Goal: Task Accomplishment & Management: Complete application form

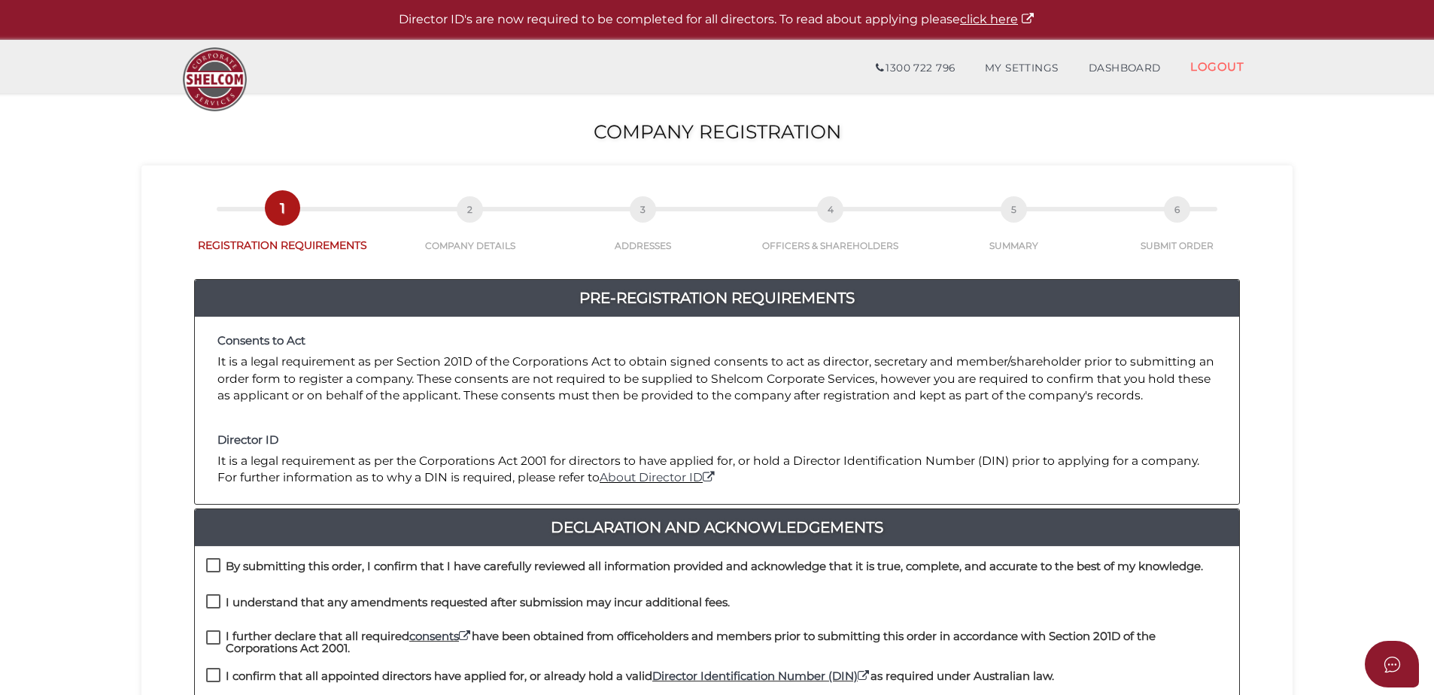
click at [215, 564] on label "By submitting this order, I confirm that I have carefully reviewed all informat…" at bounding box center [704, 570] width 997 height 19
checkbox input "true"
click at [218, 604] on label "I understand that any amendments requested after submission may incur additiona…" at bounding box center [468, 606] width 524 height 19
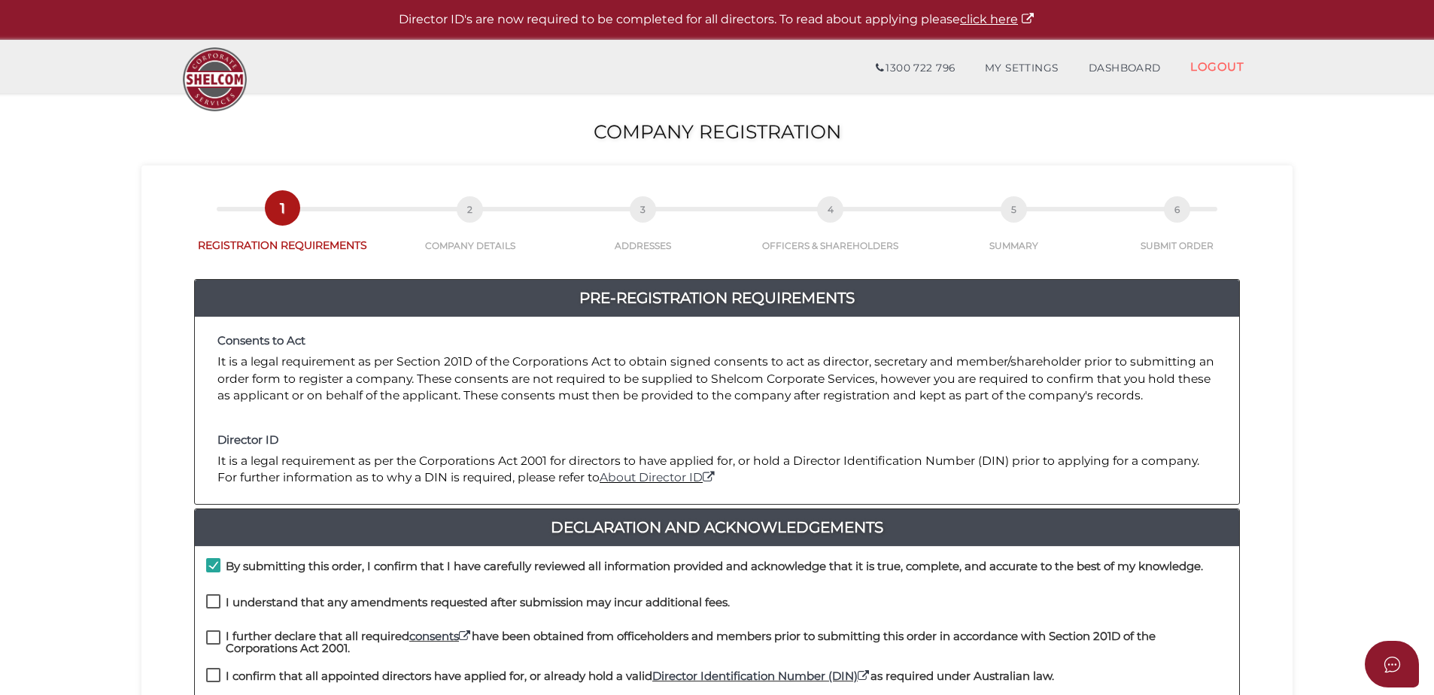
checkbox input "true"
click at [214, 634] on label "I further declare that all required consents have been obtained from officehold…" at bounding box center [717, 639] width 1022 height 19
checkbox input "true"
click at [213, 673] on label "I confirm that all appointed directors have applied for, or already hold a vali…" at bounding box center [630, 679] width 848 height 19
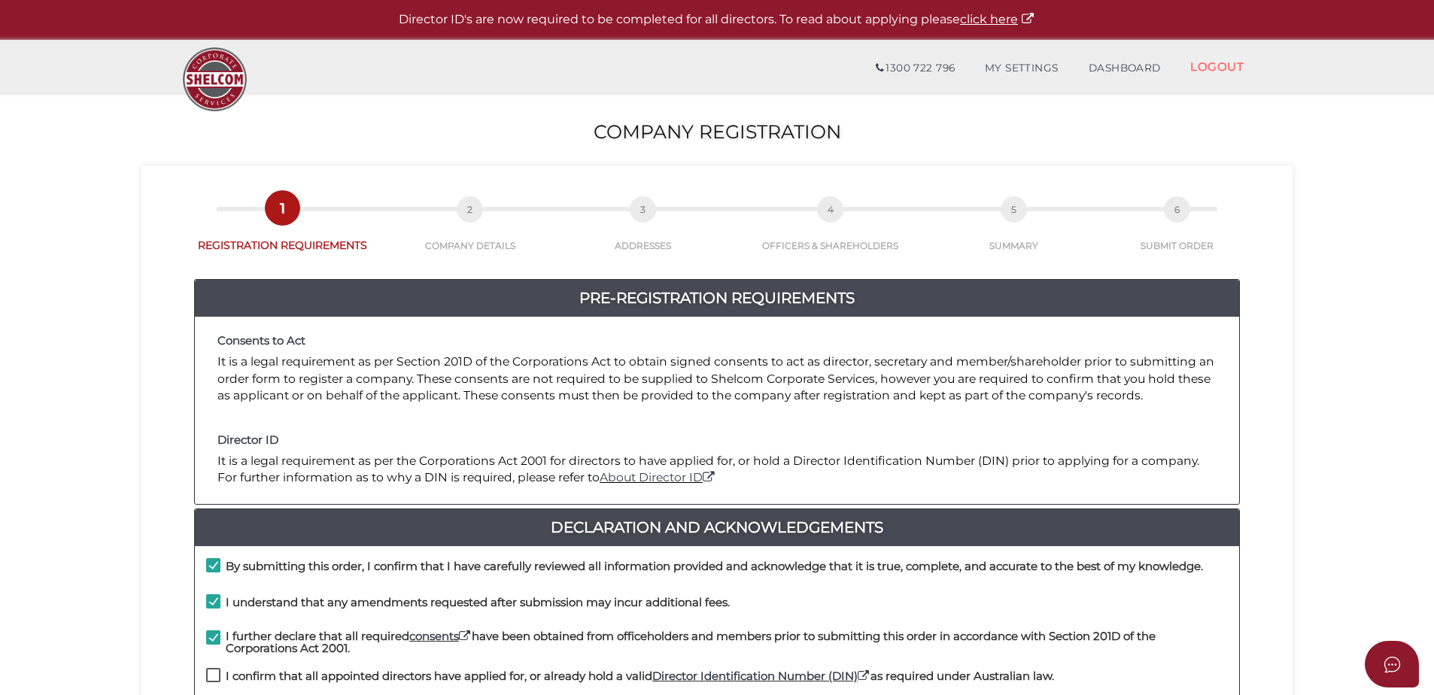
checkbox input "true"
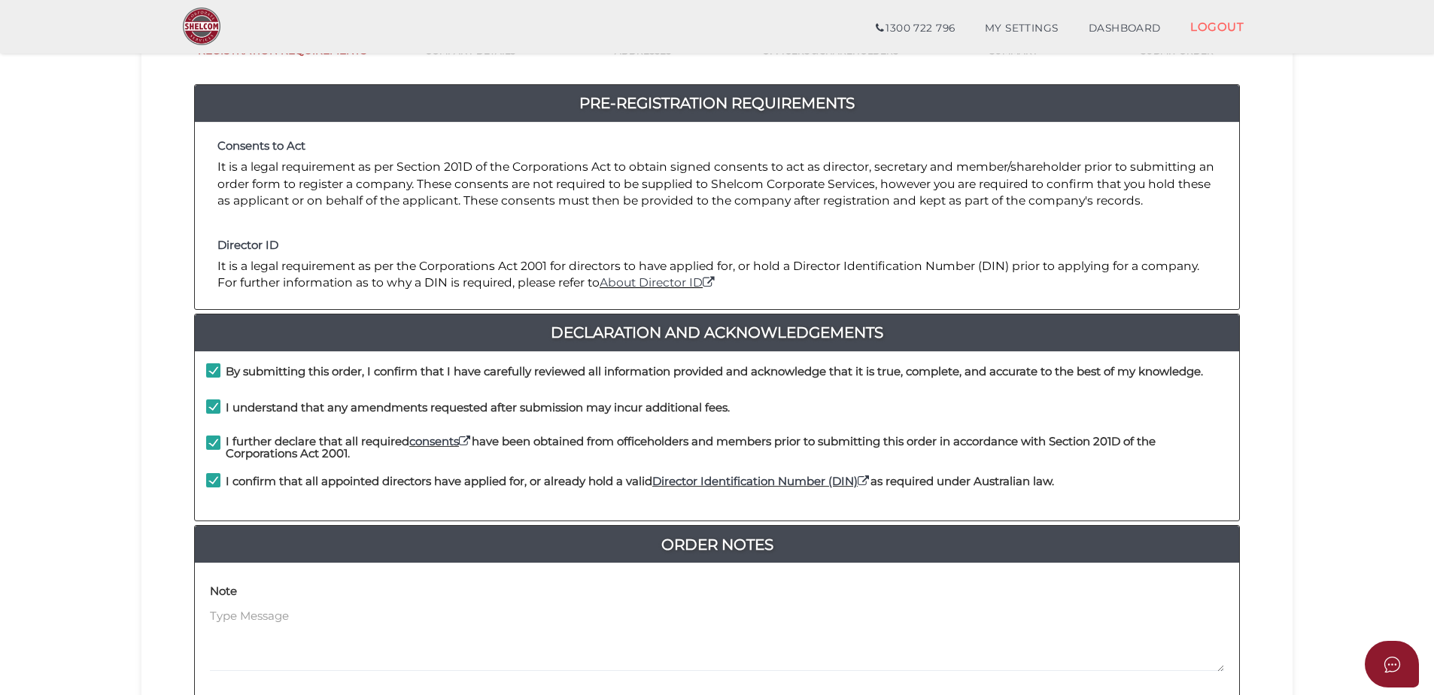
scroll to position [338, 0]
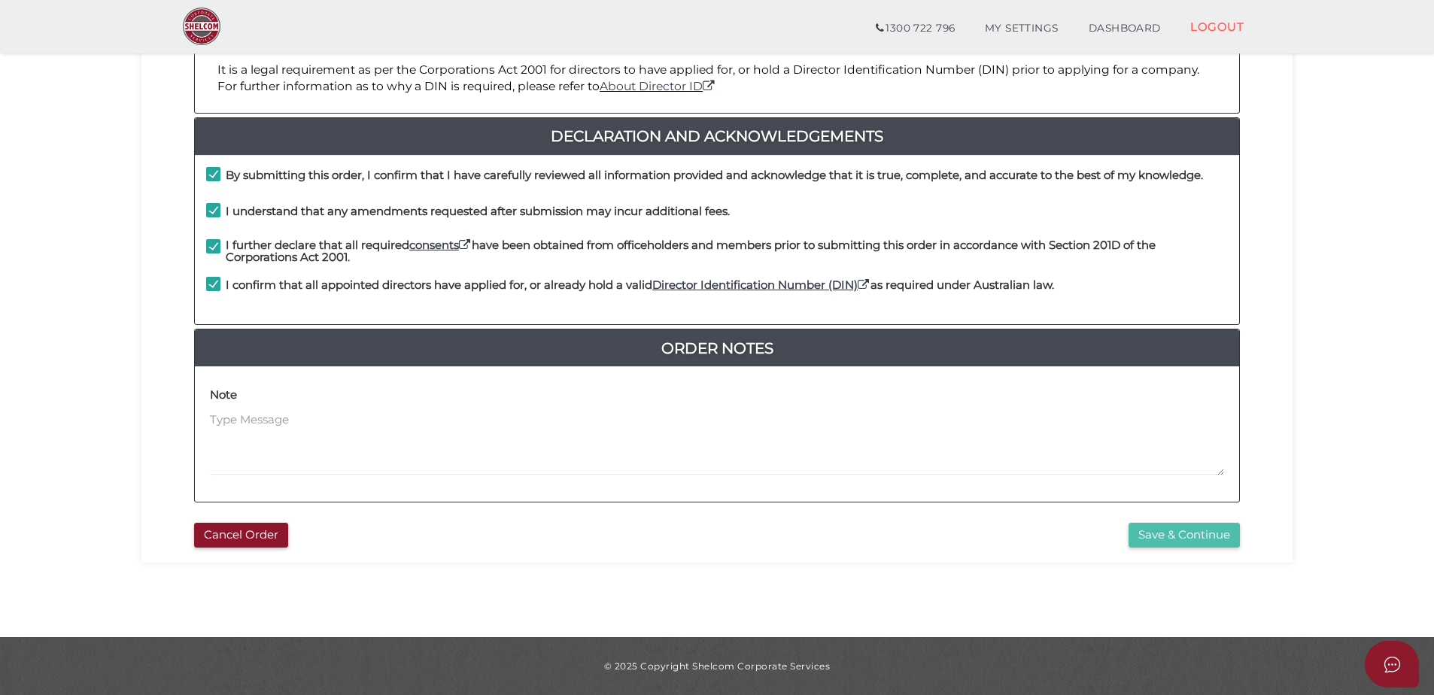
click at [1168, 537] on button "Save & Continue" at bounding box center [1184, 535] width 111 height 25
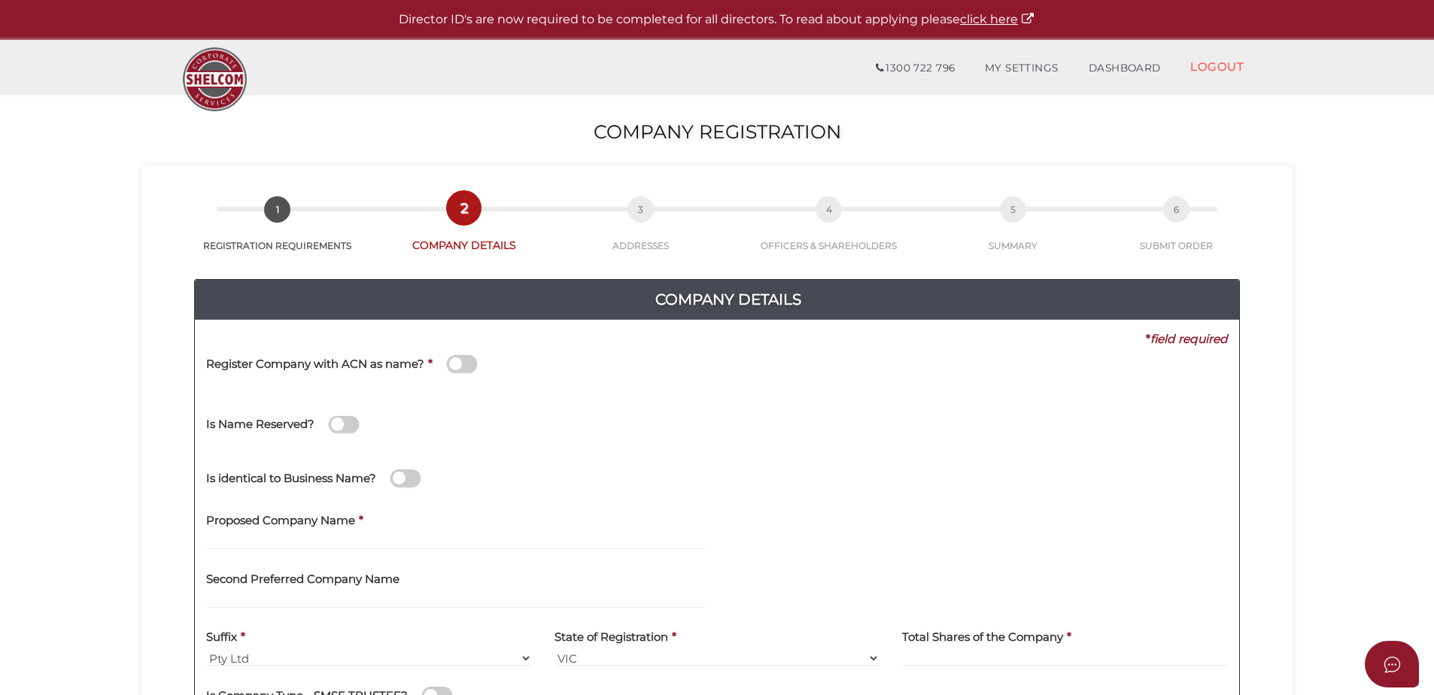
click at [297, 533] on label "Proposed Company Name" at bounding box center [280, 518] width 149 height 31
click at [294, 540] on input "text" at bounding box center [456, 541] width 500 height 17
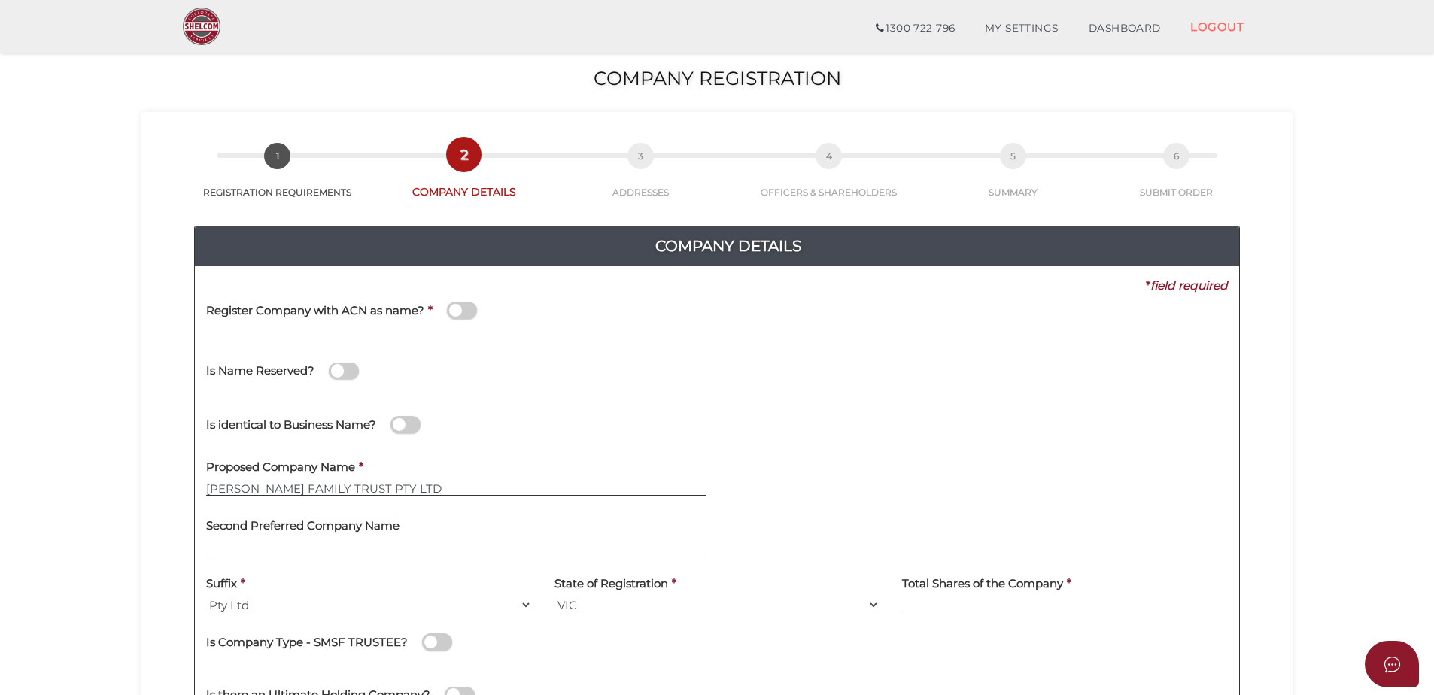
scroll to position [75, 0]
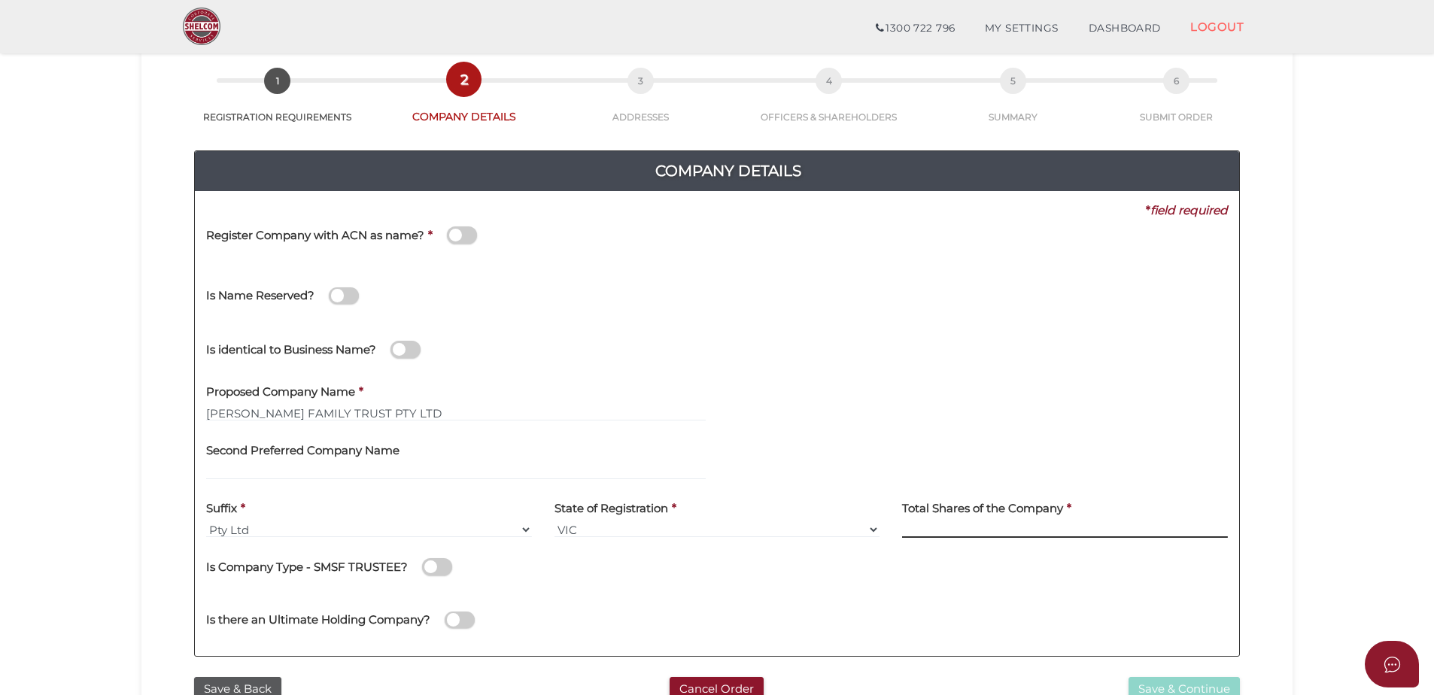
click at [916, 219] on div "* field required Register Company with ACN as name? * Is Name Reserved? Did She…" at bounding box center [717, 210] width 1022 height 17
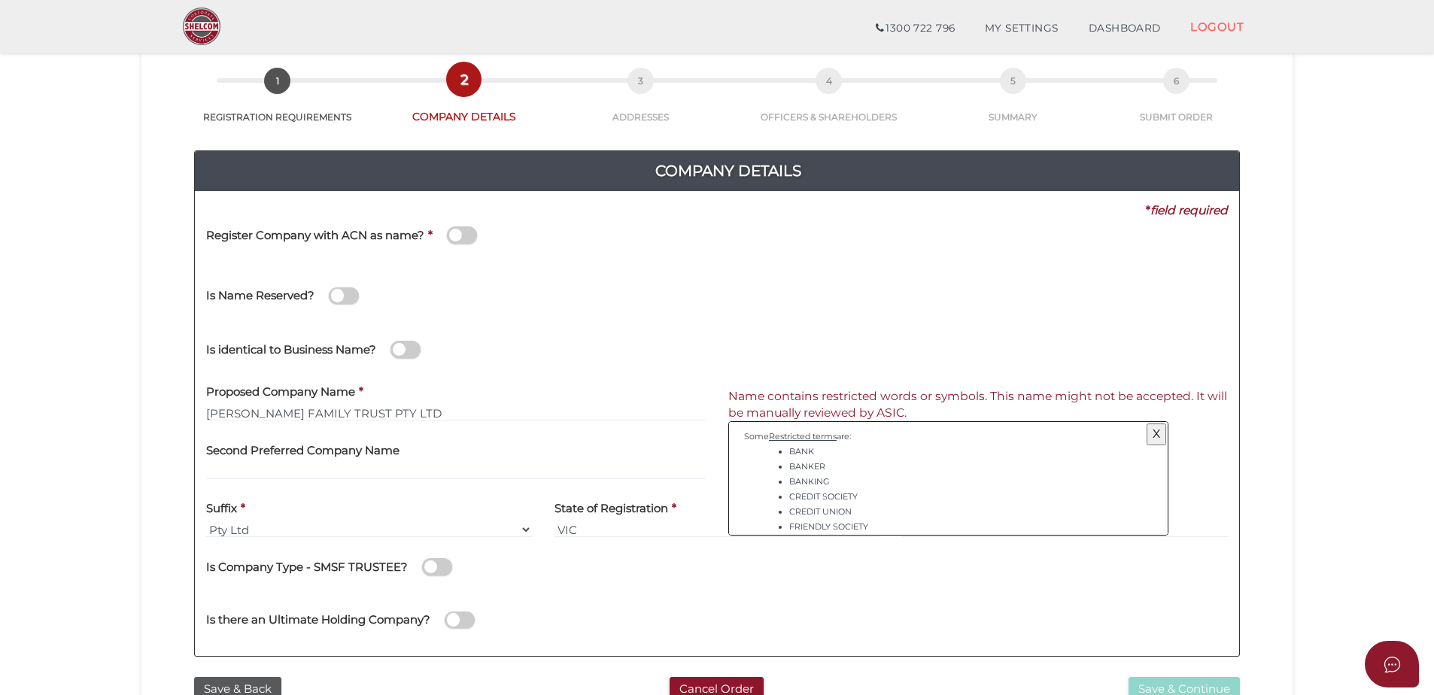
click at [910, 562] on div "Is Company Type - SMSF TRUSTEE?" at bounding box center [717, 564] width 1022 height 31
click at [907, 598] on div "Is there an Ultimate Holding Company?" at bounding box center [717, 617] width 1044 height 53
click at [339, 412] on input "CLARKE FAMILY TRUST PTY LTD" at bounding box center [456, 413] width 500 height 17
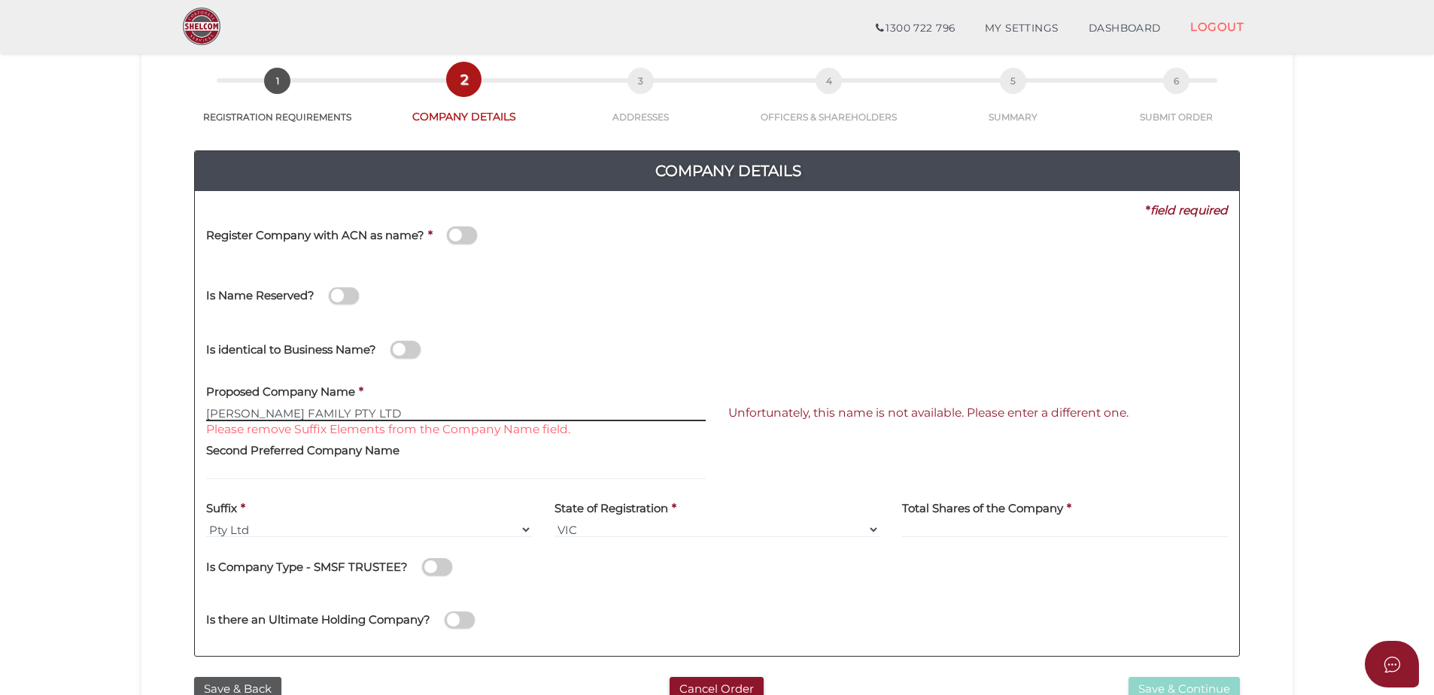
drag, startPoint x: 305, startPoint y: 415, endPoint x: 334, endPoint y: 415, distance: 29.3
click at [334, 415] on input "CLARKE FAMILY PTY LTD" at bounding box center [456, 413] width 500 height 17
drag, startPoint x: 353, startPoint y: 413, endPoint x: 302, endPoint y: 415, distance: 51.2
click at [302, 415] on input "CLARKE FAMILY PTY LTD" at bounding box center [456, 413] width 500 height 17
click at [208, 412] on input "CLARKE FAMILY" at bounding box center [456, 413] width 500 height 17
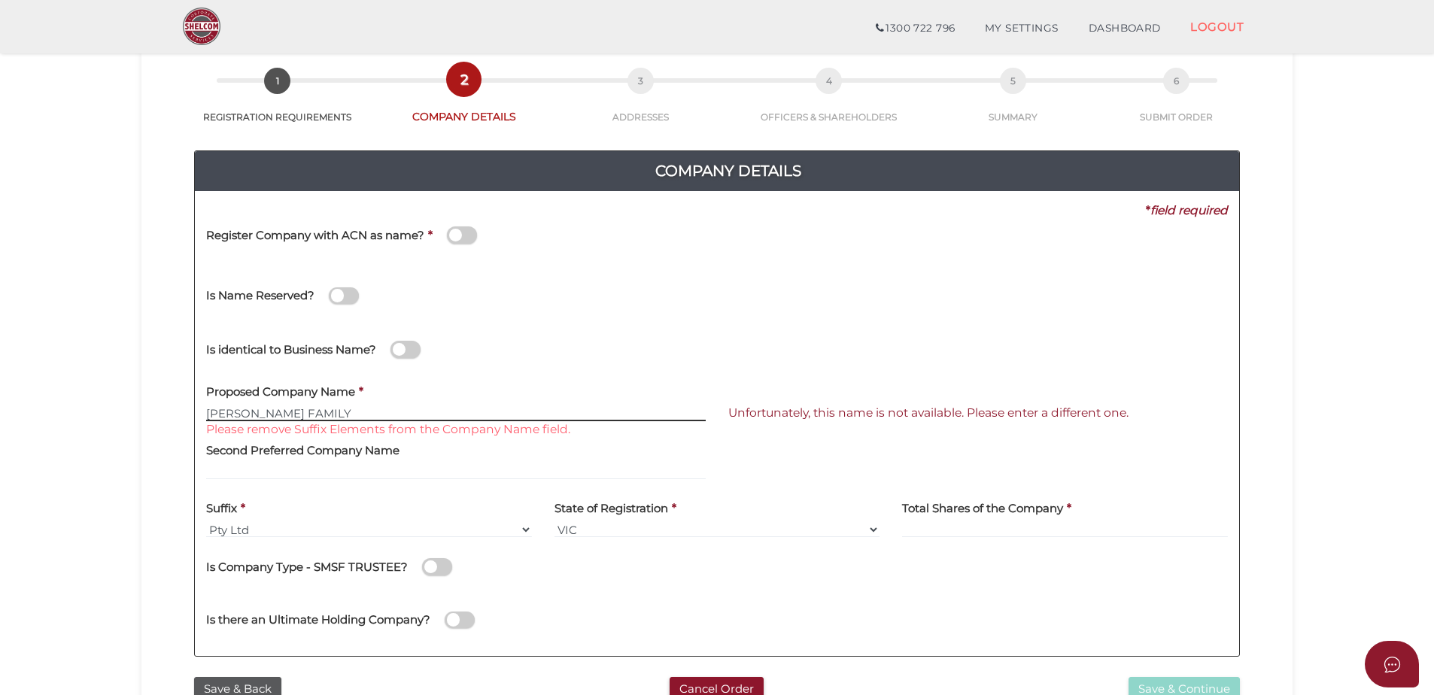
click at [316, 408] on input "CLARKE FAMILY" at bounding box center [456, 413] width 500 height 17
type input "CLARKE FAMILY (QLD)"
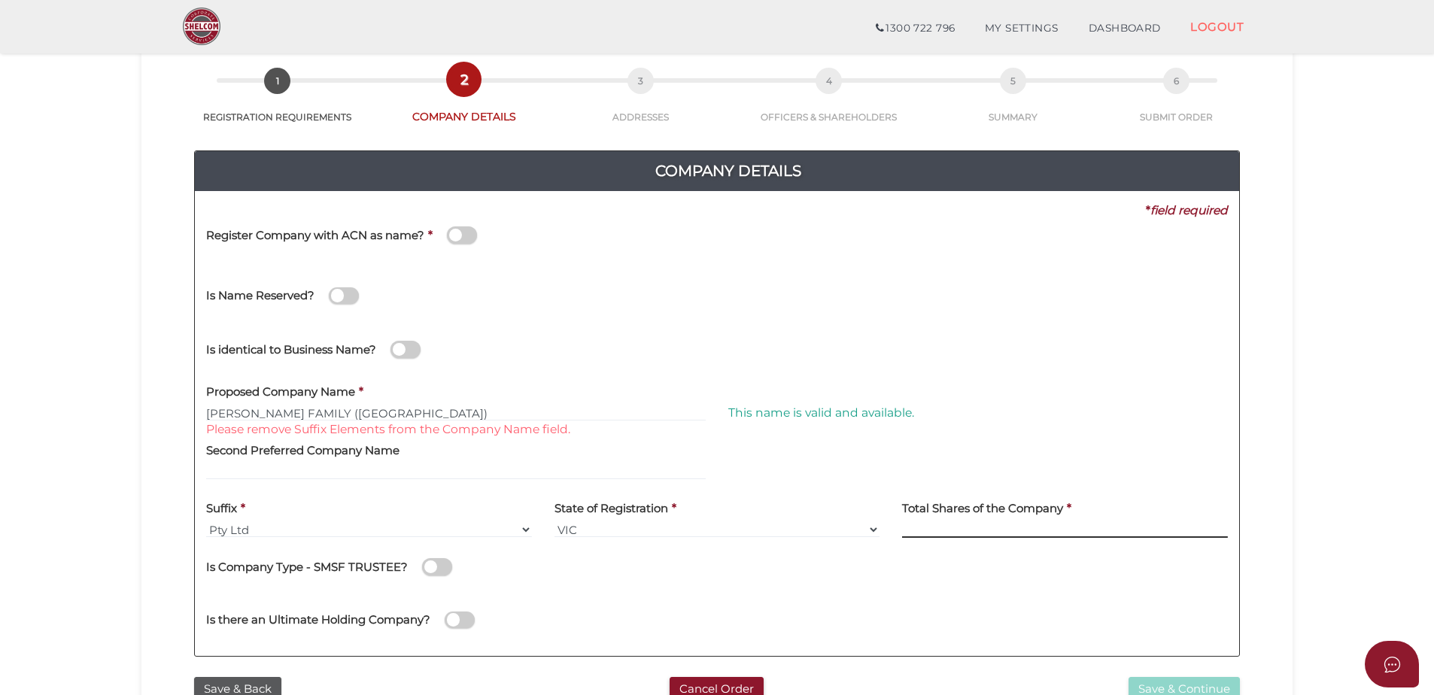
click at [953, 524] on input at bounding box center [1065, 529] width 326 height 17
type input "100"
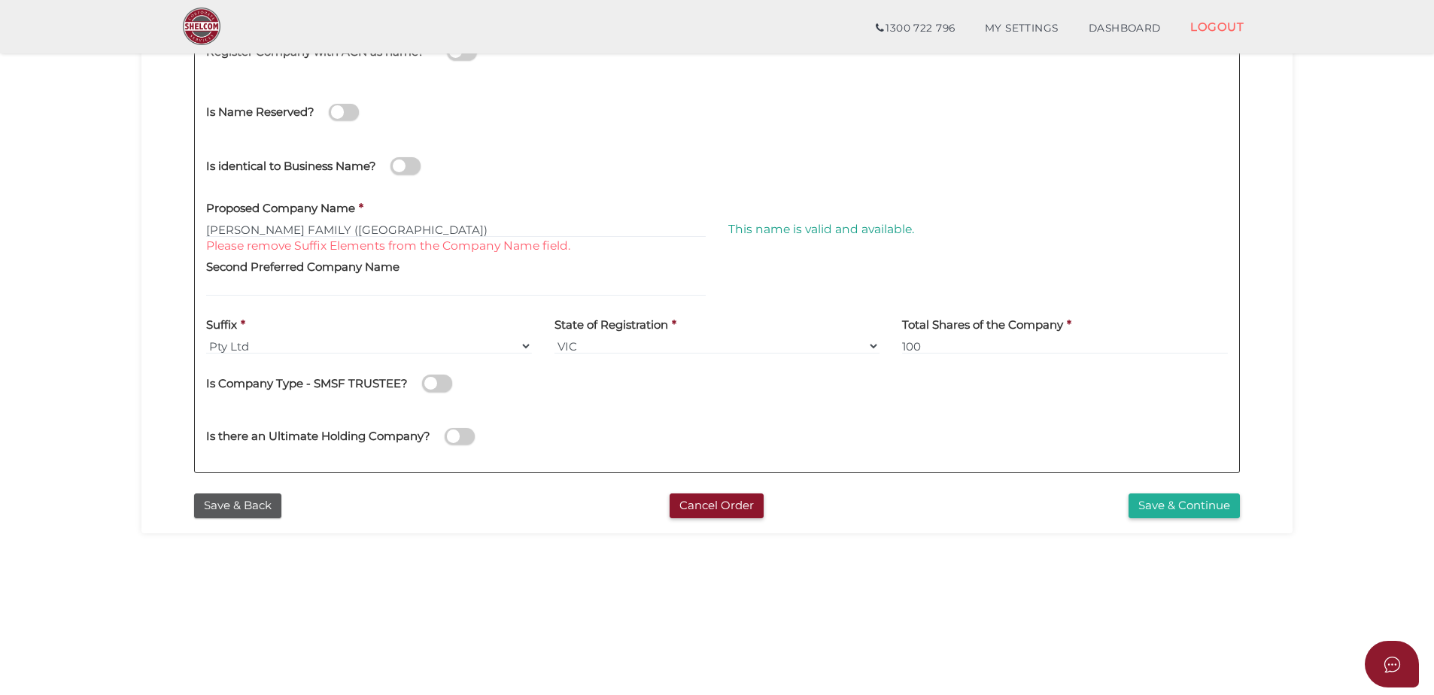
scroll to position [308, 0]
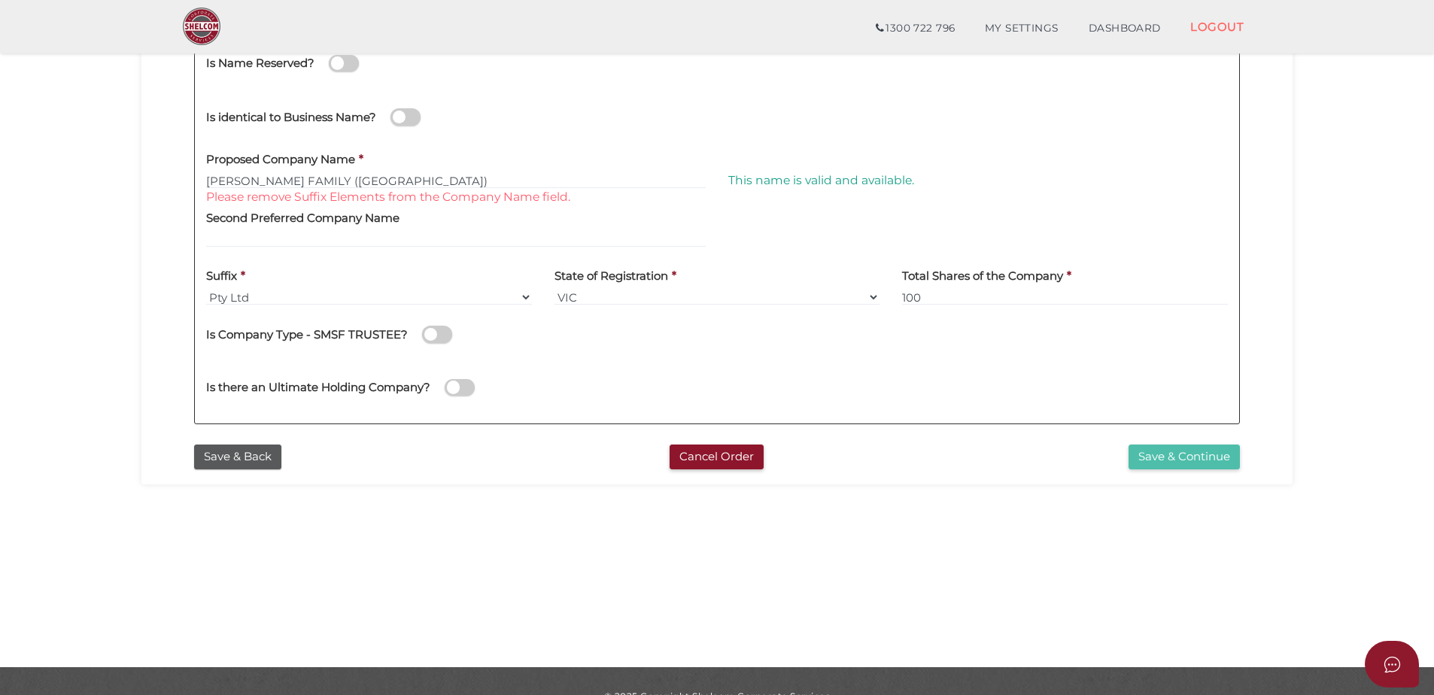
click at [1161, 464] on button "Save & Continue" at bounding box center [1184, 457] width 111 height 25
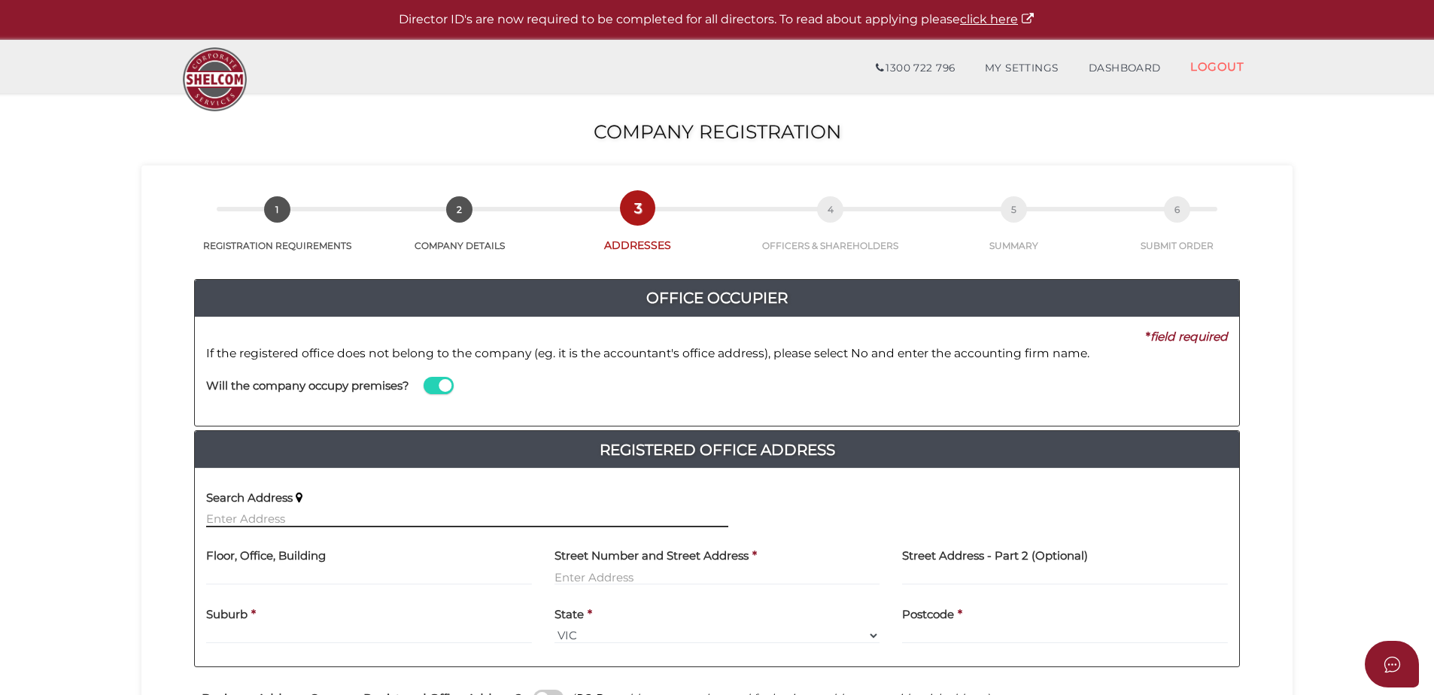
click at [215, 516] on input "text" at bounding box center [467, 519] width 522 height 17
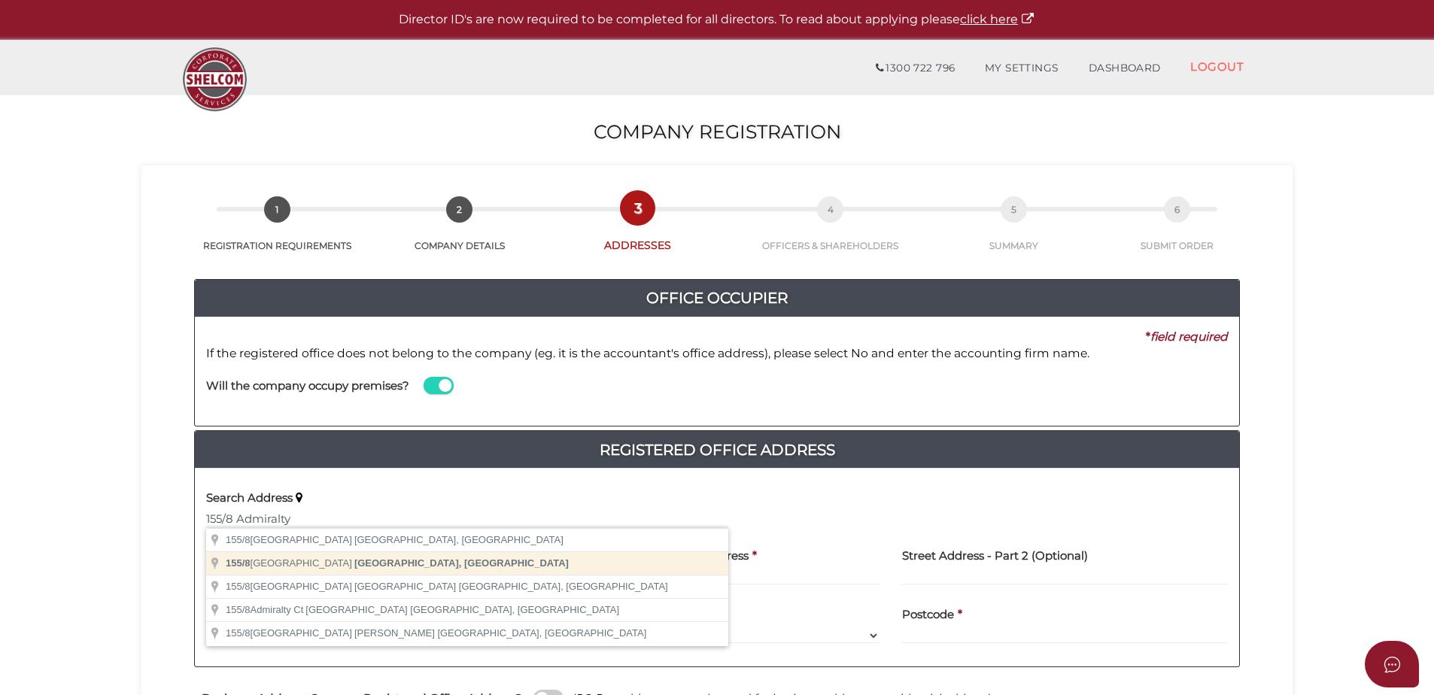
type input "[STREET_ADDRESS]"
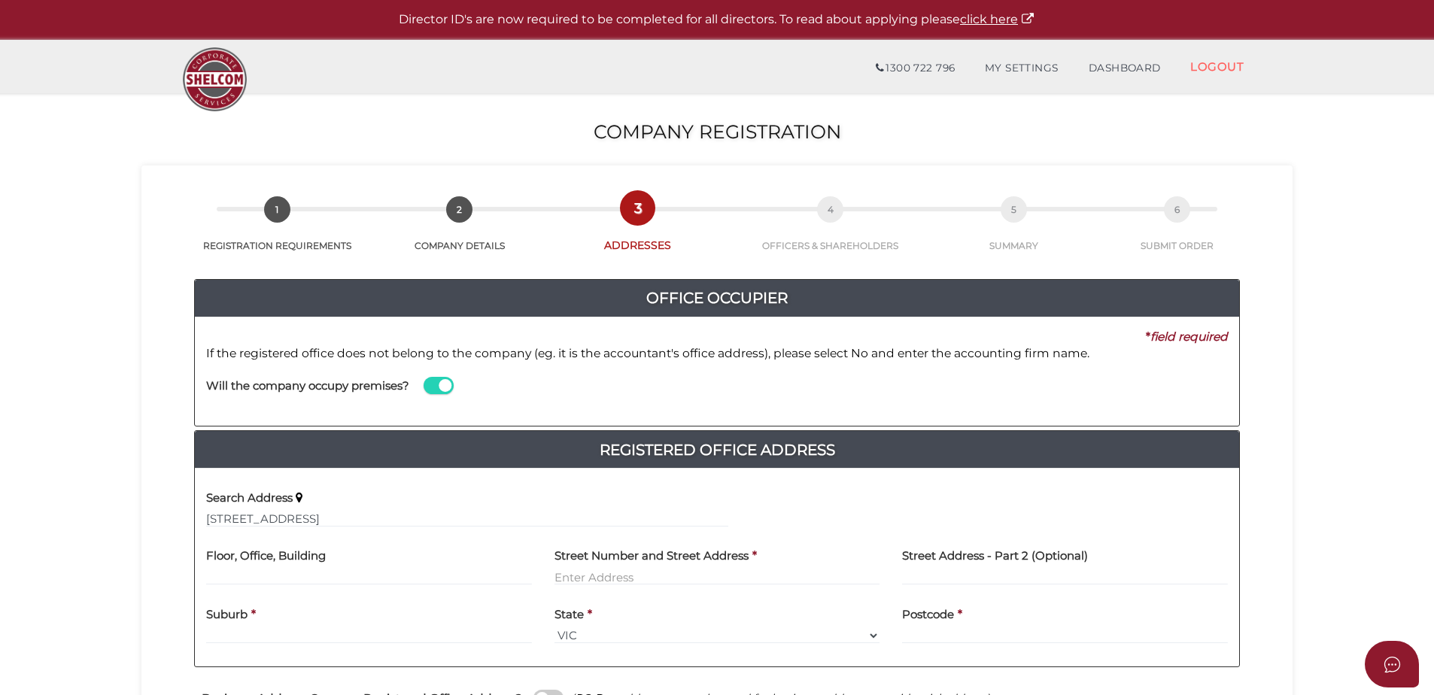
type input "[GEOGRAPHIC_DATA]"
type input "Surfers Paradise"
select select "QLD"
type input "4217"
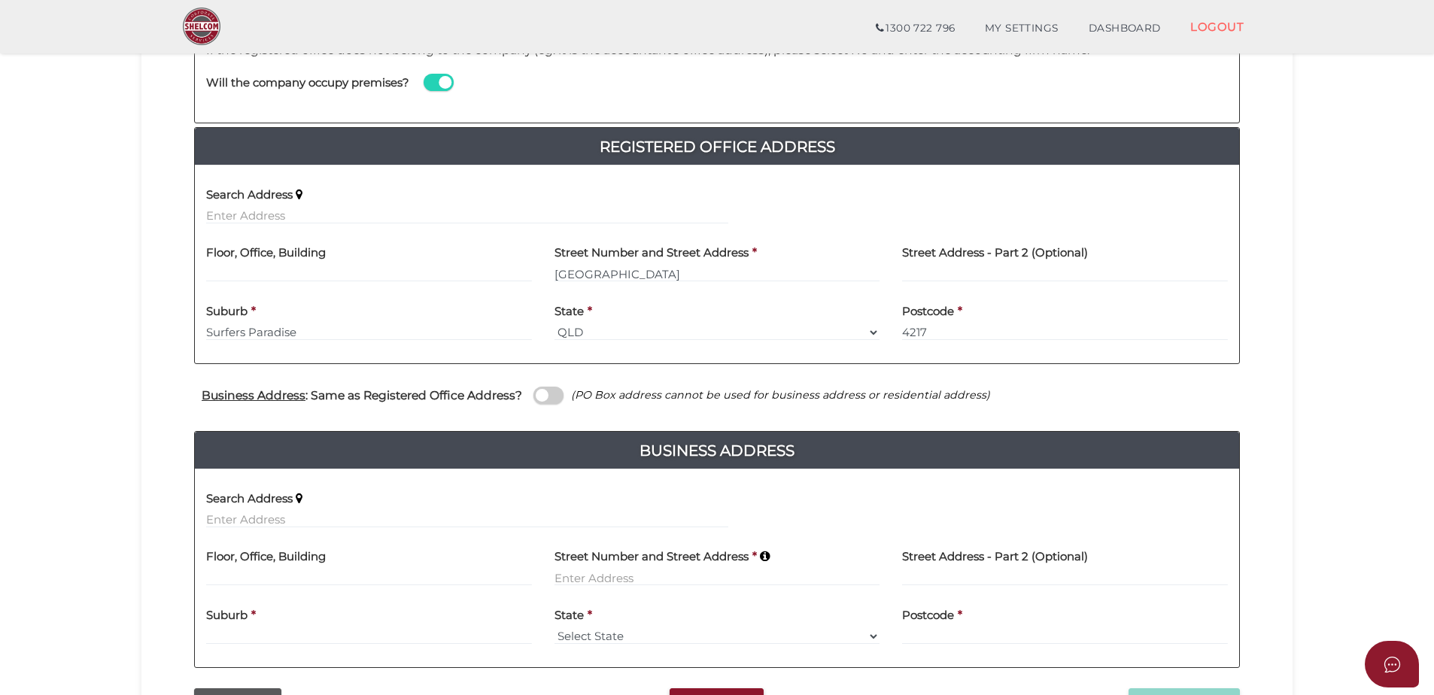
scroll to position [301, 0]
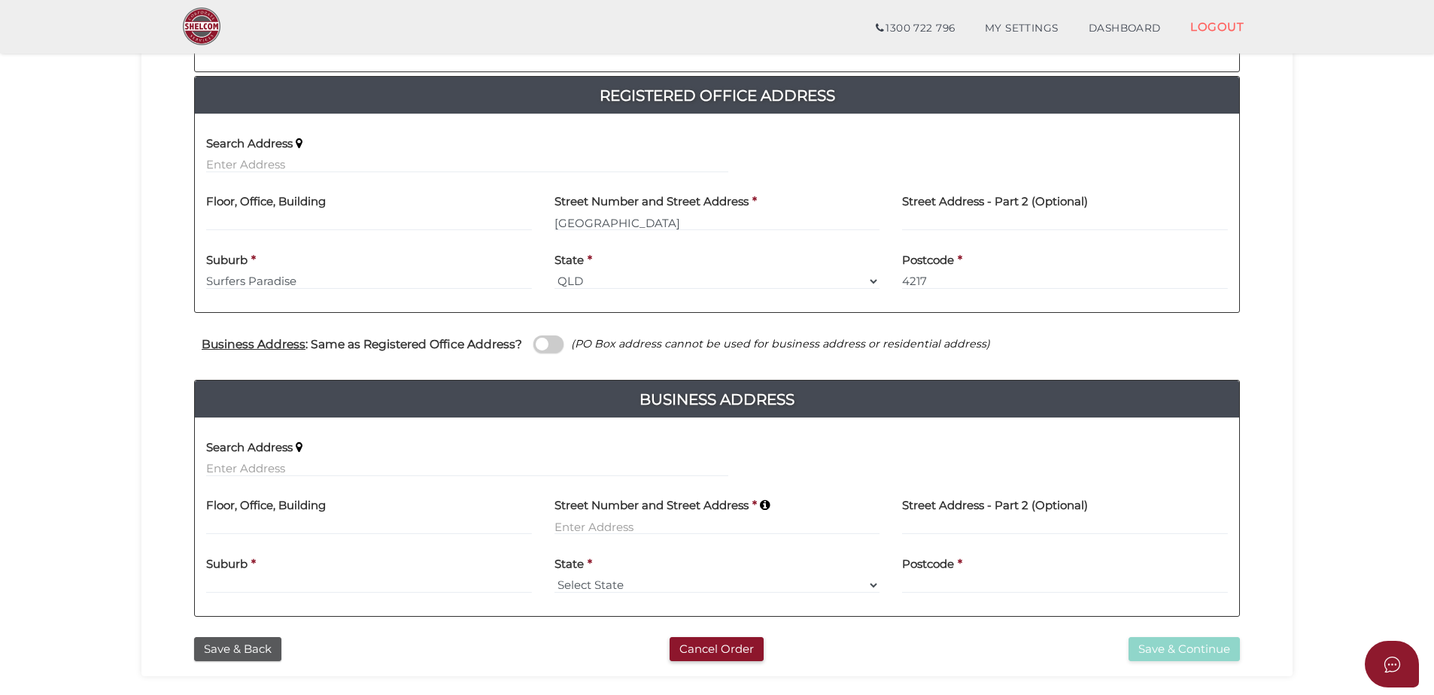
click at [548, 344] on span at bounding box center [548, 344] width 30 height 17
click at [0, 0] on input "checkbox" at bounding box center [0, 0] width 0 height 0
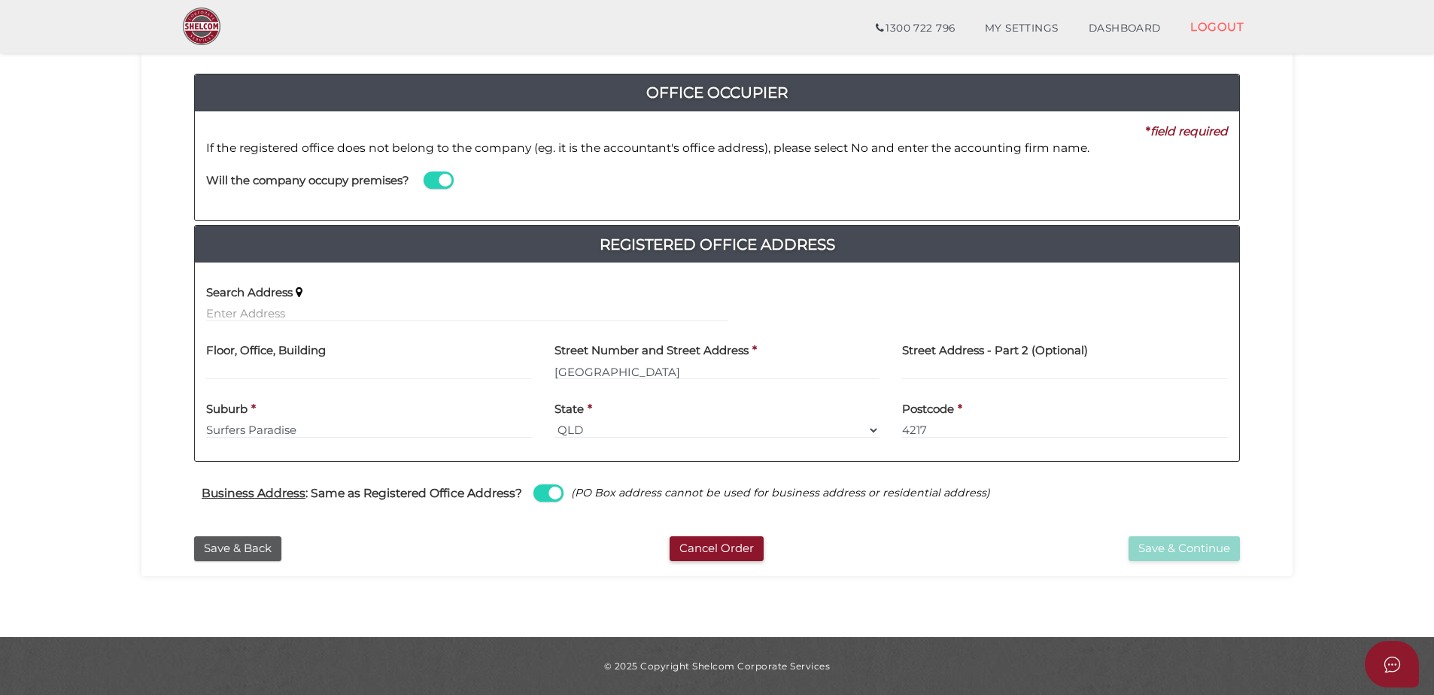
scroll to position [152, 0]
click at [1194, 544] on button "Save & Continue" at bounding box center [1184, 548] width 111 height 25
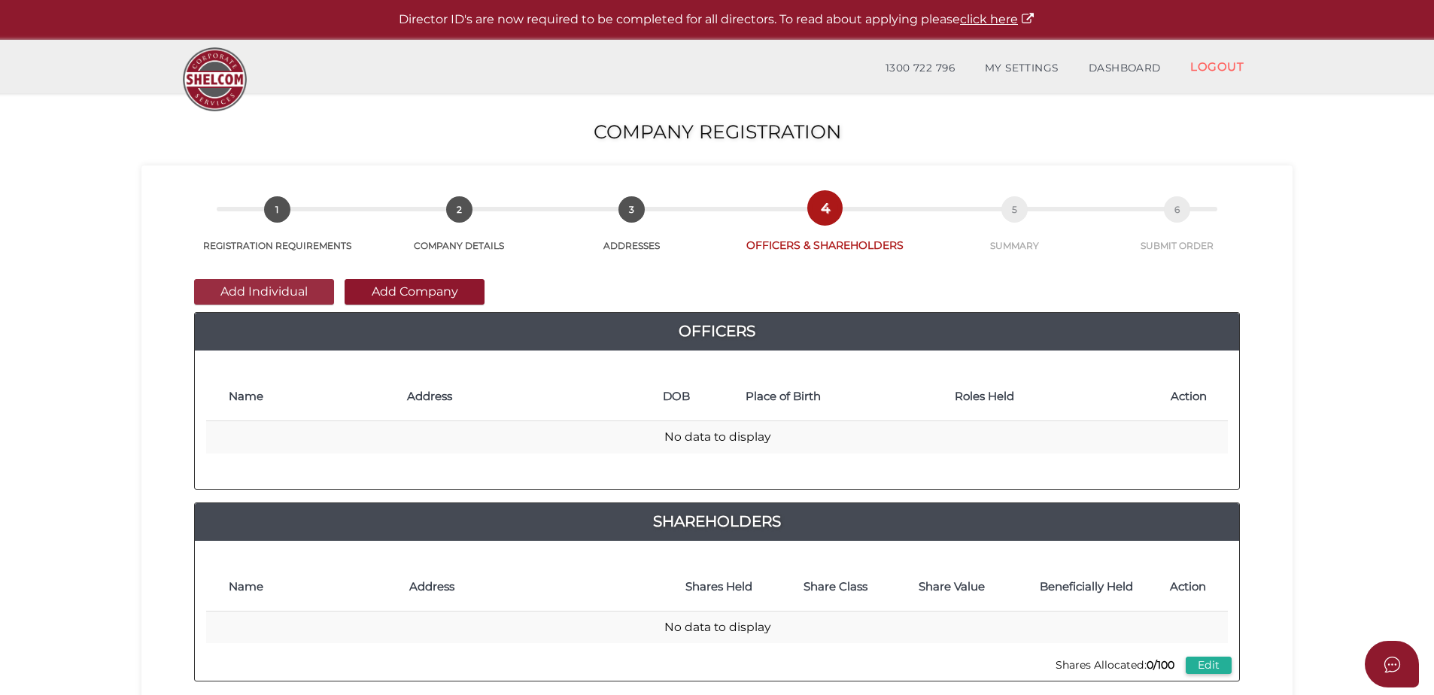
click at [242, 283] on button "Add Individual" at bounding box center [264, 292] width 140 height 26
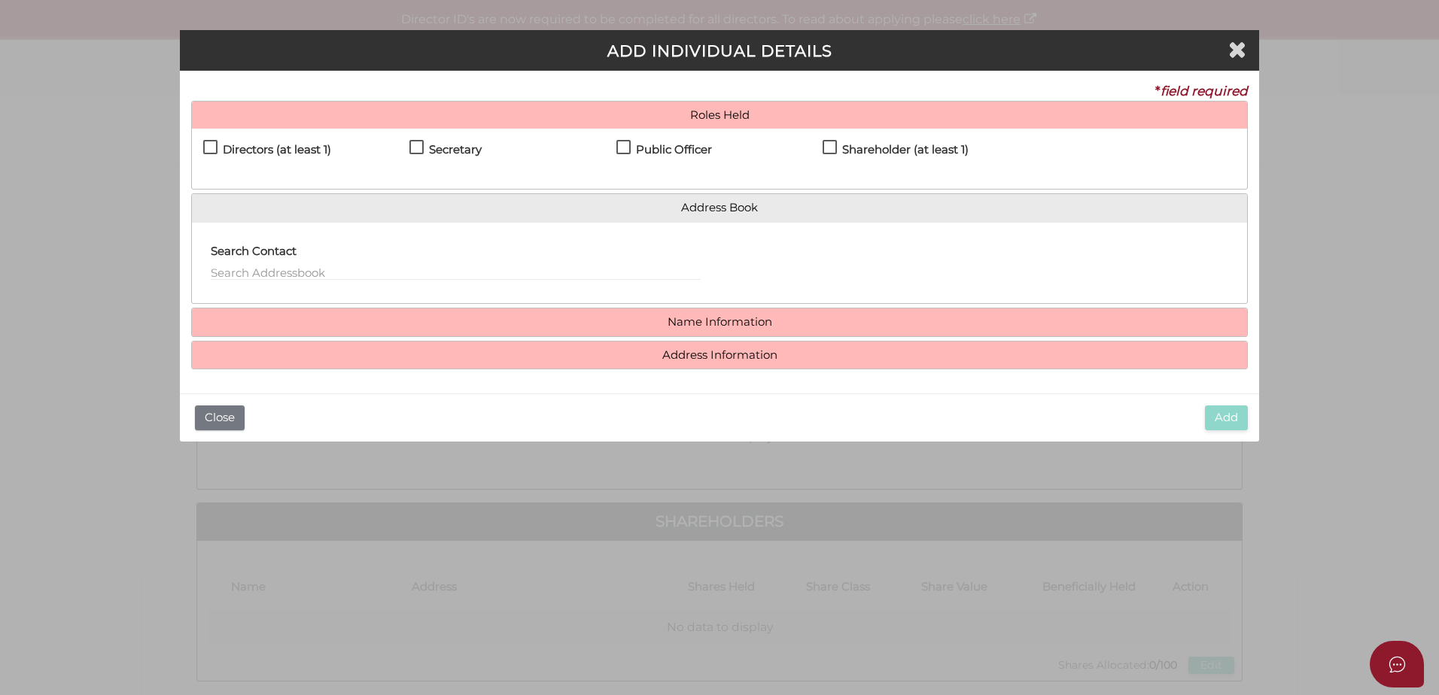
click at [214, 149] on label "Directors (at least 1)" at bounding box center [267, 153] width 128 height 19
checkbox input "true"
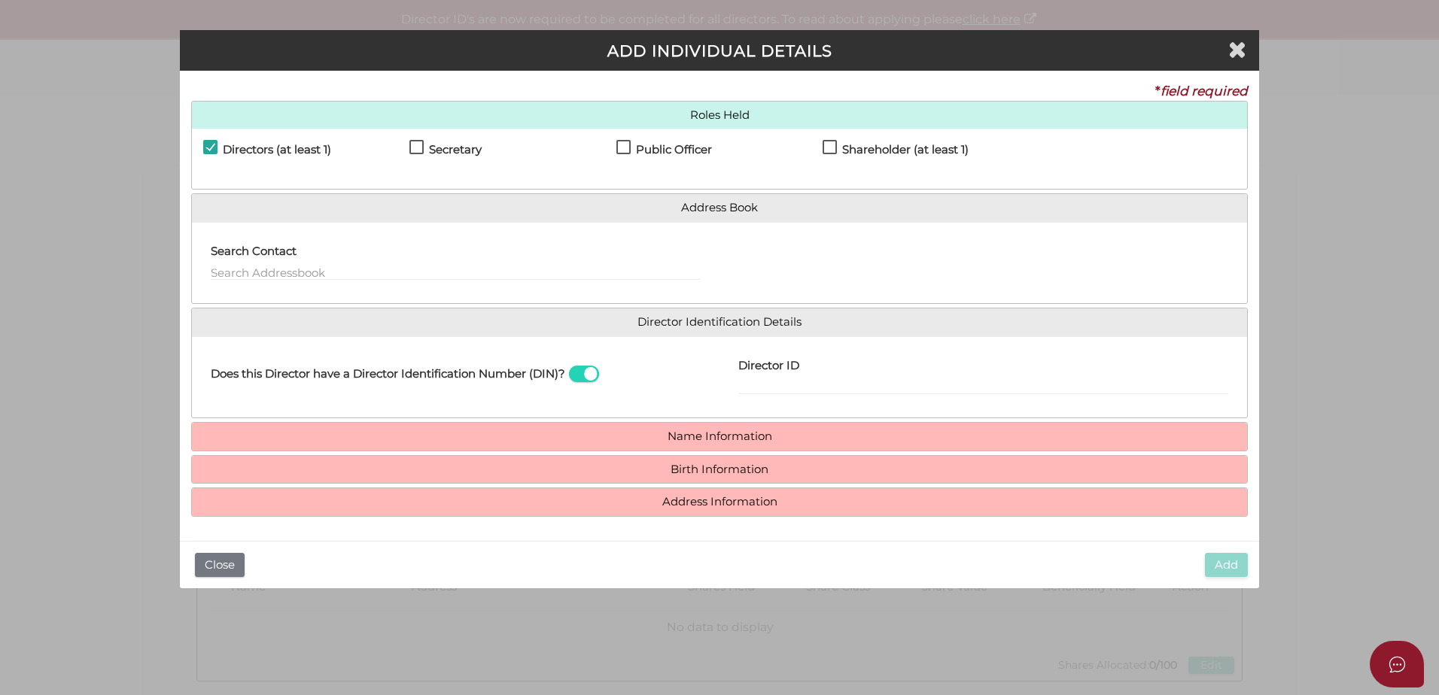
click at [406, 148] on div "Directors (at least 1)" at bounding box center [306, 153] width 206 height 26
click at [415, 150] on label "Secretary" at bounding box center [445, 153] width 72 height 19
checkbox input "true"
click at [630, 147] on label "Public Officer" at bounding box center [664, 153] width 96 height 19
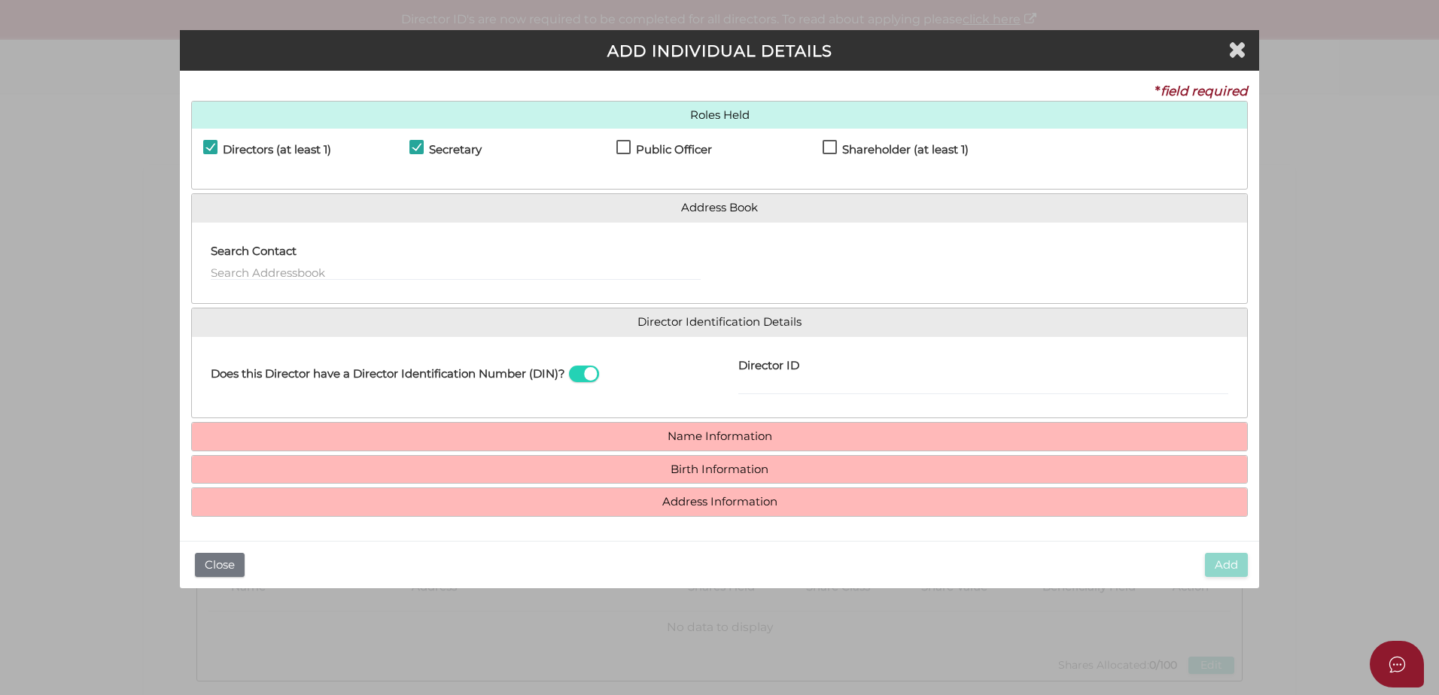
checkbox input "true"
click at [839, 149] on label "Shareholder (at least 1)" at bounding box center [895, 153] width 146 height 19
checkbox input "true"
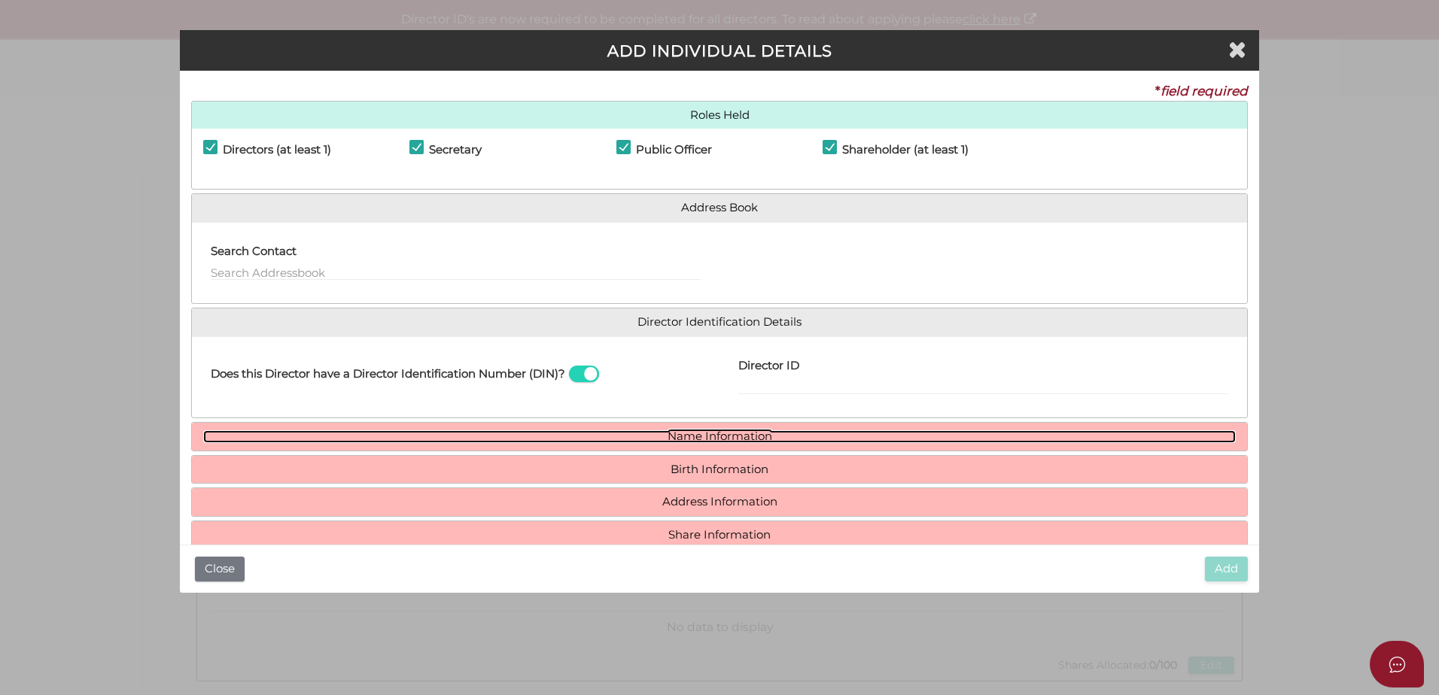
click at [712, 441] on link "Name Information" at bounding box center [719, 436] width 1032 height 13
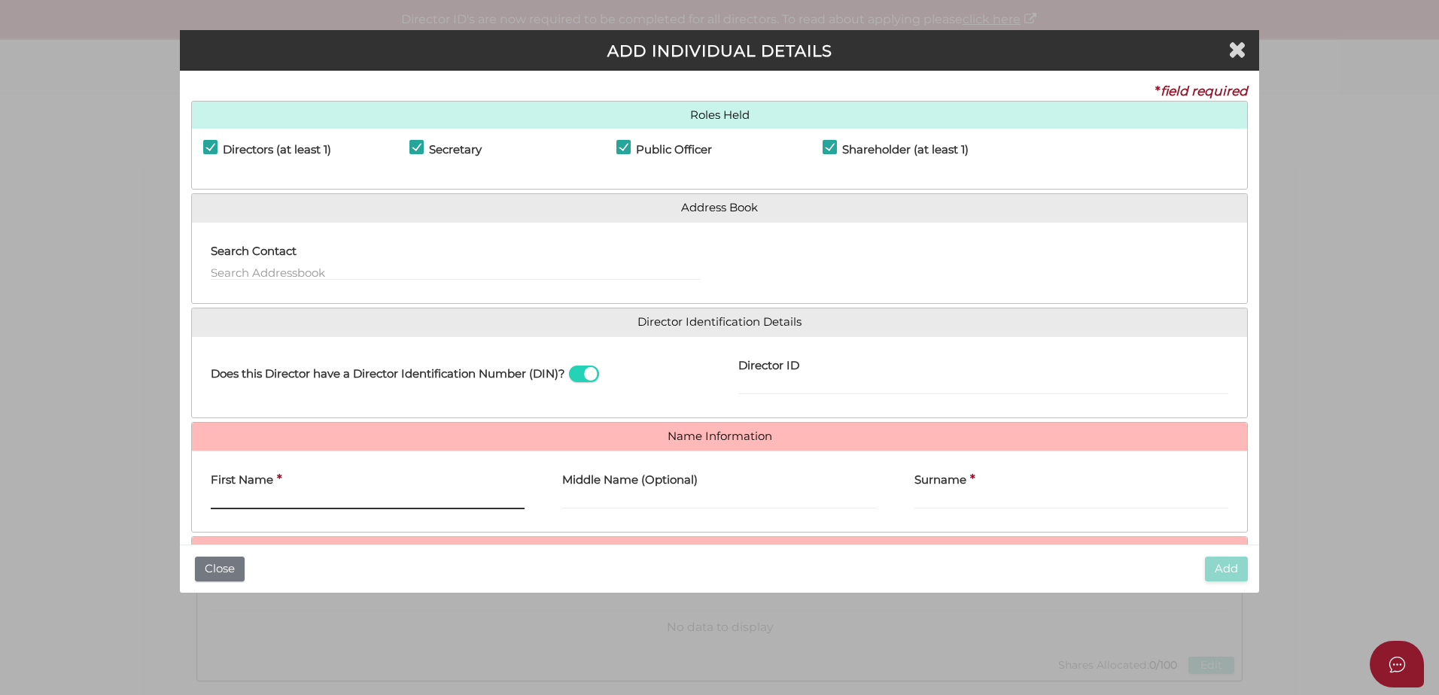
click at [330, 503] on input "First Name" at bounding box center [368, 501] width 314 height 17
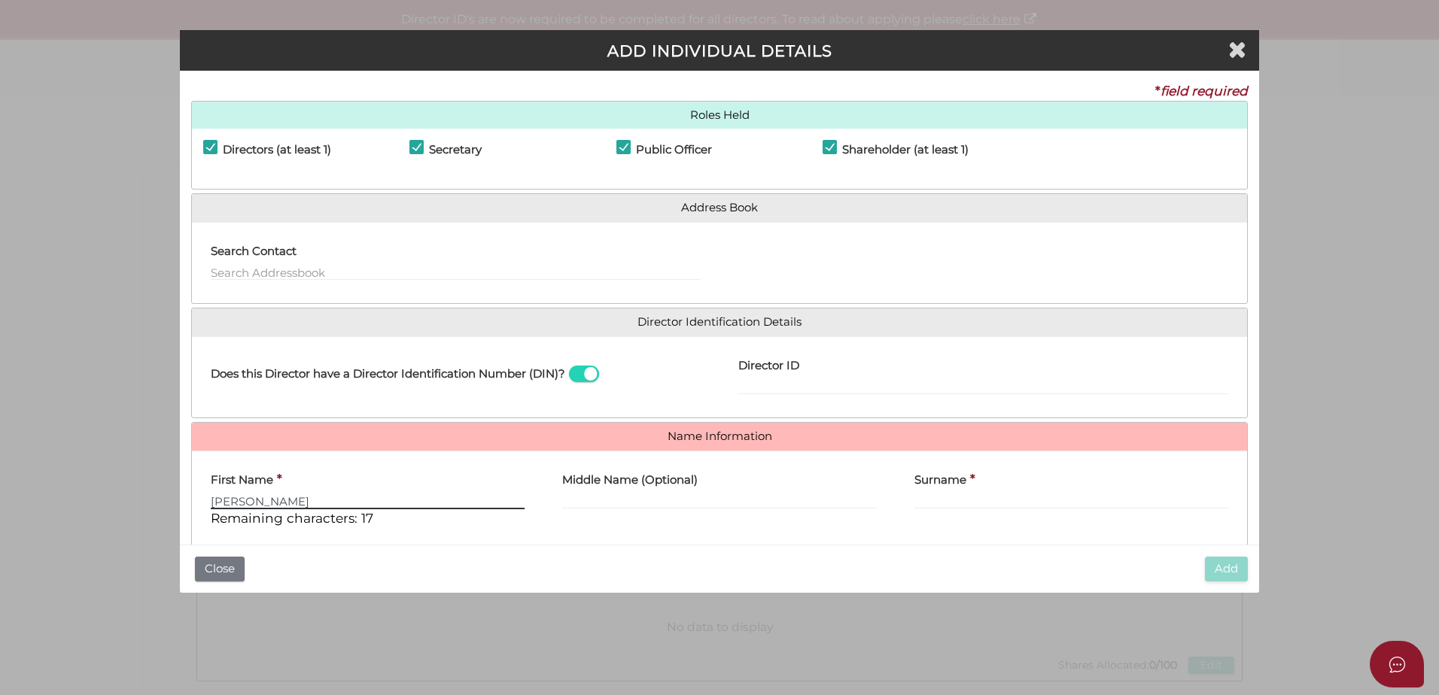
type input "Lee"
type input "James"
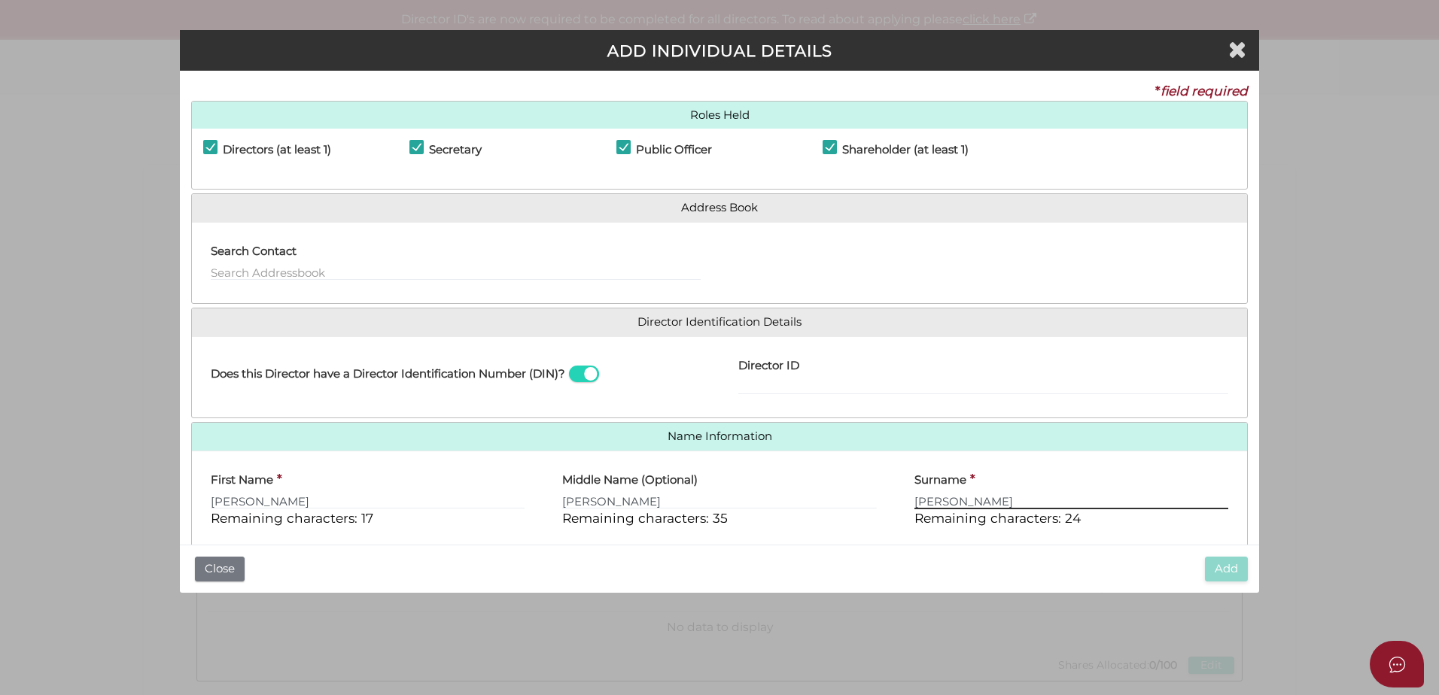
type input "Clarke"
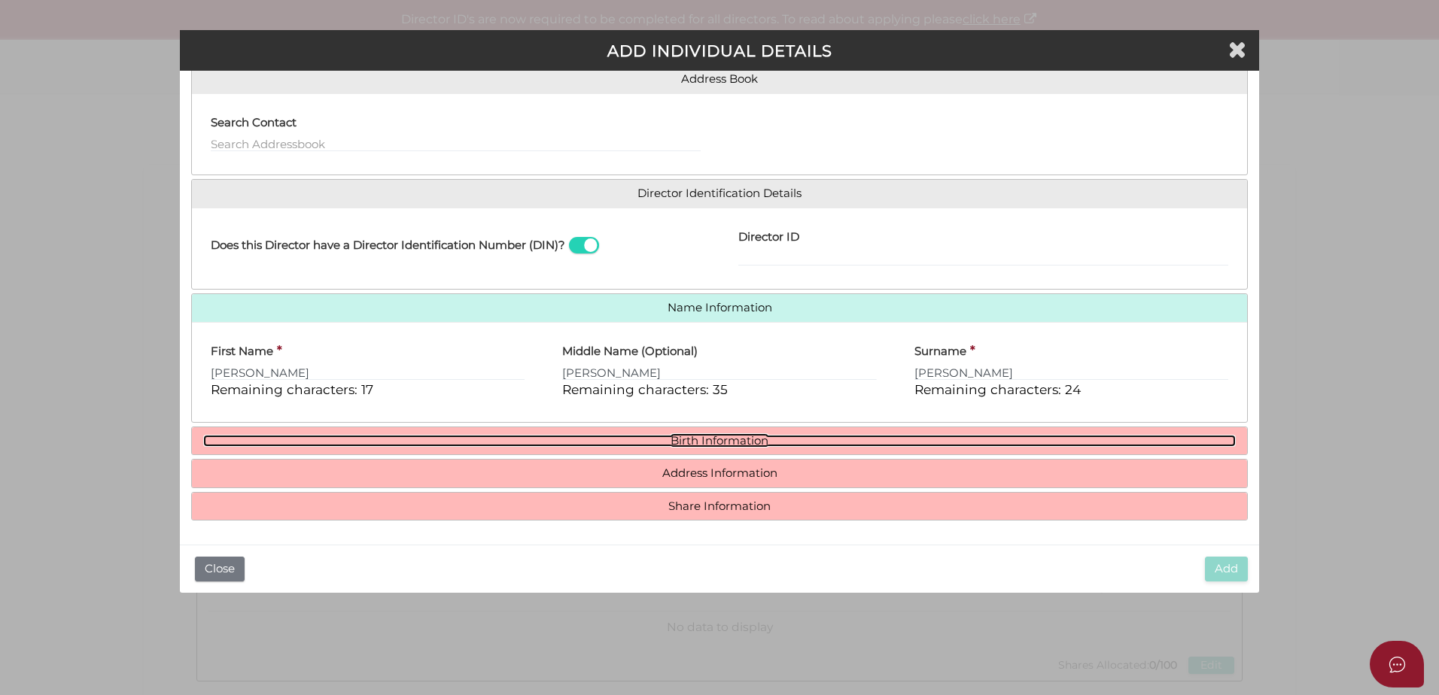
click at [691, 438] on link "Birth Information" at bounding box center [719, 441] width 1032 height 13
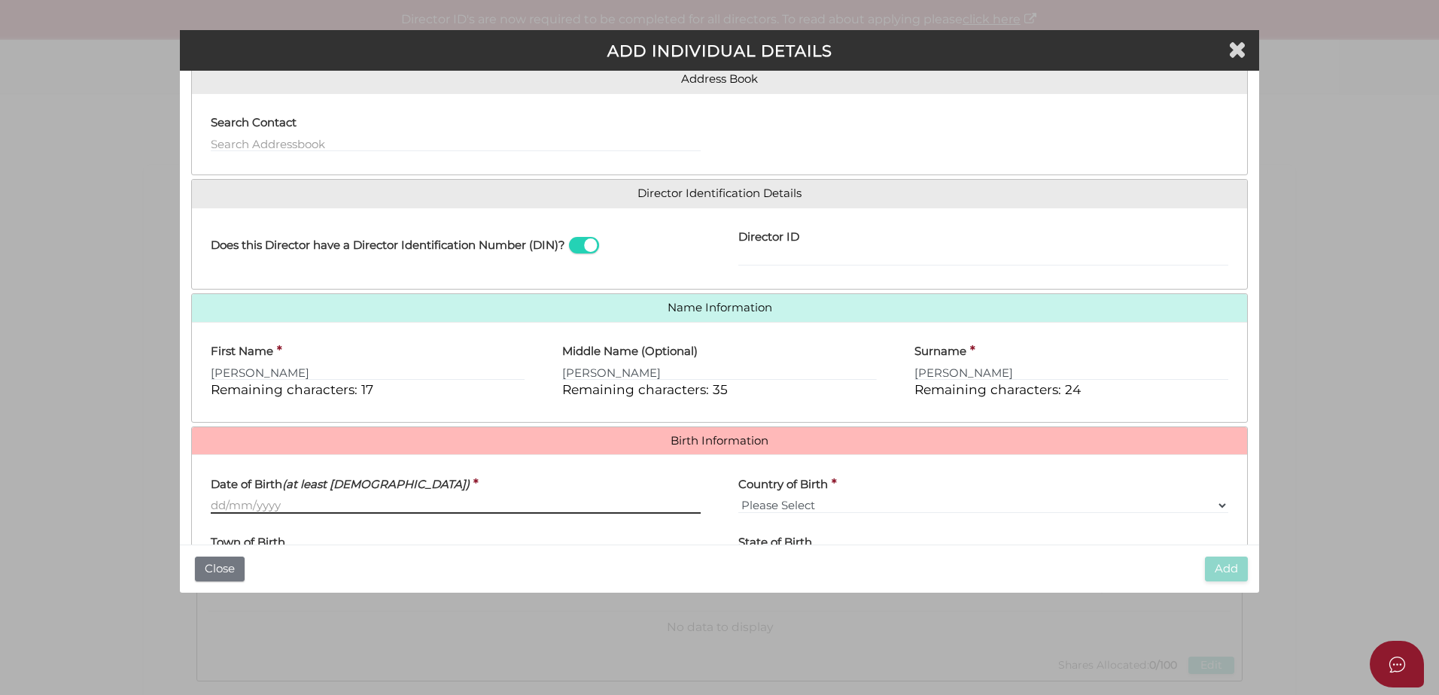
click at [296, 504] on input "Date of Birth (at least 18 years old)" at bounding box center [456, 505] width 490 height 17
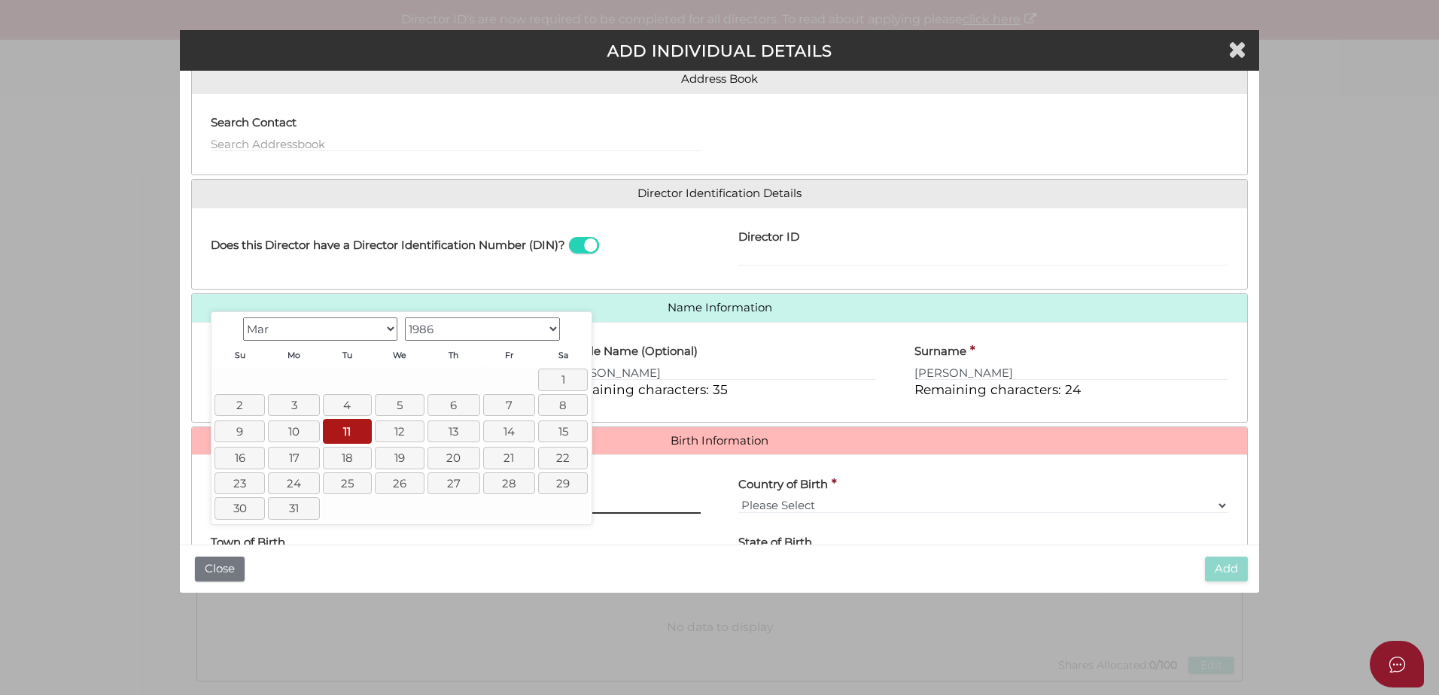
type input "11/03/1986"
click at [804, 503] on select "Please Select v Australia Afghanistan Albania Algeria American Samoa Andorra An…" at bounding box center [983, 505] width 490 height 17
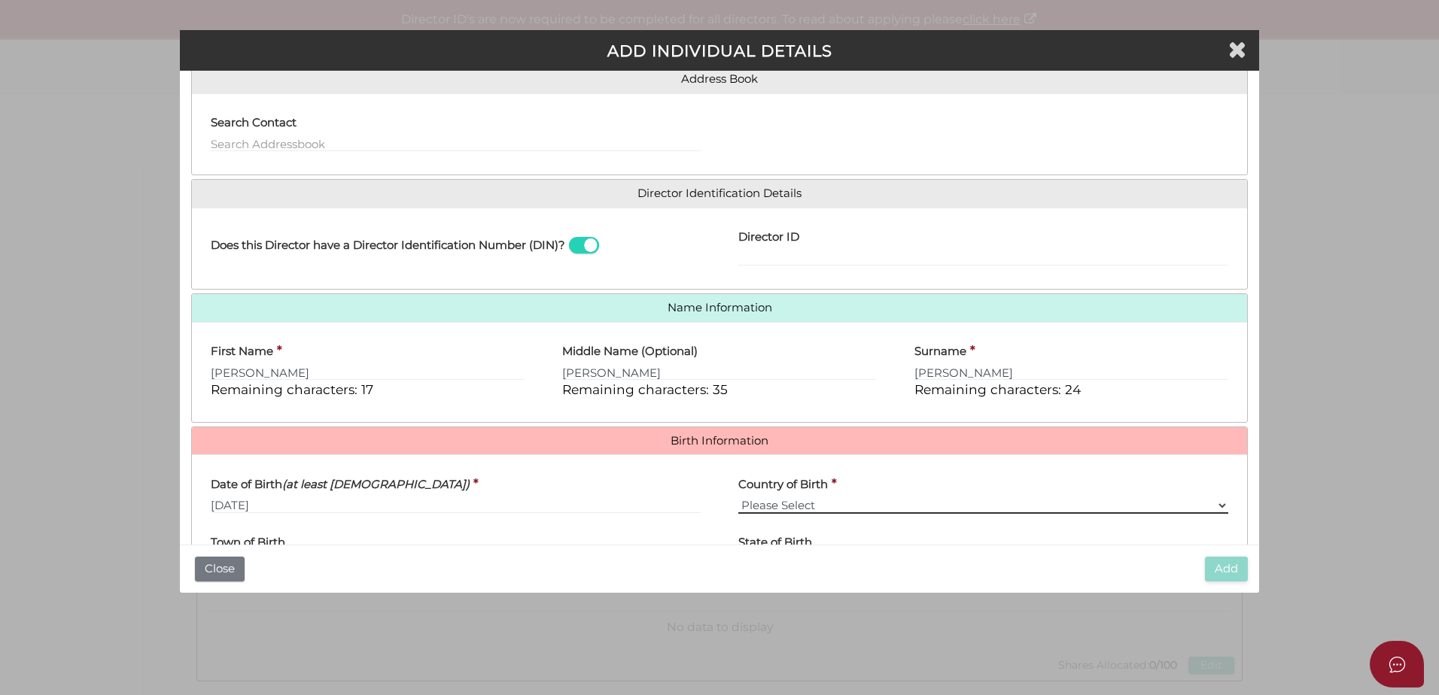
click at [738, 497] on select "Please Select v Australia Afghanistan Albania Algeria American Samoa Andorra An…" at bounding box center [983, 505] width 490 height 17
click at [779, 494] on label "Country of Birth" at bounding box center [783, 481] width 90 height 31
click at [779, 497] on select "Please Select v Australia Afghanistan Albania Algeria American Samoa Andorra An…" at bounding box center [983, 505] width 490 height 17
click at [773, 505] on select "Please Select v Australia Afghanistan Albania Algeria American Samoa Andorra An…" at bounding box center [983, 505] width 490 height 17
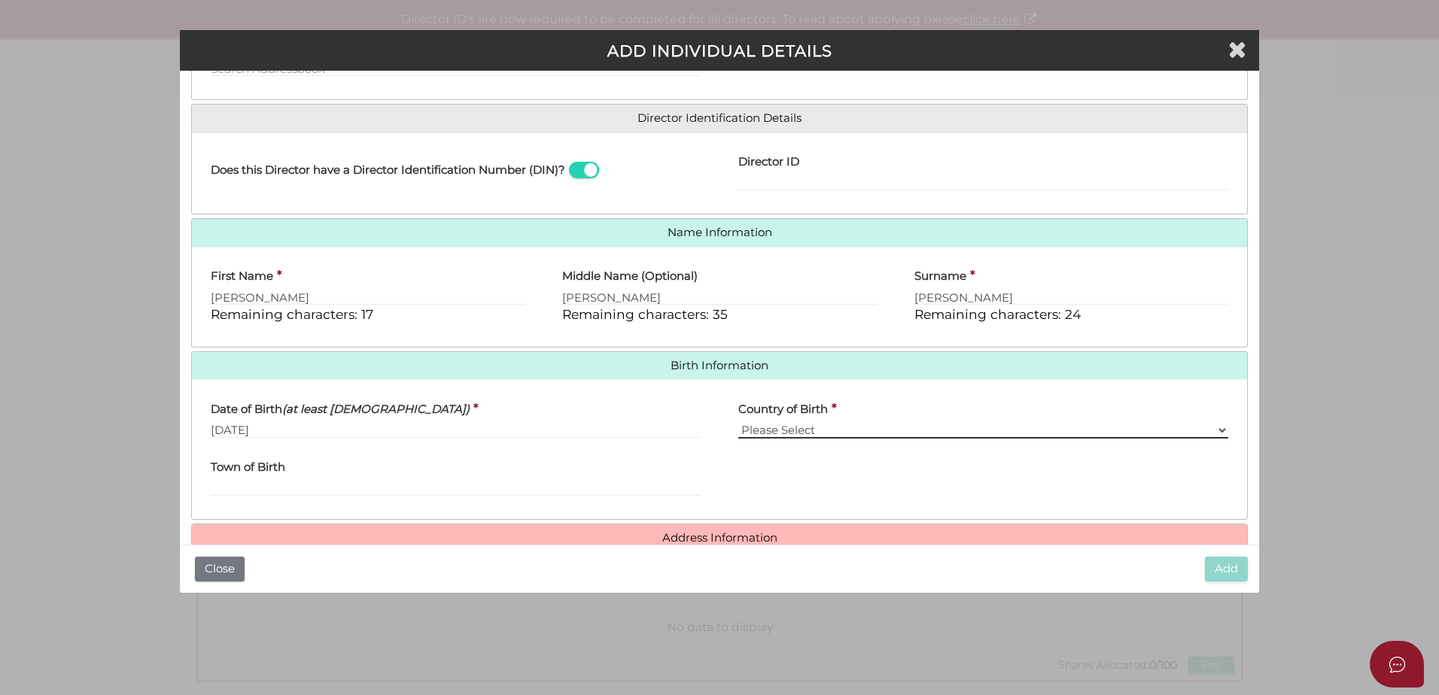
click at [788, 430] on select "Please Select v Australia Afghanistan Albania Algeria American Samoa Andorra An…" at bounding box center [983, 430] width 490 height 17
click at [779, 435] on select "Please Select v Australia Afghanistan Albania Algeria American Samoa Andorra An…" at bounding box center [983, 430] width 490 height 17
click at [779, 431] on select "Please Select v Australia Afghanistan Albania Algeria American Samoa Andorra An…" at bounding box center [983, 430] width 490 height 17
click at [1216, 430] on select "Please Select v Australia Afghanistan Albania Algeria American Samoa Andorra An…" at bounding box center [983, 430] width 490 height 17
click at [877, 431] on select "Please Select v Australia Afghanistan Albania Algeria American Samoa Andorra An…" at bounding box center [983, 430] width 490 height 17
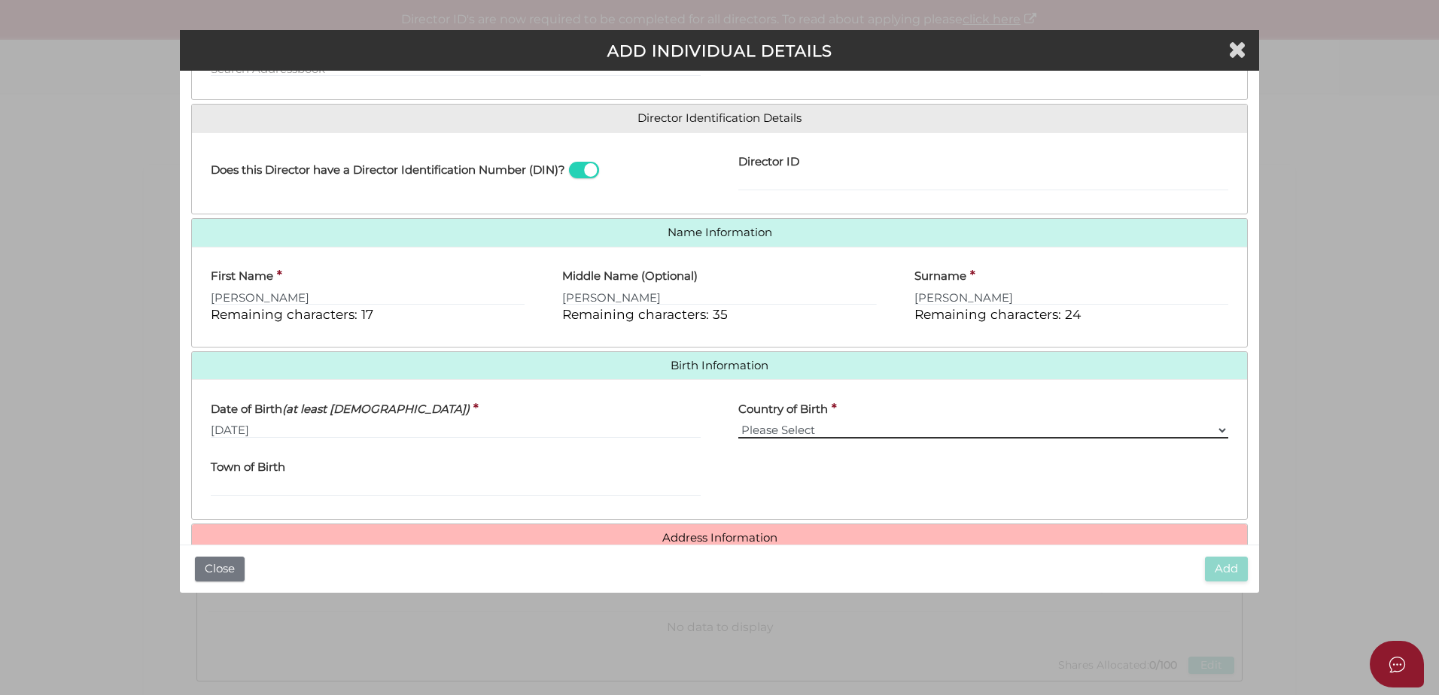
select select "[GEOGRAPHIC_DATA]"
click at [738, 422] on select "Please Select v Australia Afghanistan Albania Algeria American Samoa Andorra An…" at bounding box center [983, 430] width 490 height 17
click at [294, 488] on input "Town of Birth" at bounding box center [456, 488] width 490 height 17
type input "Norwich"
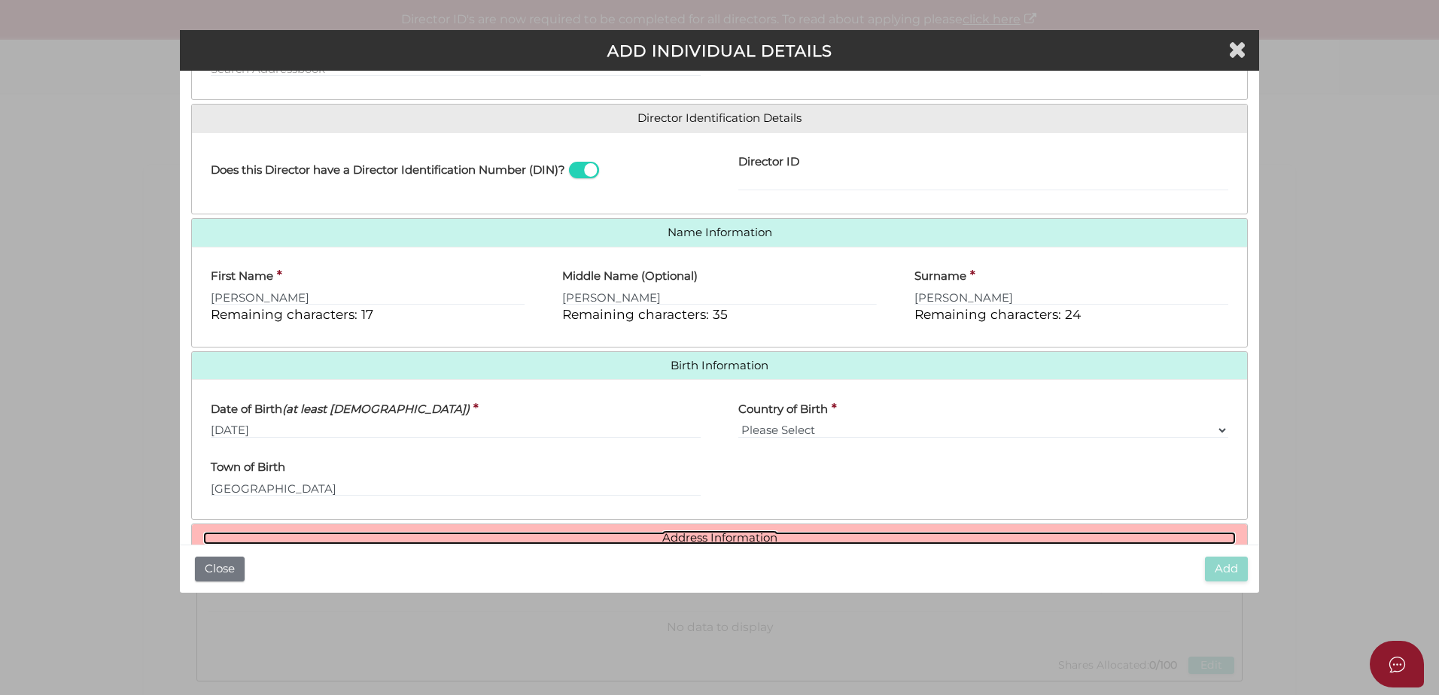
click at [685, 533] on link "Address Information" at bounding box center [719, 538] width 1032 height 13
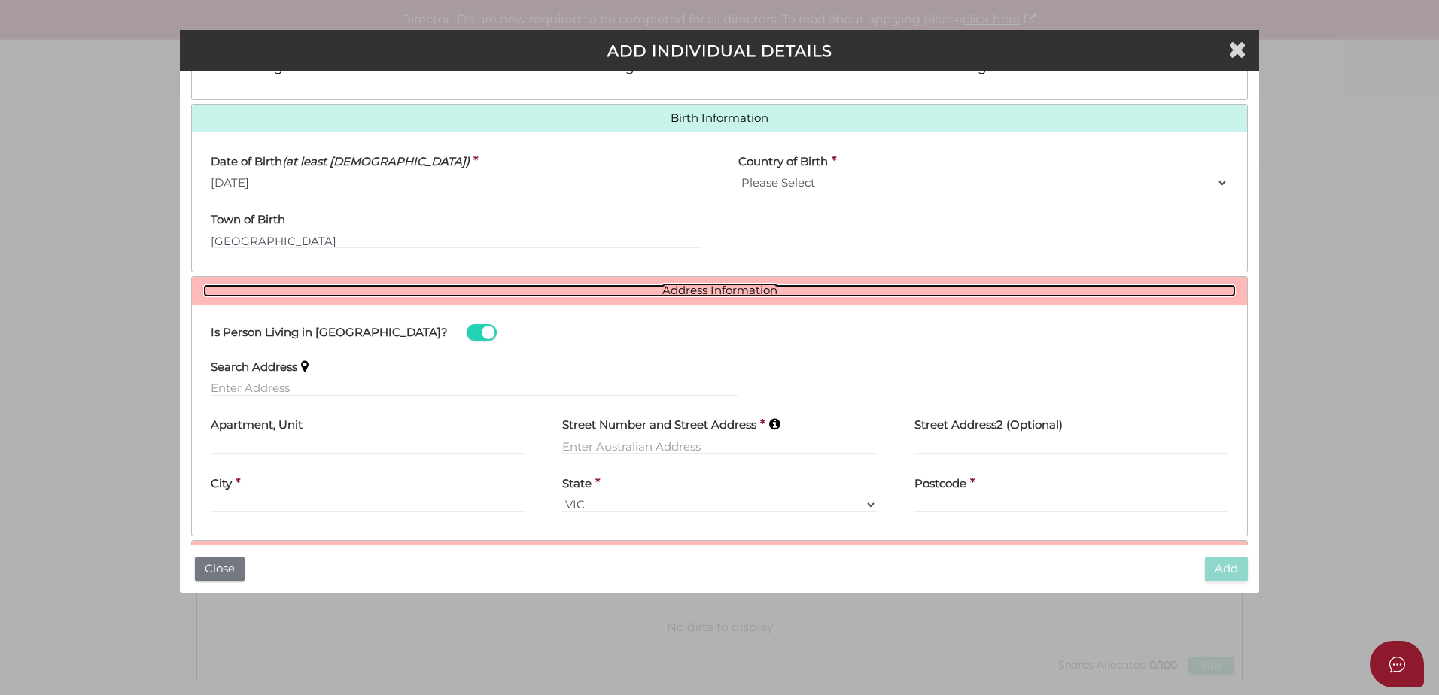
scroll to position [500, 0]
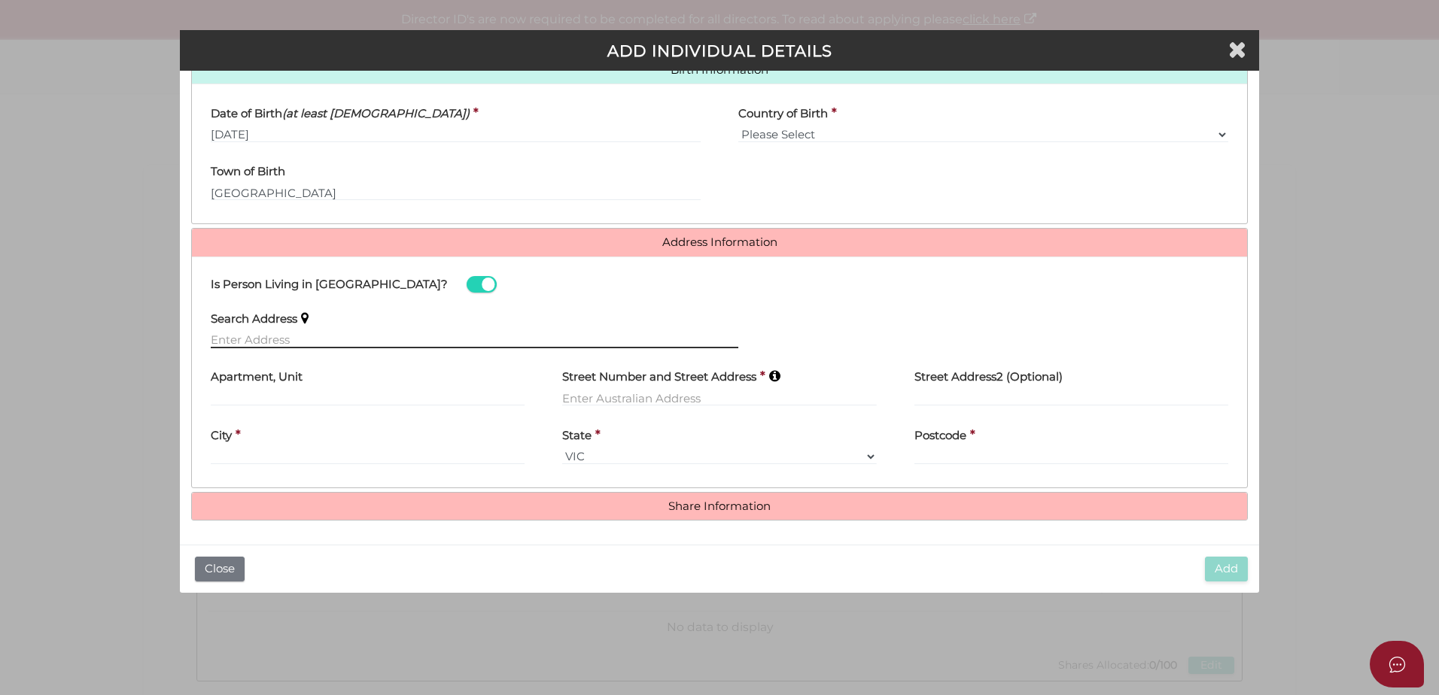
click at [252, 336] on input "text" at bounding box center [474, 340] width 527 height 17
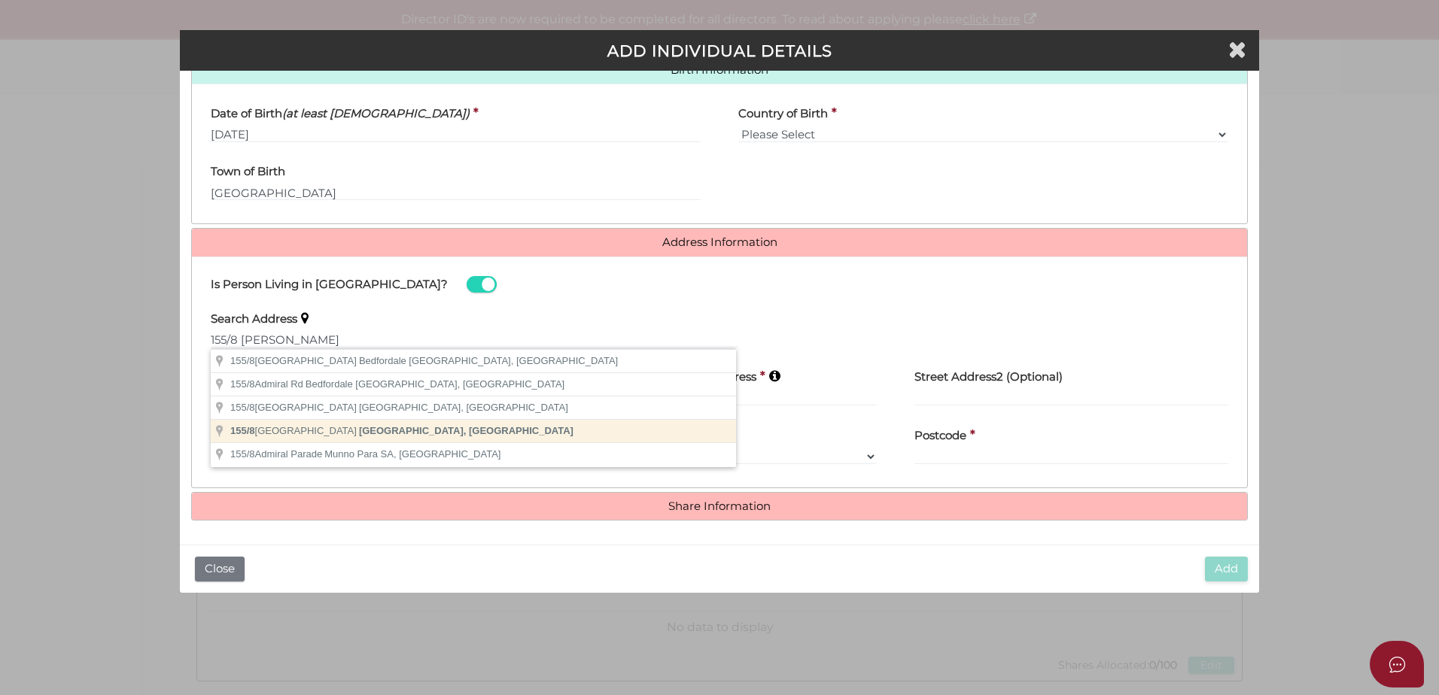
type input "155/8 Admiralty Drive, Surfers Paradise QLD, Australia"
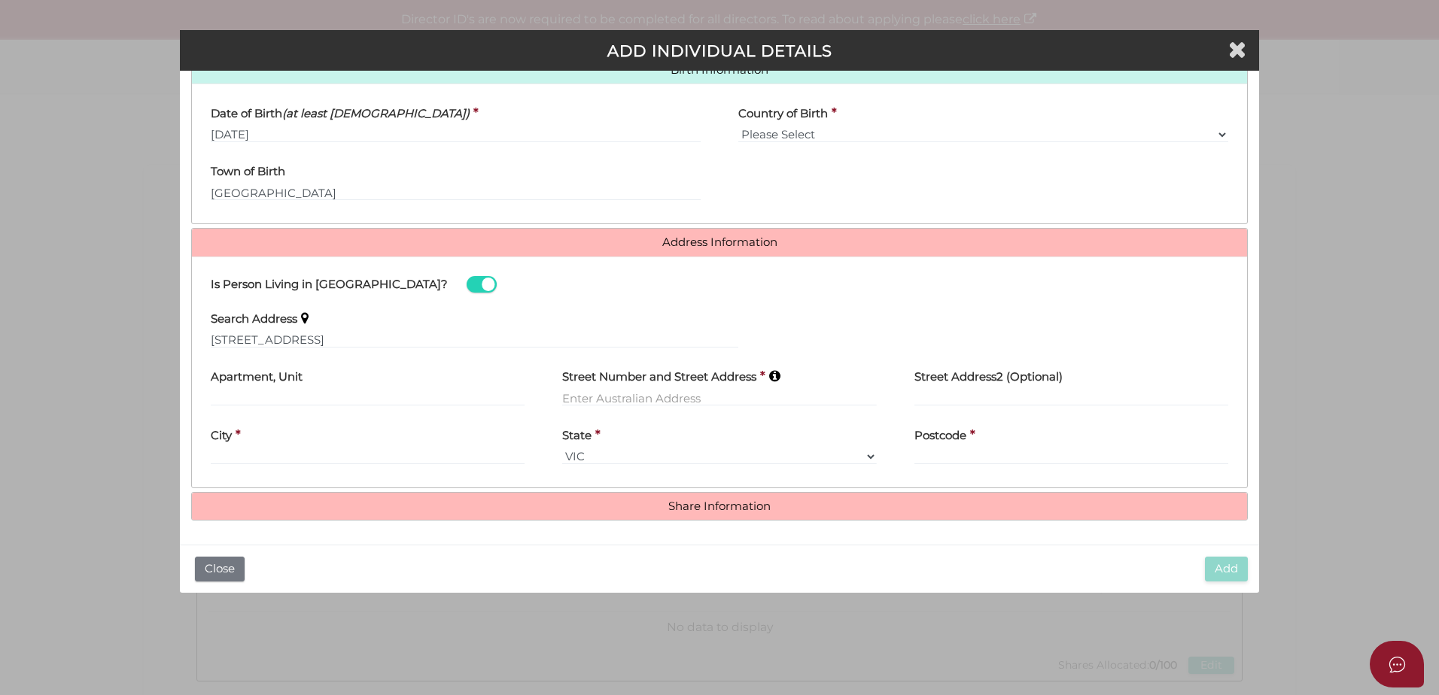
type input "Admiralty Drive"
type input "Surfers Paradise"
select select "QLD"
type input "4217"
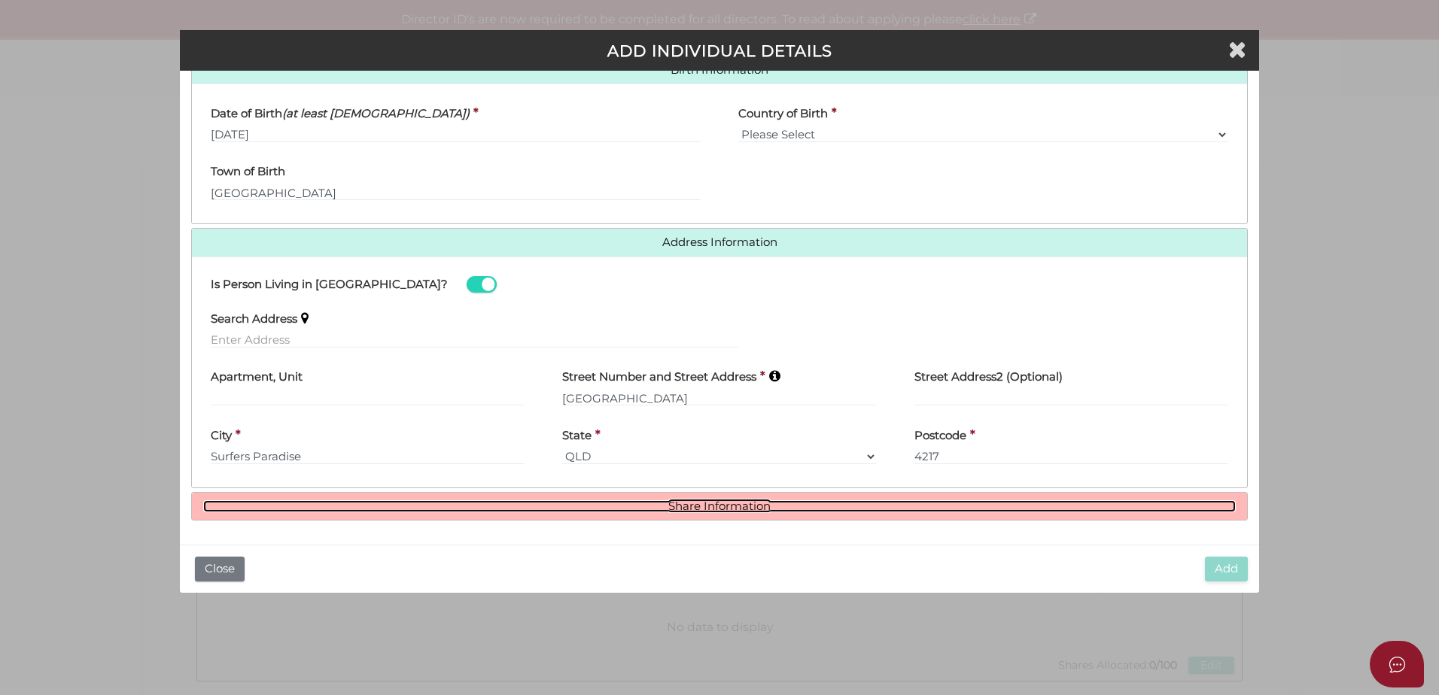
click at [692, 506] on link "Share Information" at bounding box center [719, 506] width 1032 height 13
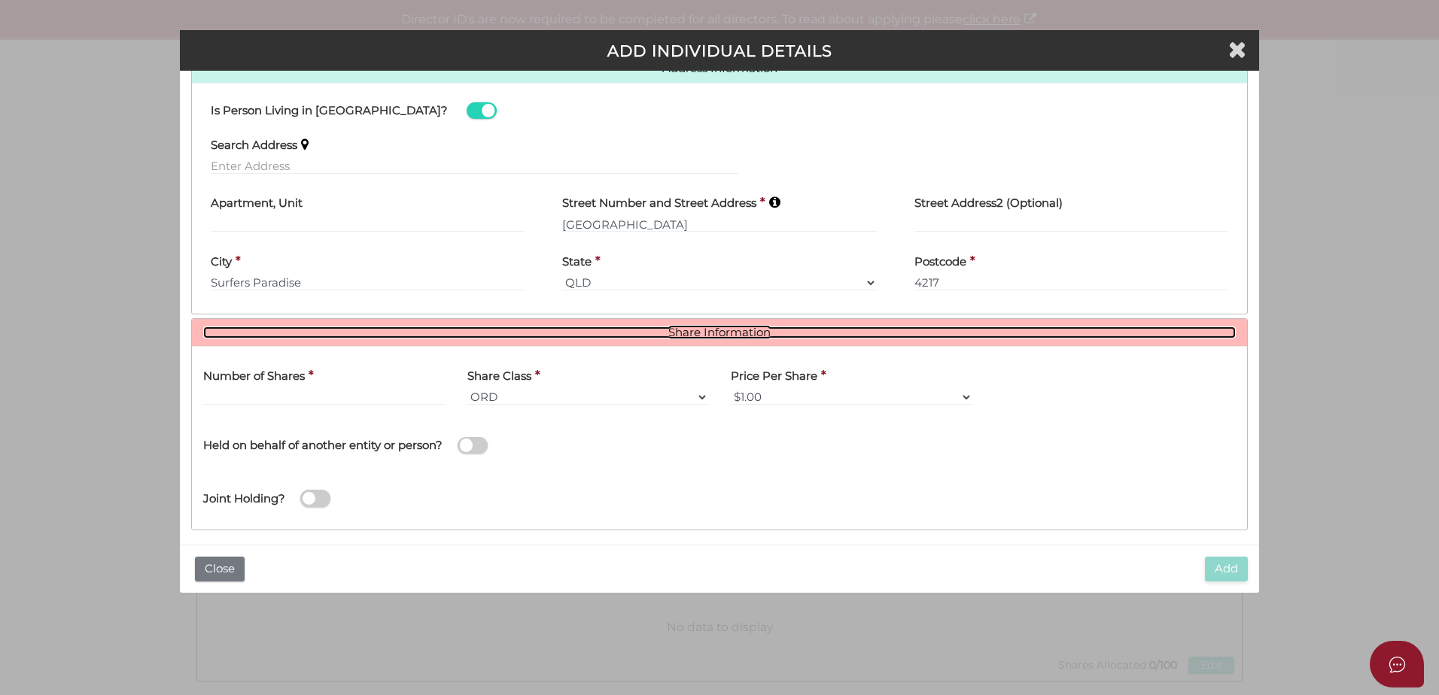
scroll to position [683, 0]
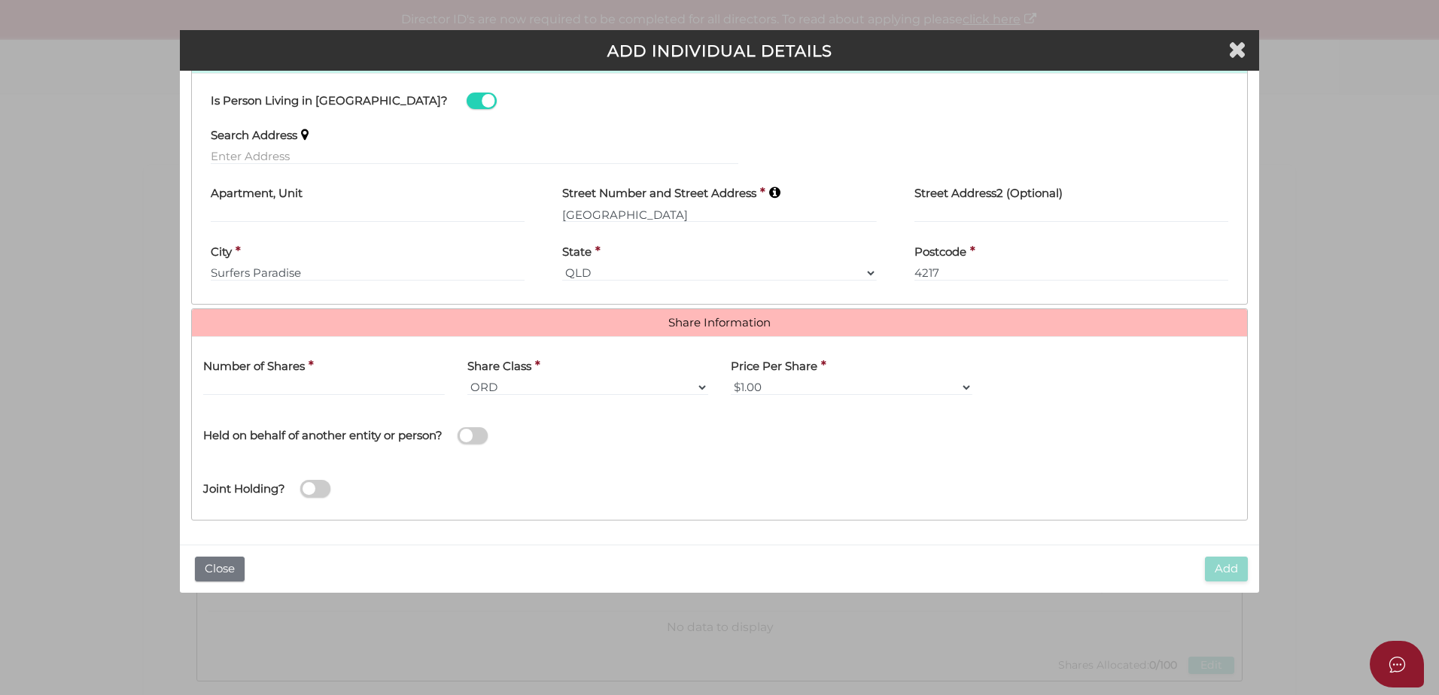
click at [220, 377] on label "Number of Shares" at bounding box center [254, 363] width 102 height 31
click at [219, 381] on input "text" at bounding box center [324, 387] width 242 height 17
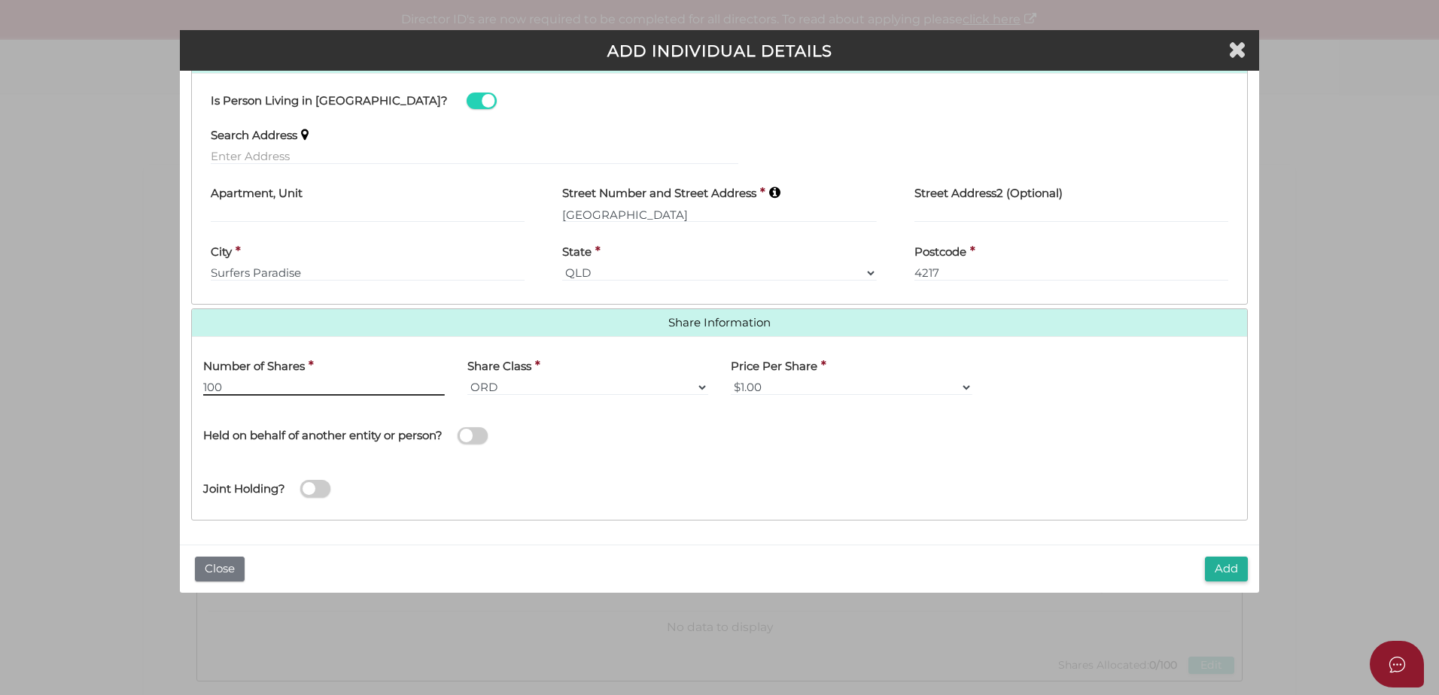
type input "100"
click at [1224, 560] on button "Add" at bounding box center [1226, 569] width 43 height 25
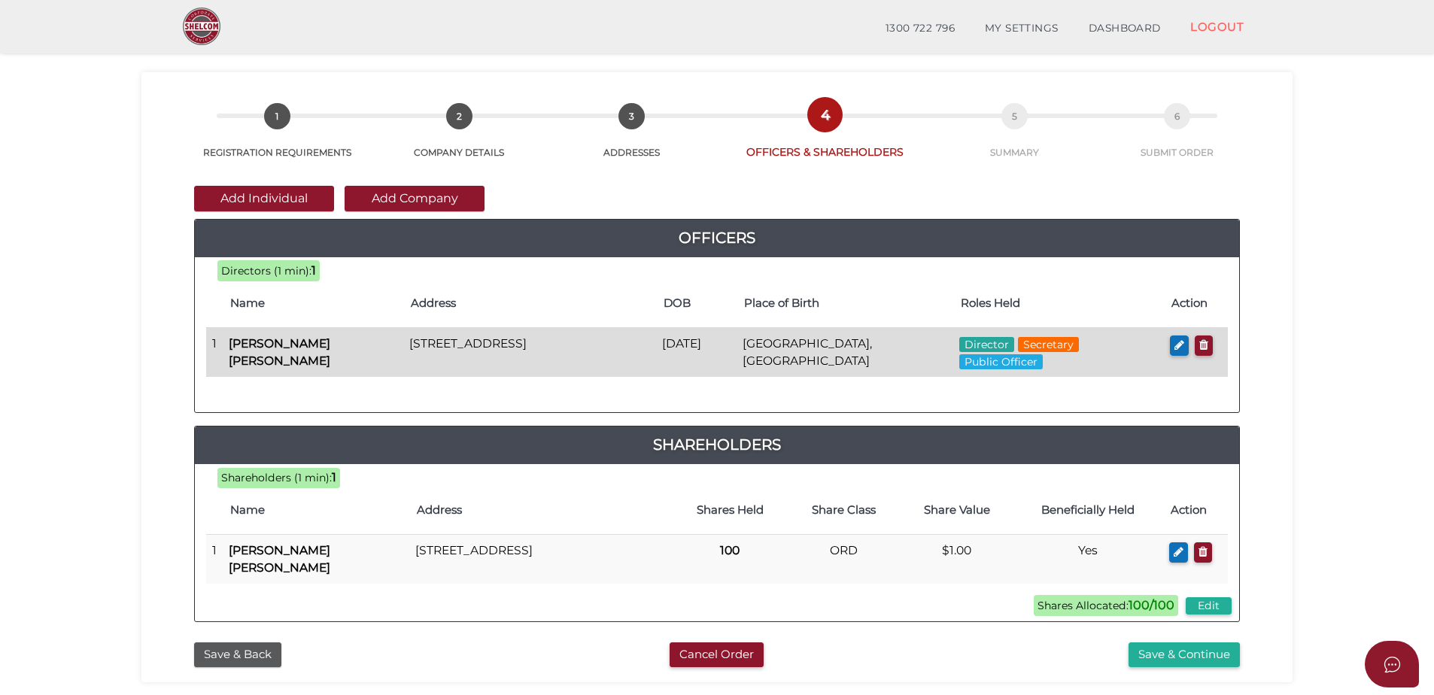
scroll to position [37, 0]
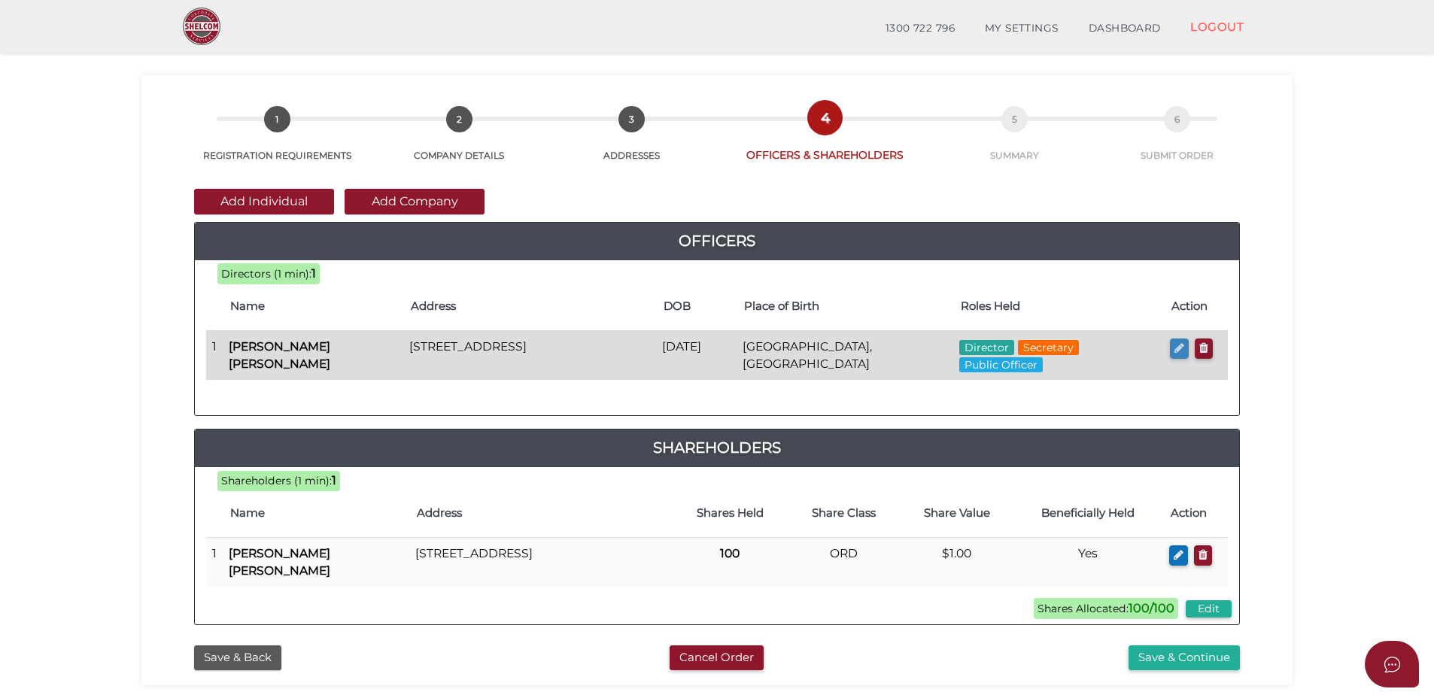
click at [1177, 348] on icon "button" at bounding box center [1179, 347] width 10 height 11
checkbox input "true"
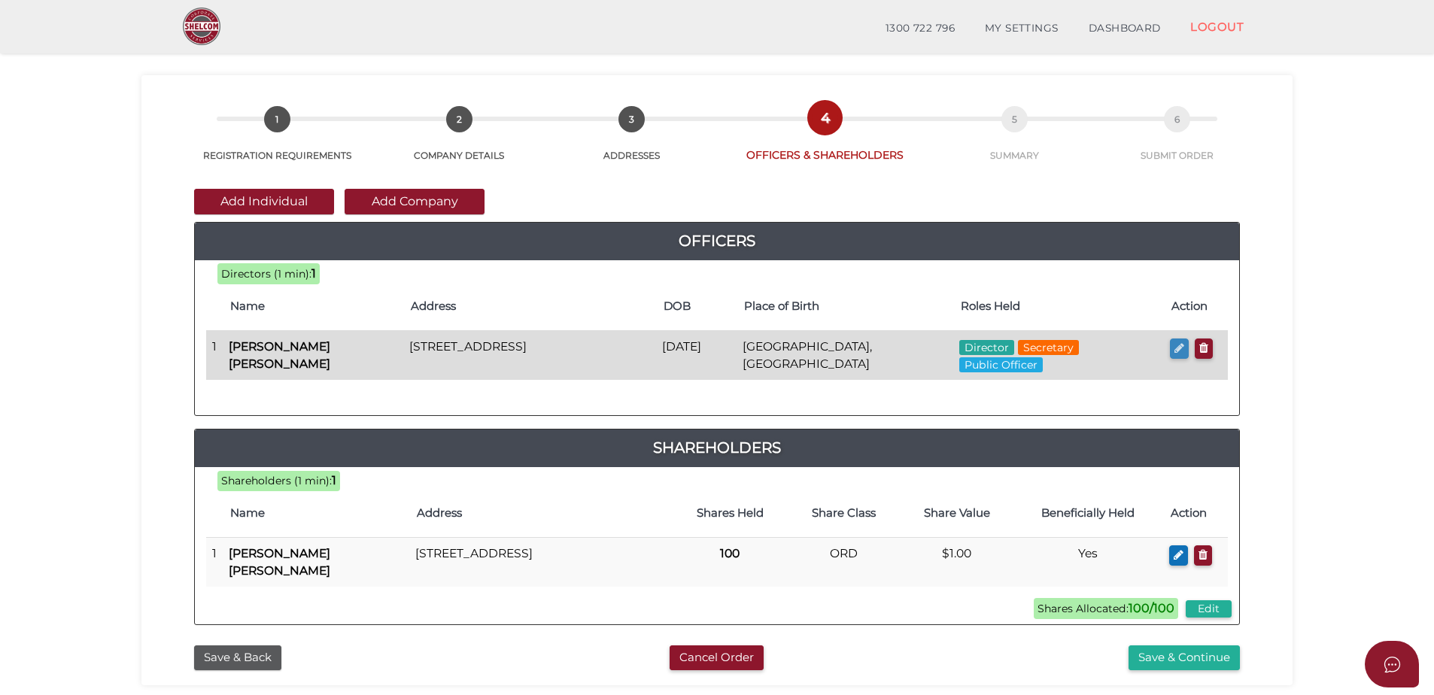
type input "0"
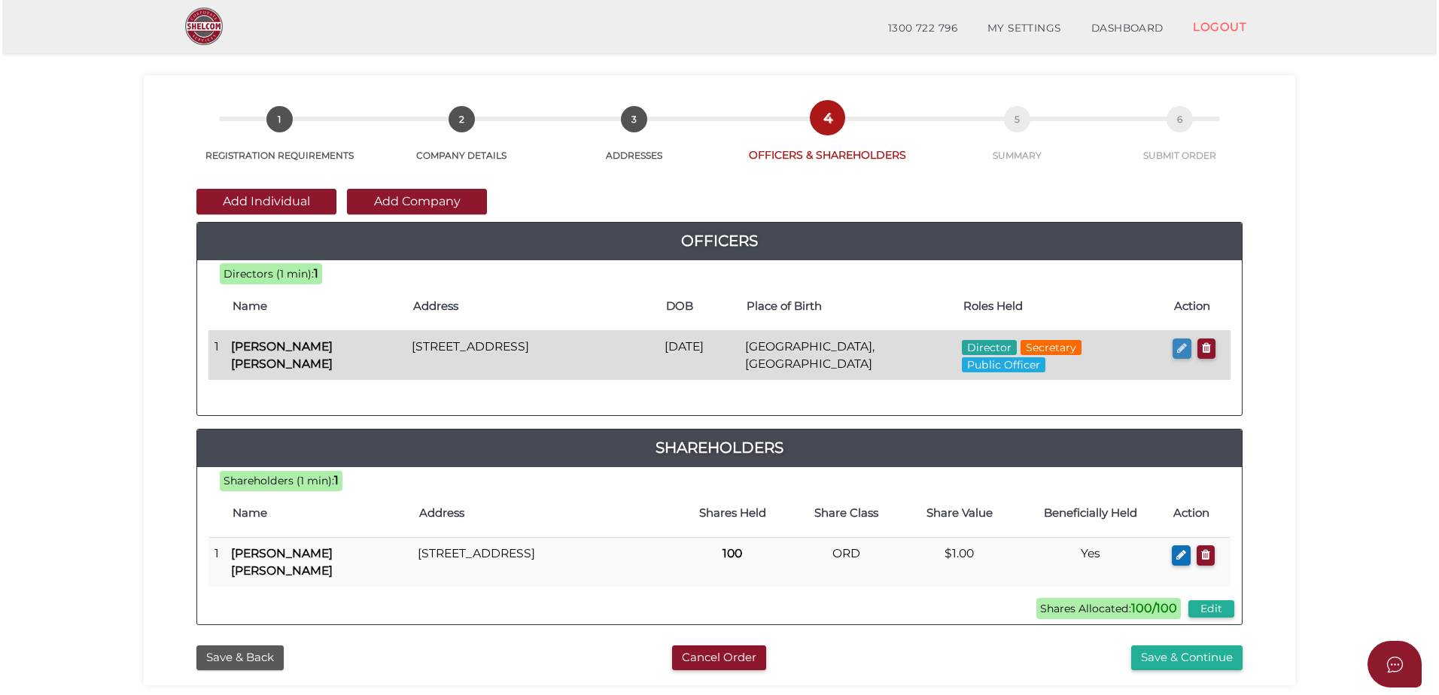
scroll to position [0, 0]
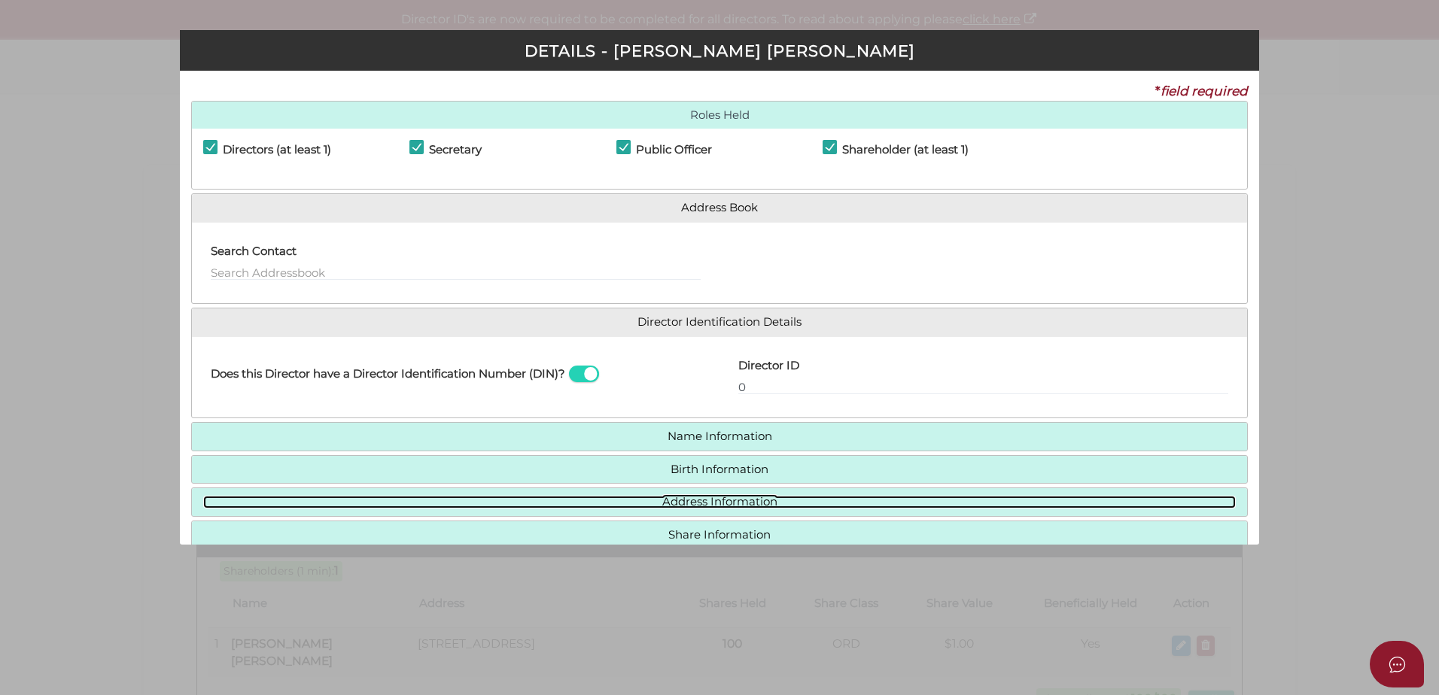
click at [716, 500] on link "Address Information" at bounding box center [719, 502] width 1032 height 13
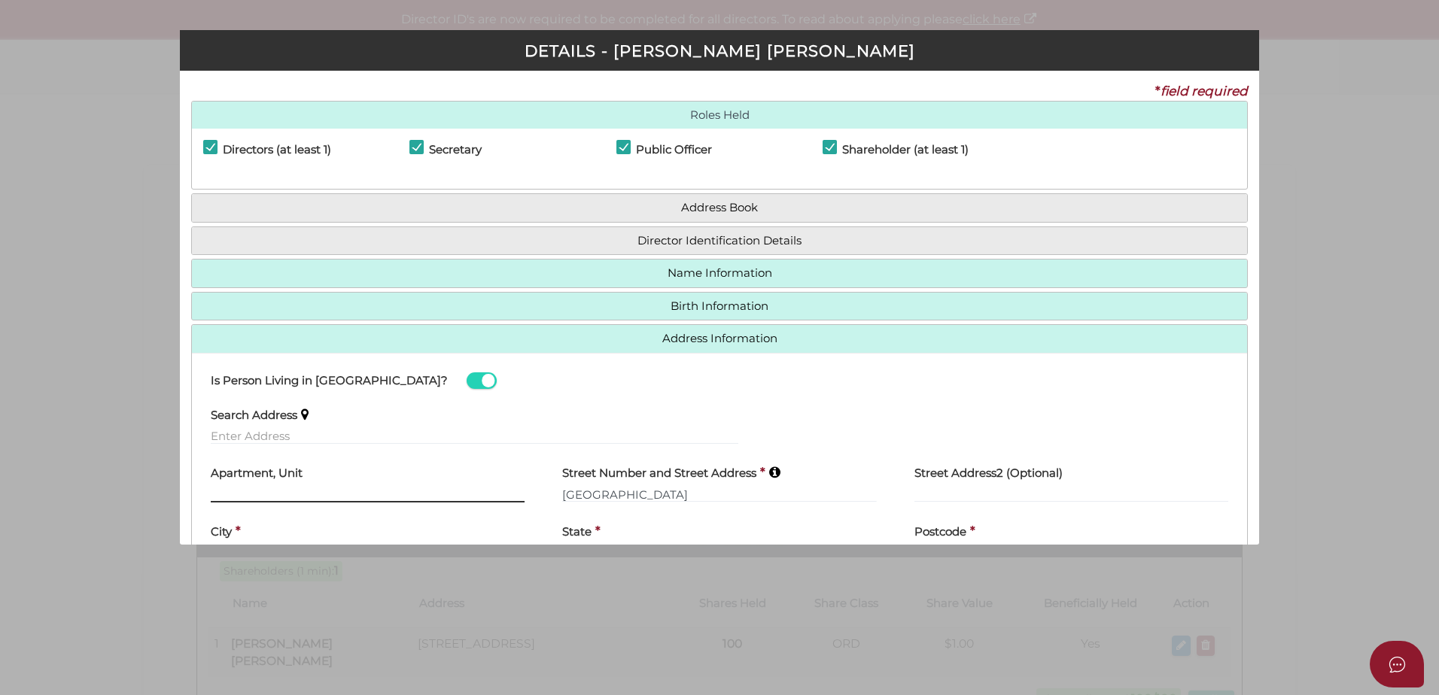
click at [244, 491] on input "text" at bounding box center [368, 494] width 314 height 17
type input "155"
click at [566, 494] on input "[GEOGRAPHIC_DATA]" at bounding box center [719, 494] width 314 height 17
type input "8Admiralty Drive"
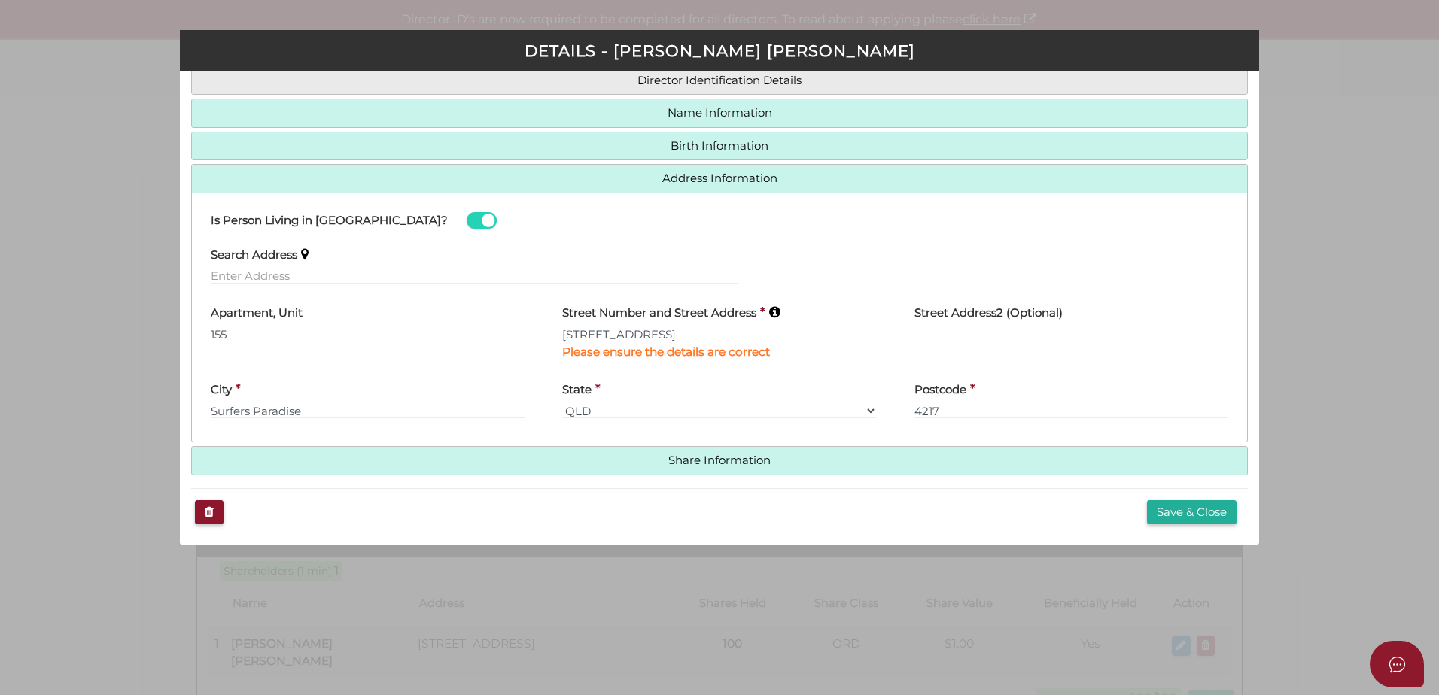
scroll to position [163, 0]
click at [1161, 508] on button "Save & Close" at bounding box center [1192, 510] width 90 height 25
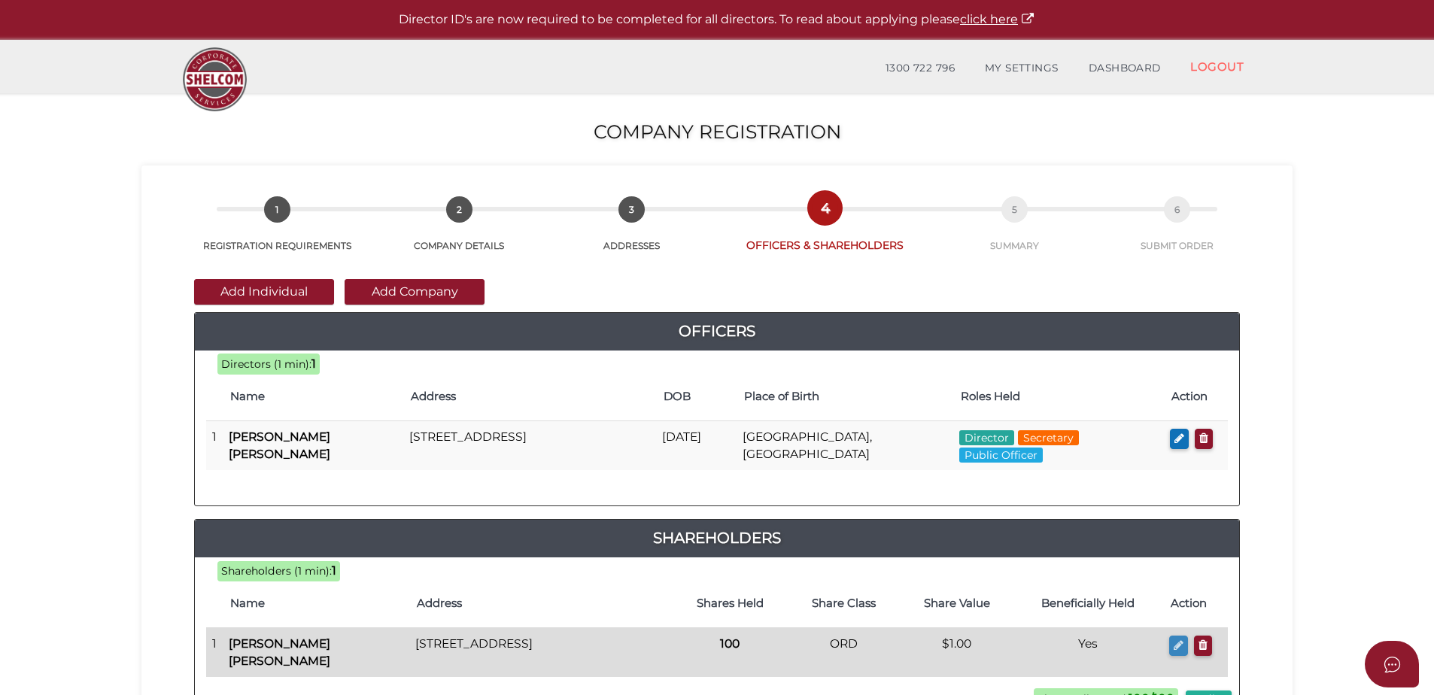
click at [1174, 640] on button "button" at bounding box center [1178, 646] width 19 height 20
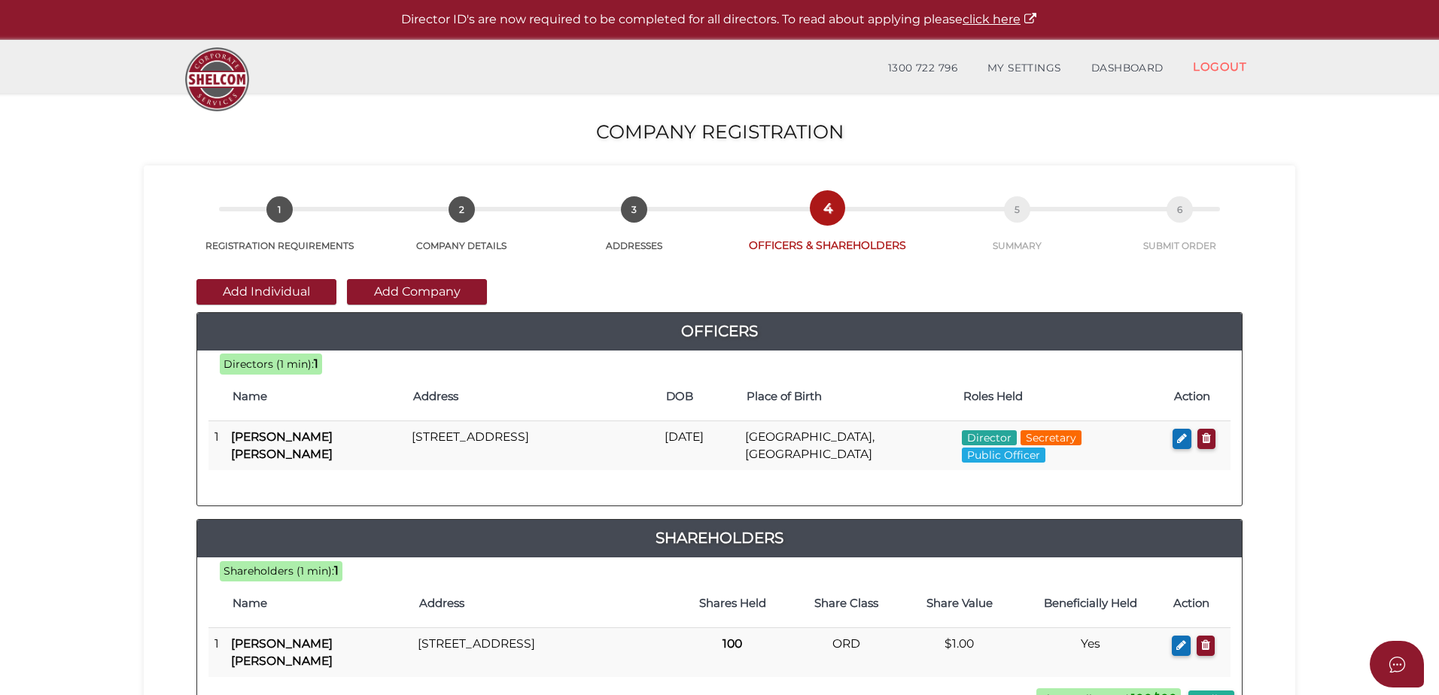
checkbox input "true"
type input "0"
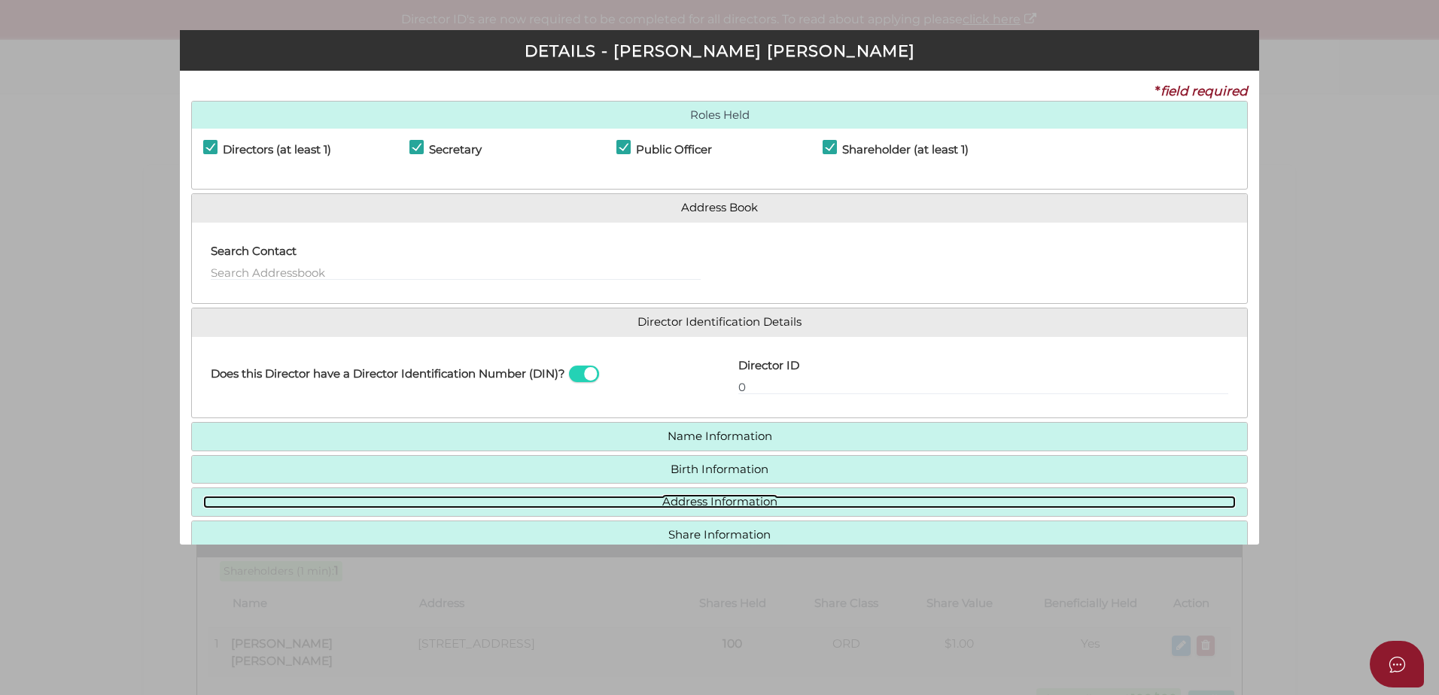
click at [671, 501] on link "Address Information" at bounding box center [719, 502] width 1032 height 13
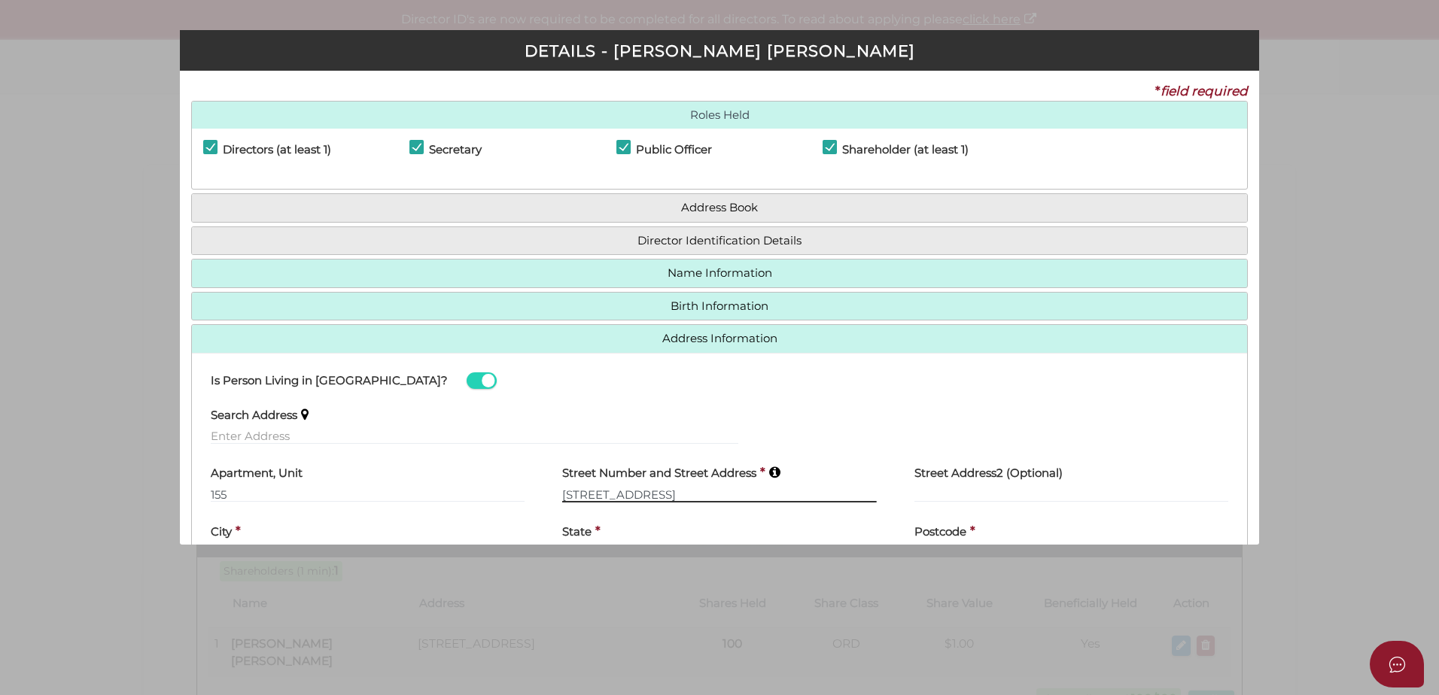
click at [573, 494] on input "8admiralty Drive" at bounding box center [719, 494] width 314 height 17
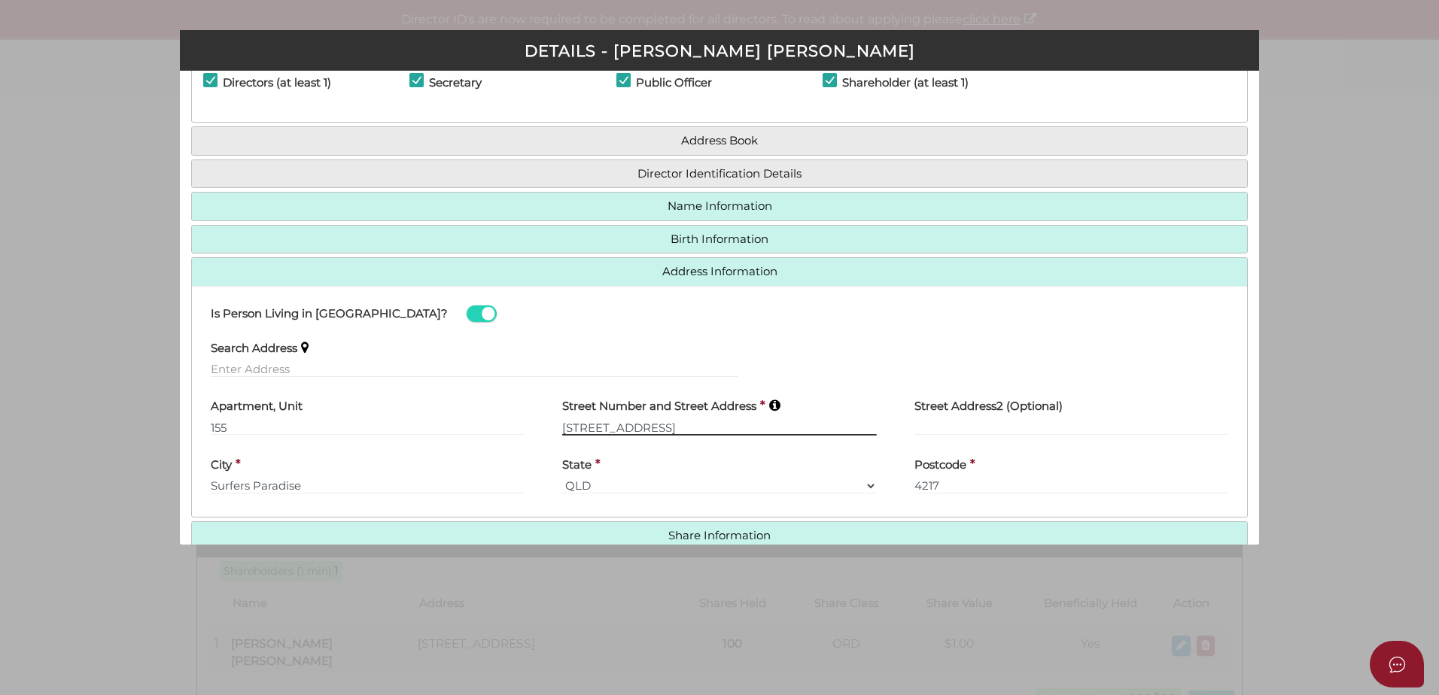
scroll to position [144, 0]
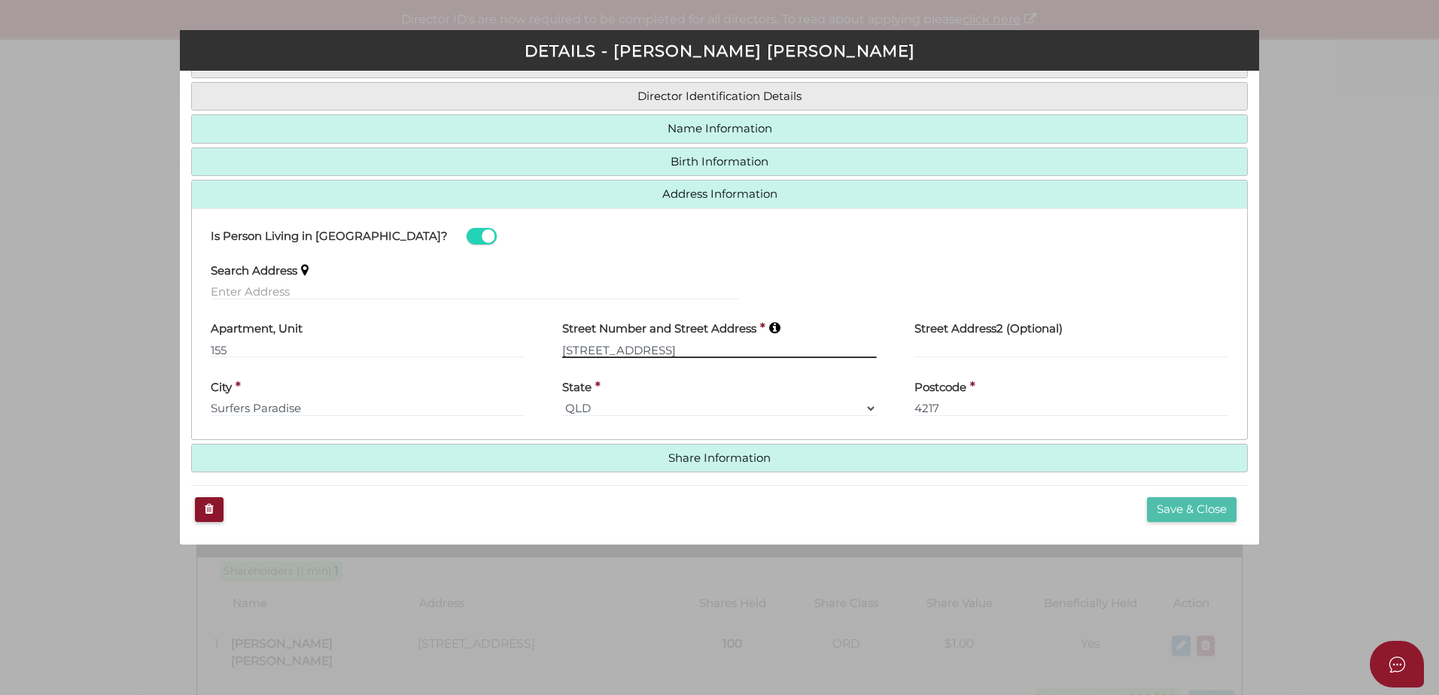
type input "[STREET_ADDRESS]"
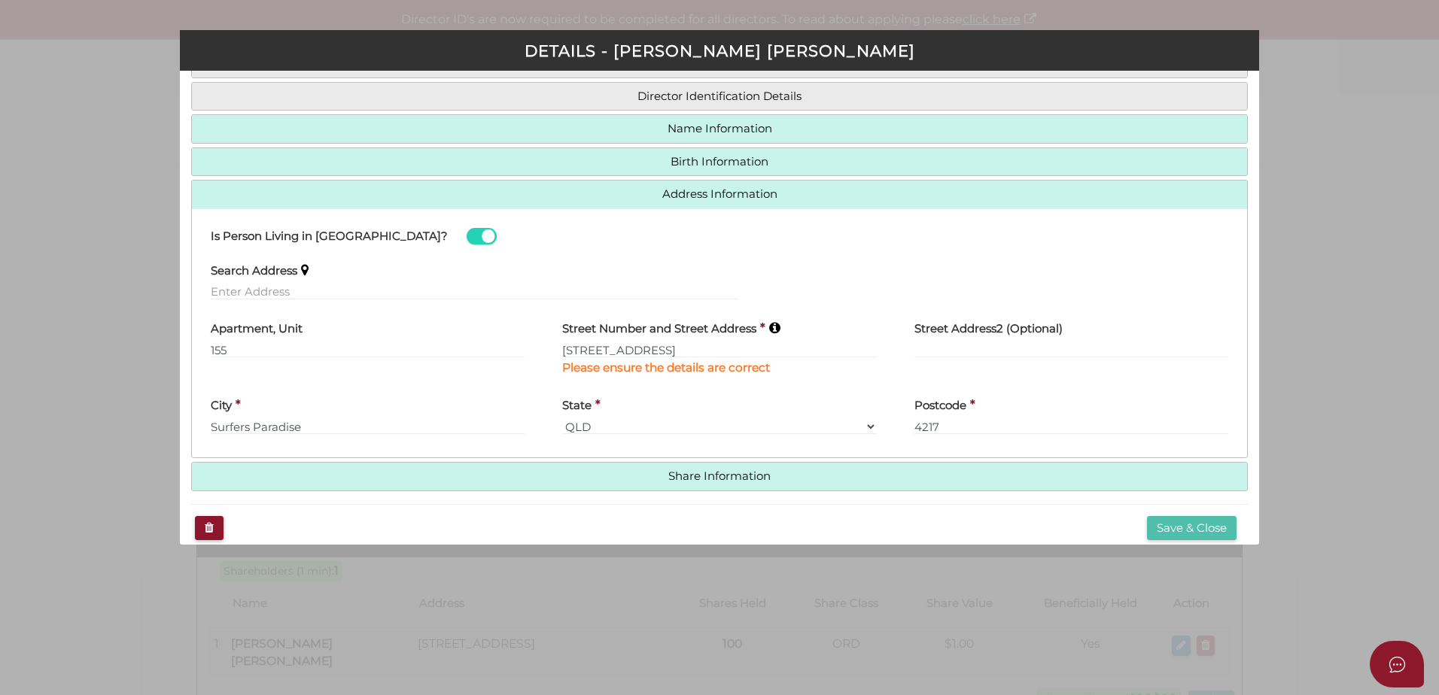
click at [1189, 504] on div "Save & Close" at bounding box center [719, 528] width 1056 height 48
click at [1191, 532] on button "Save & Close" at bounding box center [1192, 528] width 90 height 25
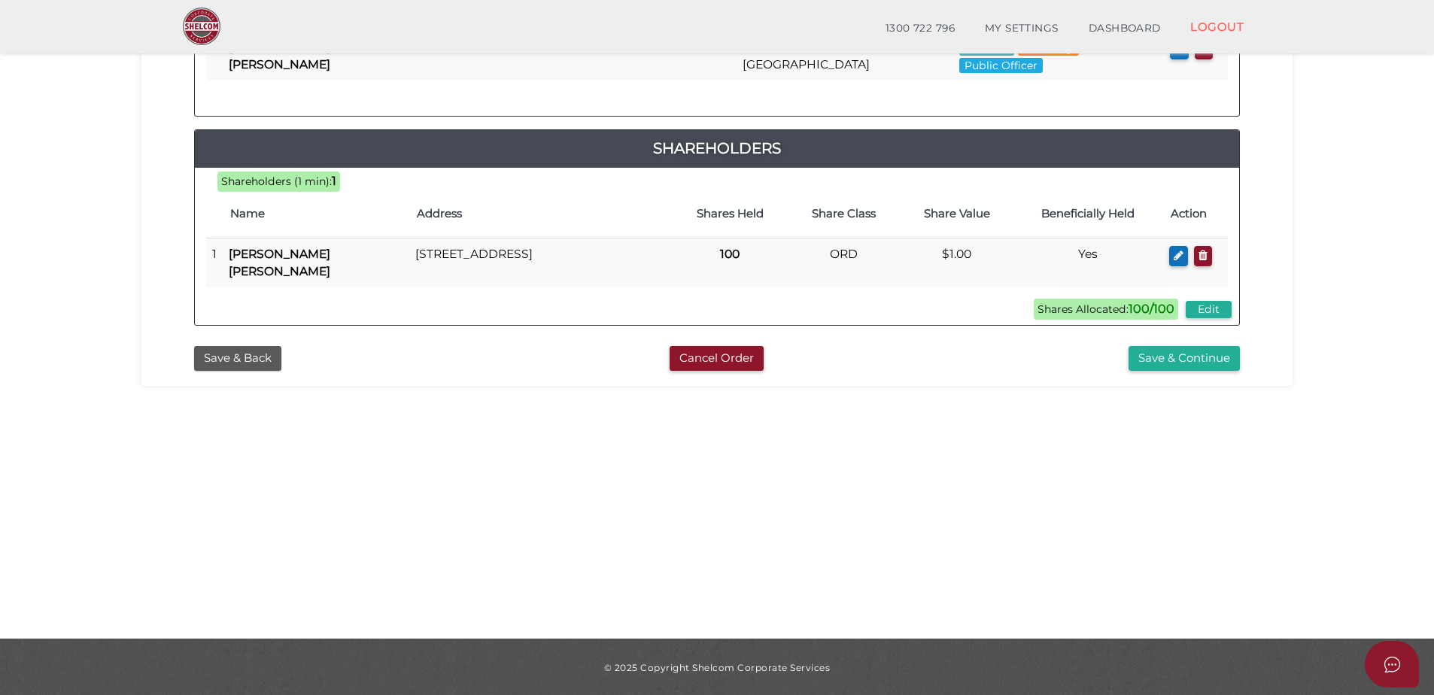
scroll to position [338, 0]
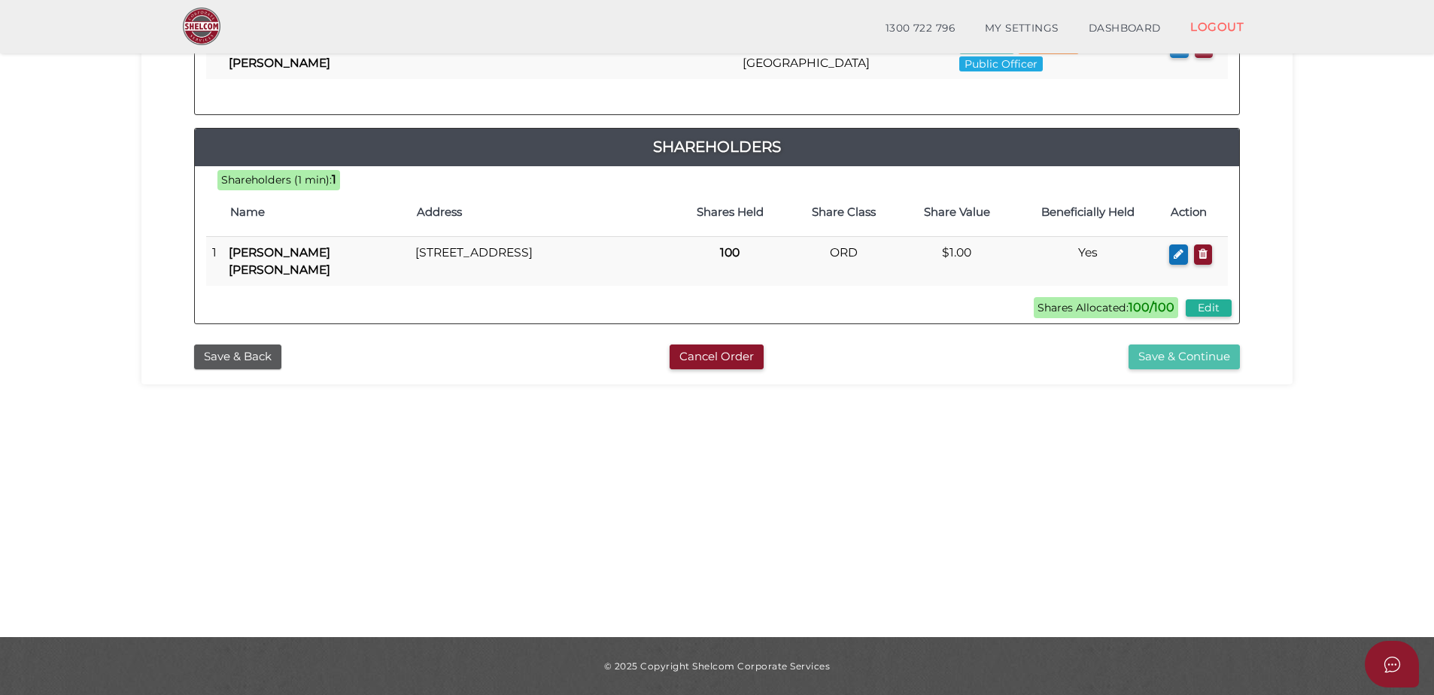
click at [1195, 357] on button "Save & Continue" at bounding box center [1184, 357] width 111 height 25
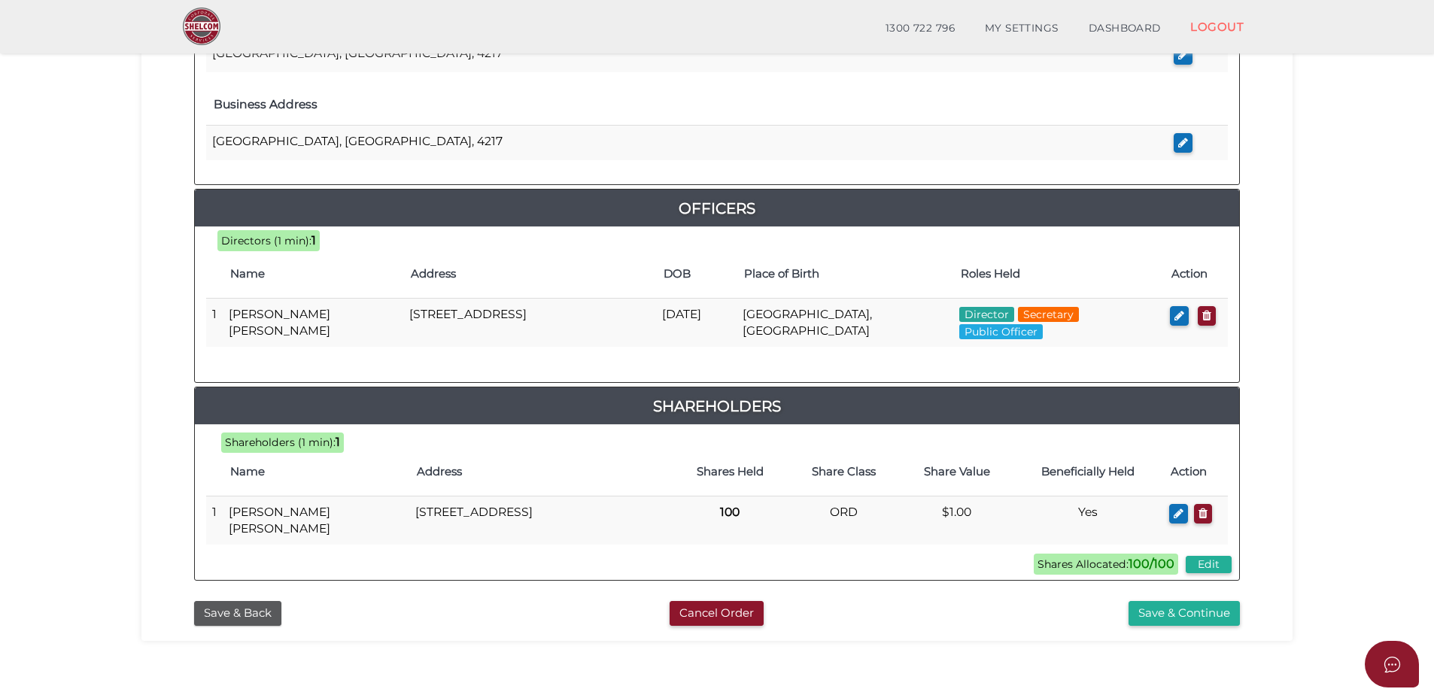
scroll to position [637, 0]
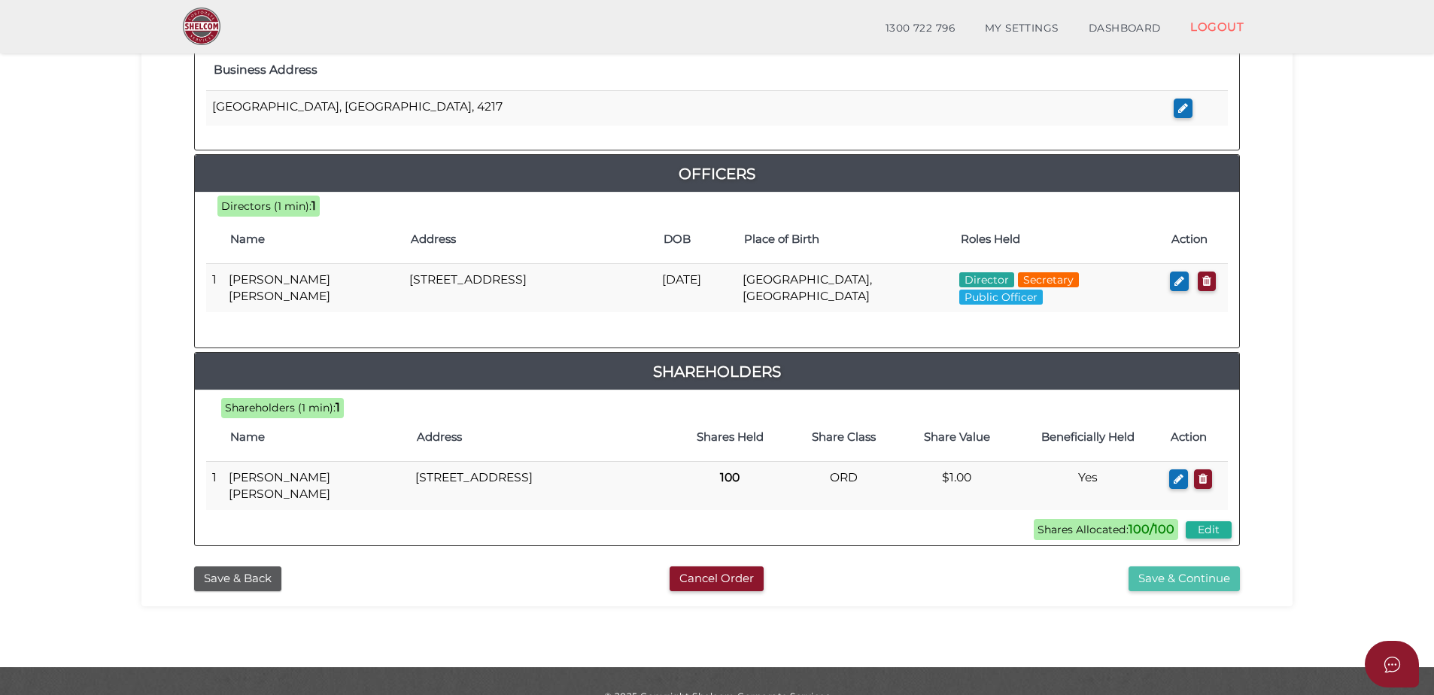
click at [1141, 567] on button "Save & Continue" at bounding box center [1184, 579] width 111 height 25
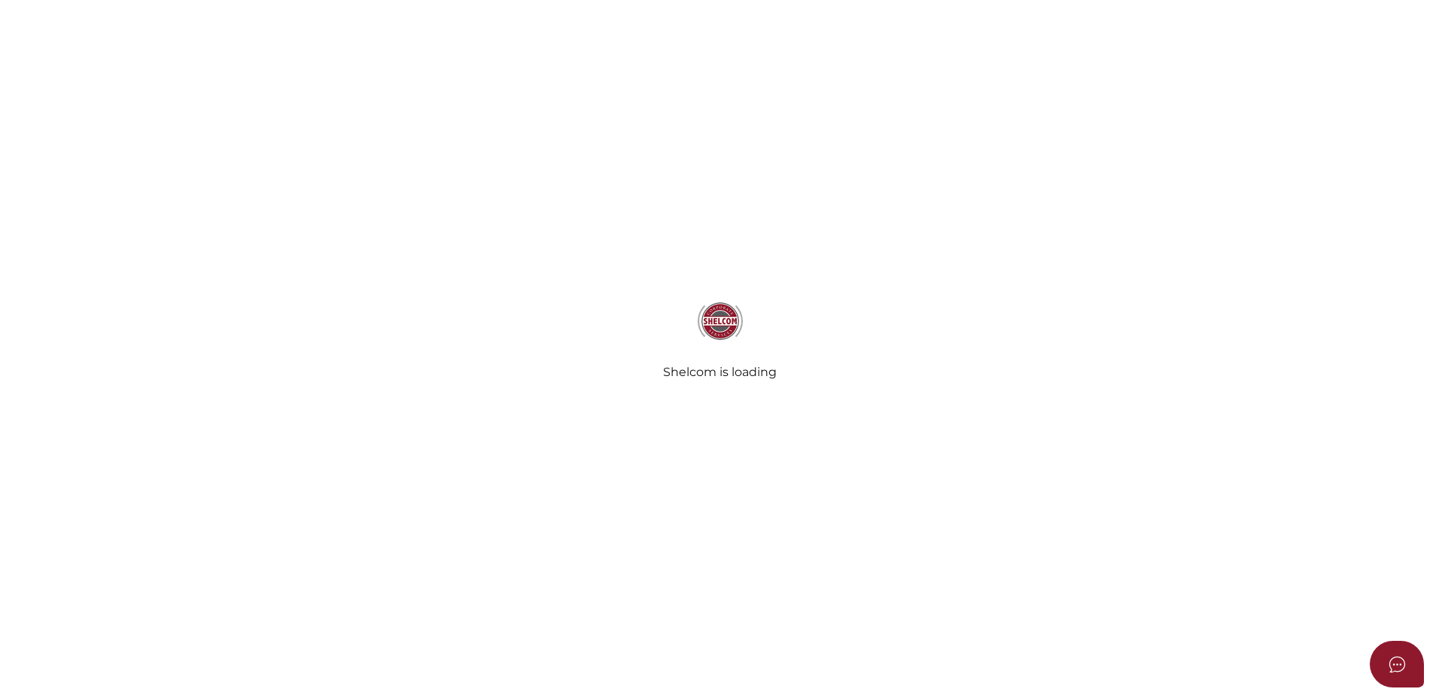
radio input "true"
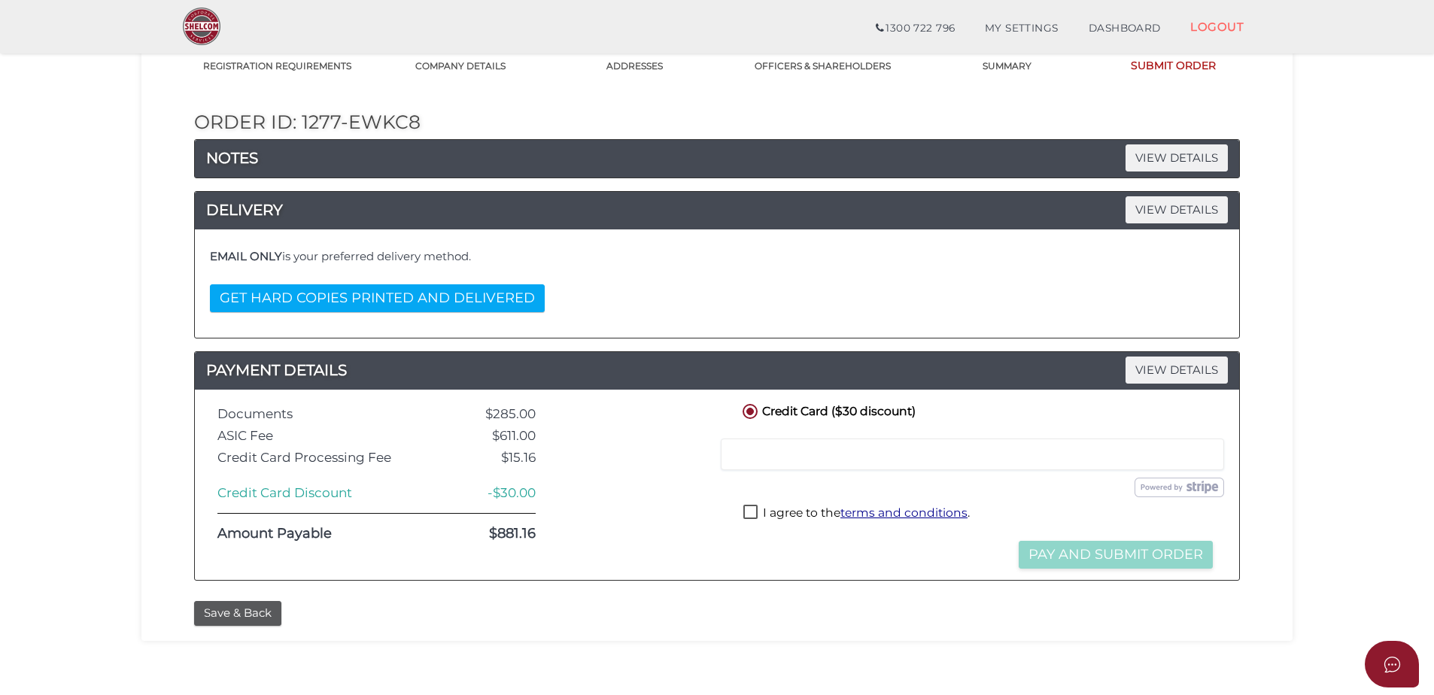
scroll to position [150, 0]
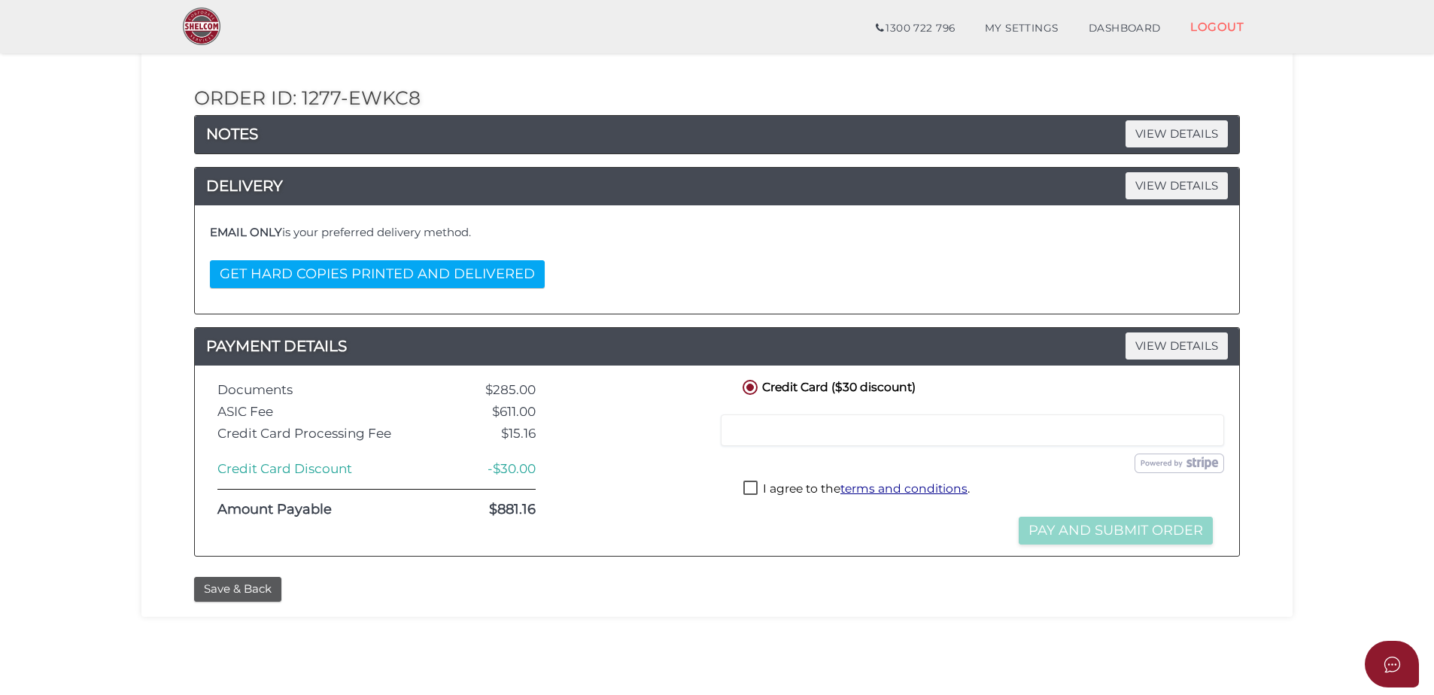
click at [748, 493] on label "I agree to the terms and conditions ." at bounding box center [856, 490] width 226 height 19
checkbox input "true"
click at [760, 439] on div at bounding box center [972, 431] width 503 height 32
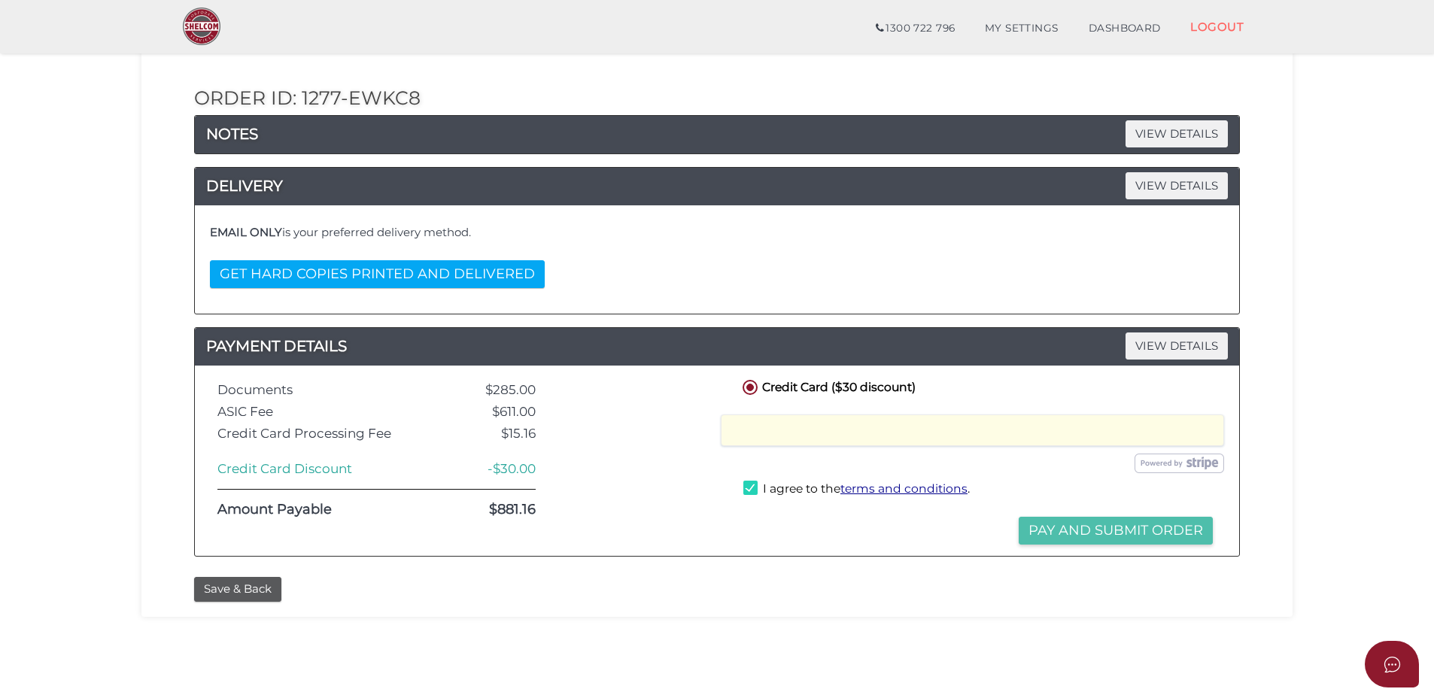
click at [1118, 522] on button "Pay and Submit Order" at bounding box center [1116, 531] width 194 height 28
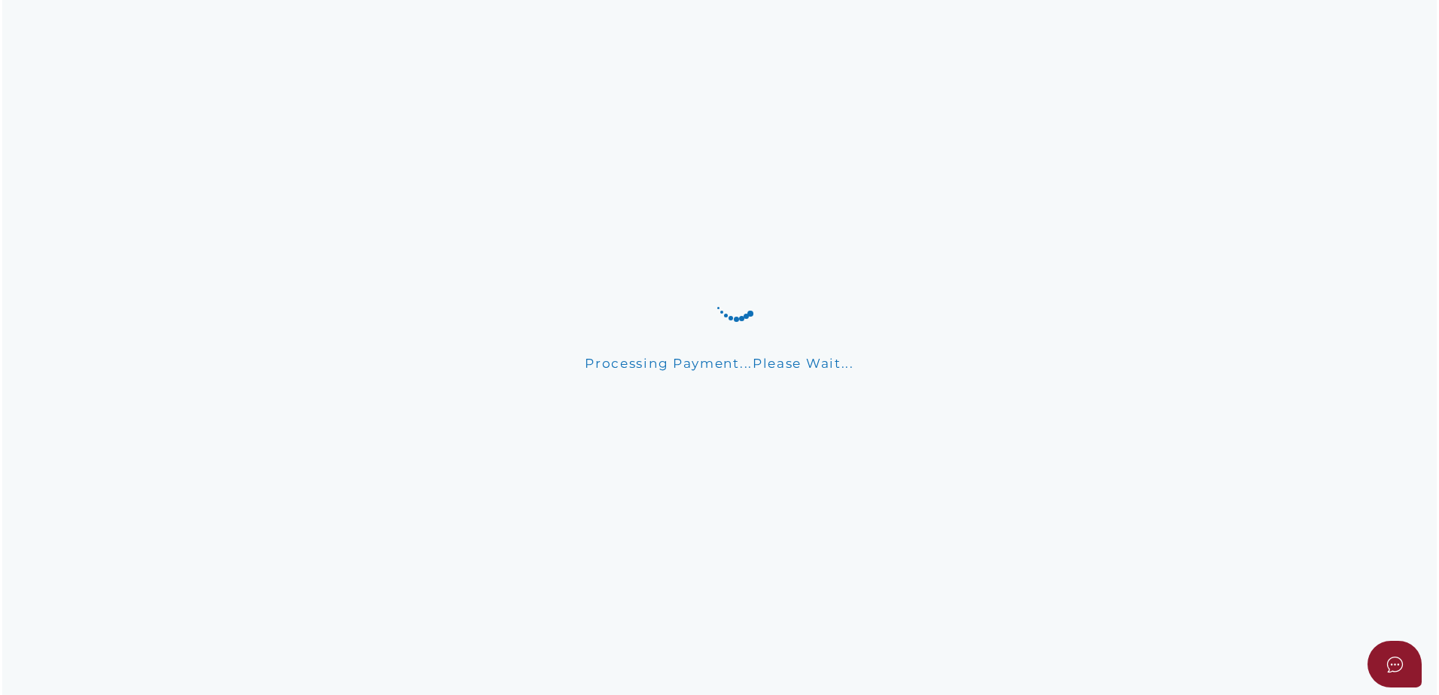
scroll to position [0, 0]
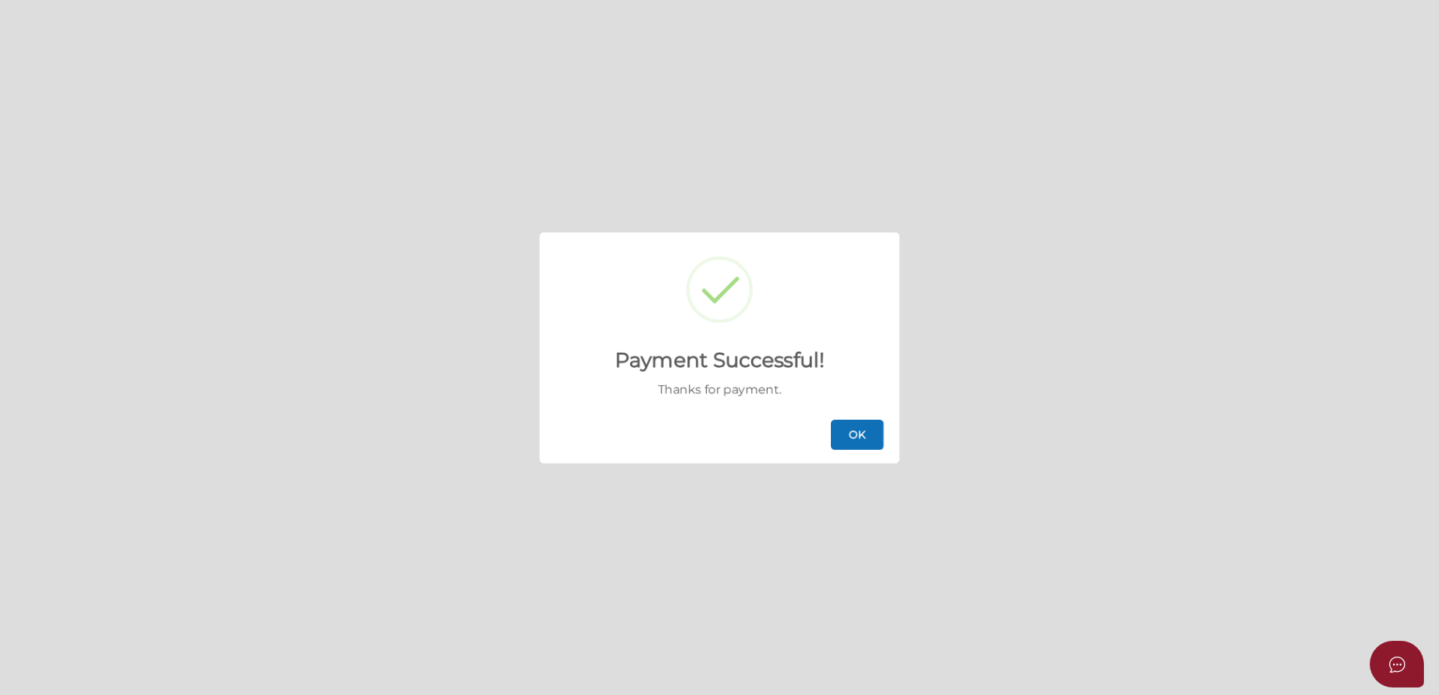
click at [852, 420] on button "OK" at bounding box center [857, 435] width 53 height 30
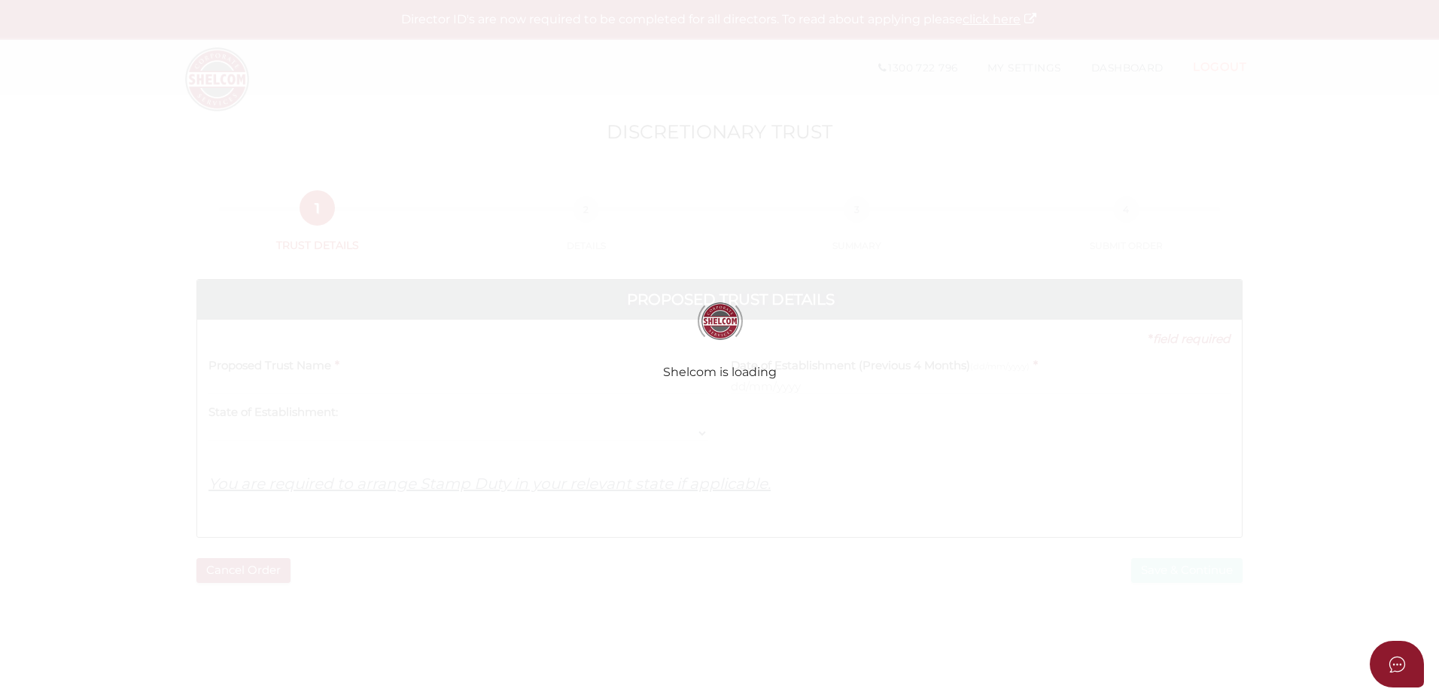
select select
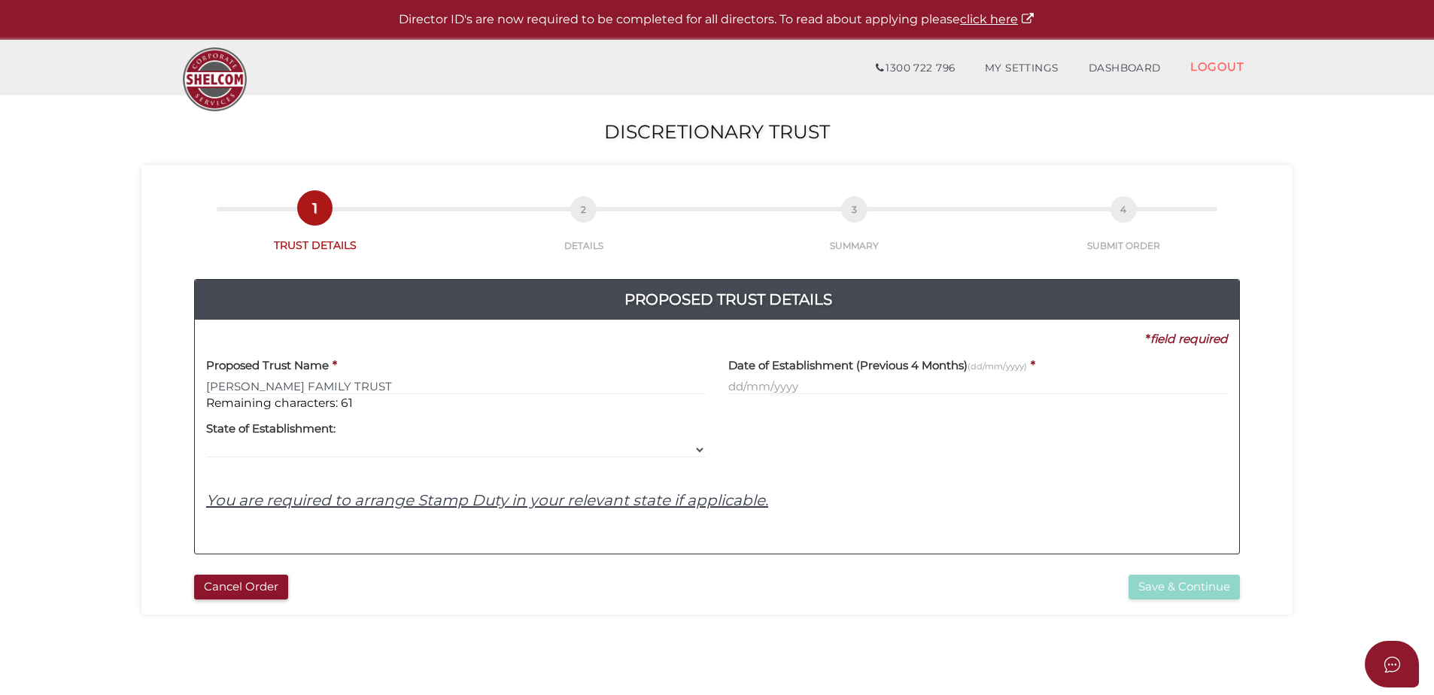
type input "[PERSON_NAME] FAMILY TRUST"
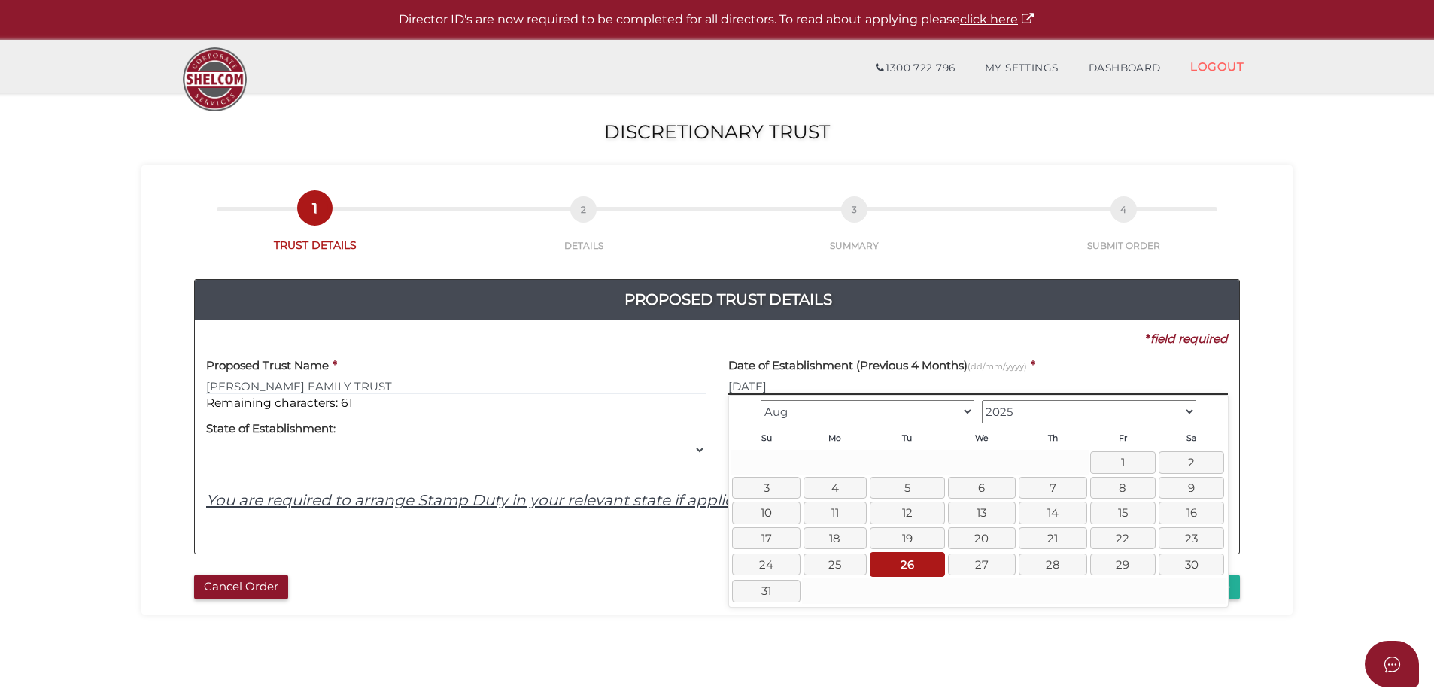
type input "[DATE]"
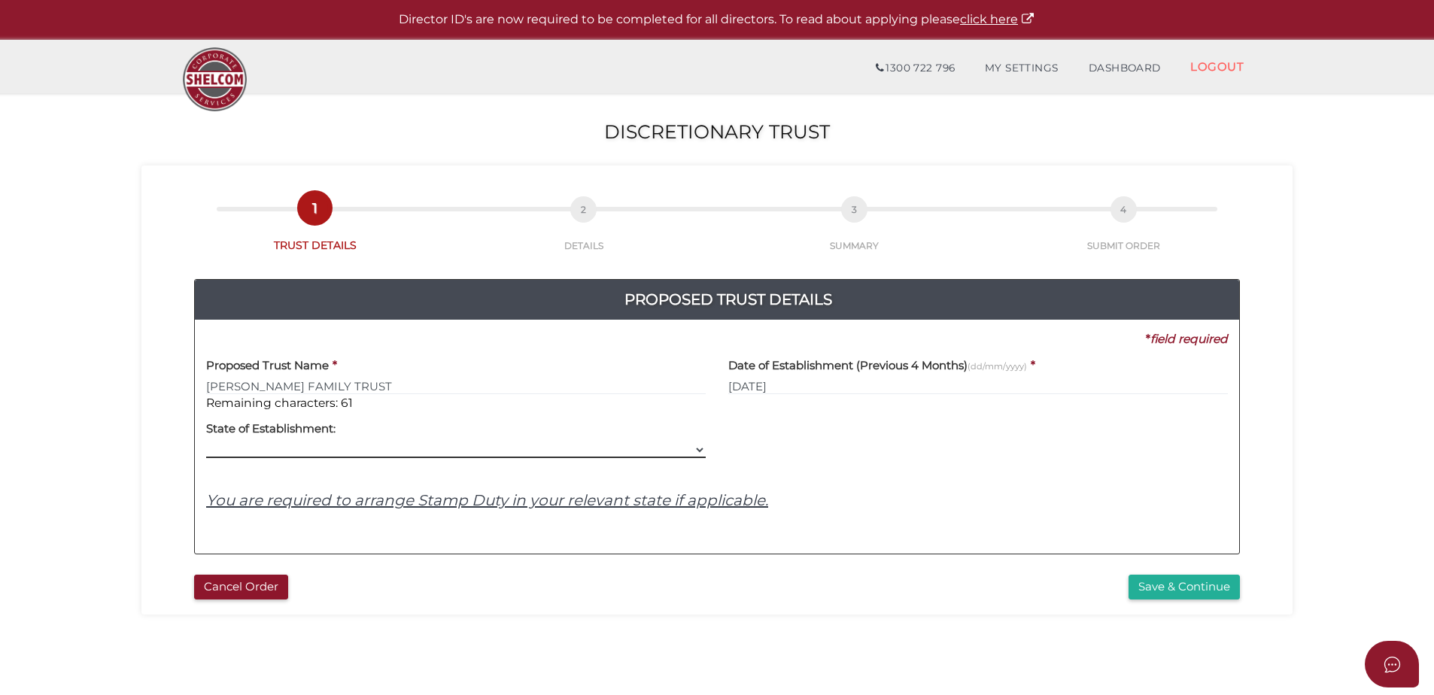
click at [365, 451] on select "VIC ACT [GEOGRAPHIC_DATA] [GEOGRAPHIC_DATA] QLD [GEOGRAPHIC_DATA] [GEOGRAPHIC_D…" at bounding box center [456, 450] width 500 height 17
select select "QLD"
click at [206, 442] on select "VIC ACT [GEOGRAPHIC_DATA] [GEOGRAPHIC_DATA] QLD [GEOGRAPHIC_DATA] [GEOGRAPHIC_D…" at bounding box center [456, 450] width 500 height 17
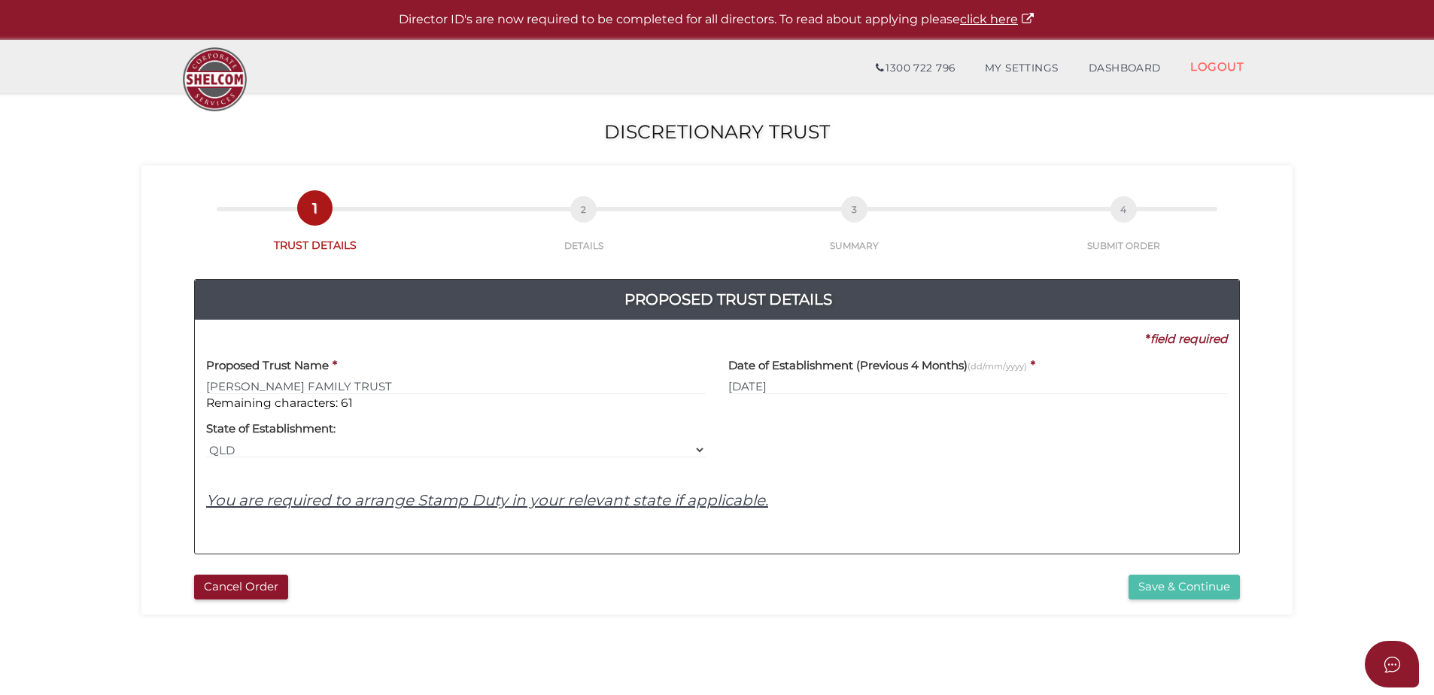
click at [1220, 586] on button "Save & Continue" at bounding box center [1184, 587] width 111 height 25
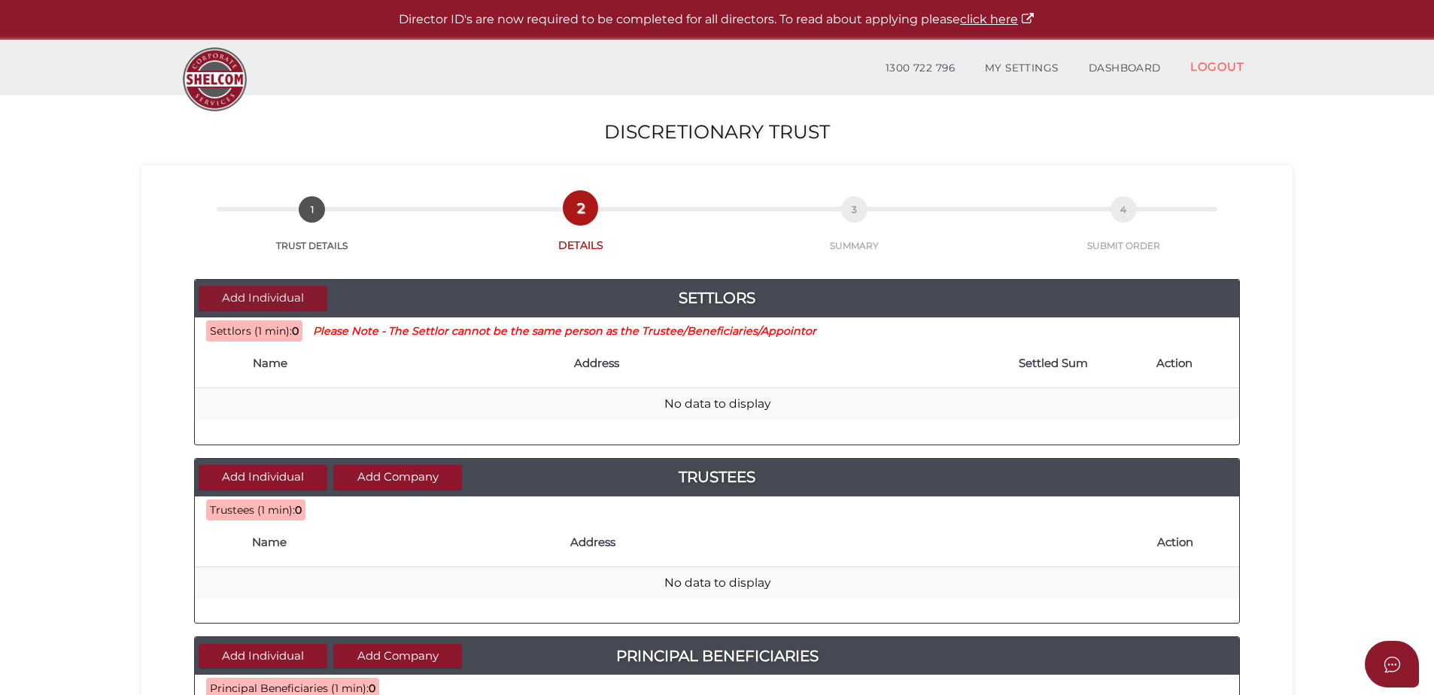
click at [239, 297] on button "Add Individual" at bounding box center [263, 298] width 129 height 25
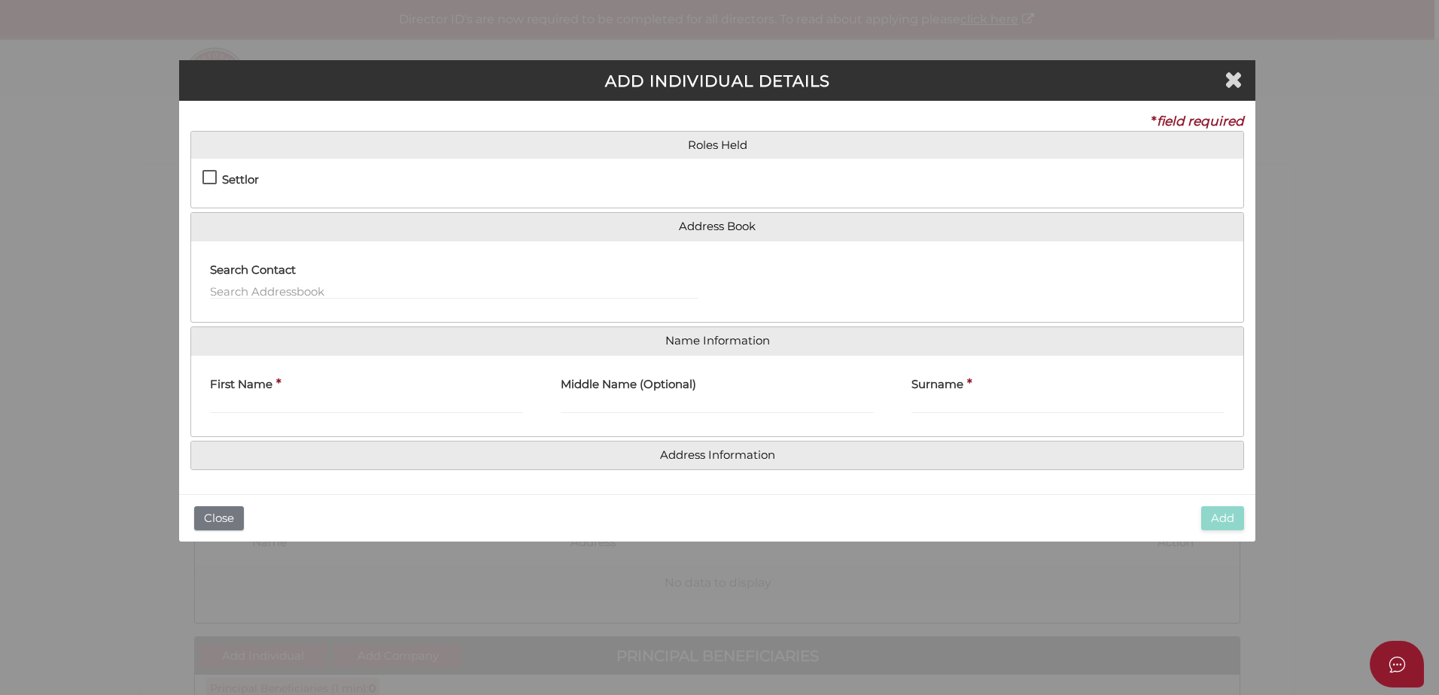
click at [209, 178] on label "Settlor" at bounding box center [230, 183] width 56 height 19
checkbox input "true"
type input "10"
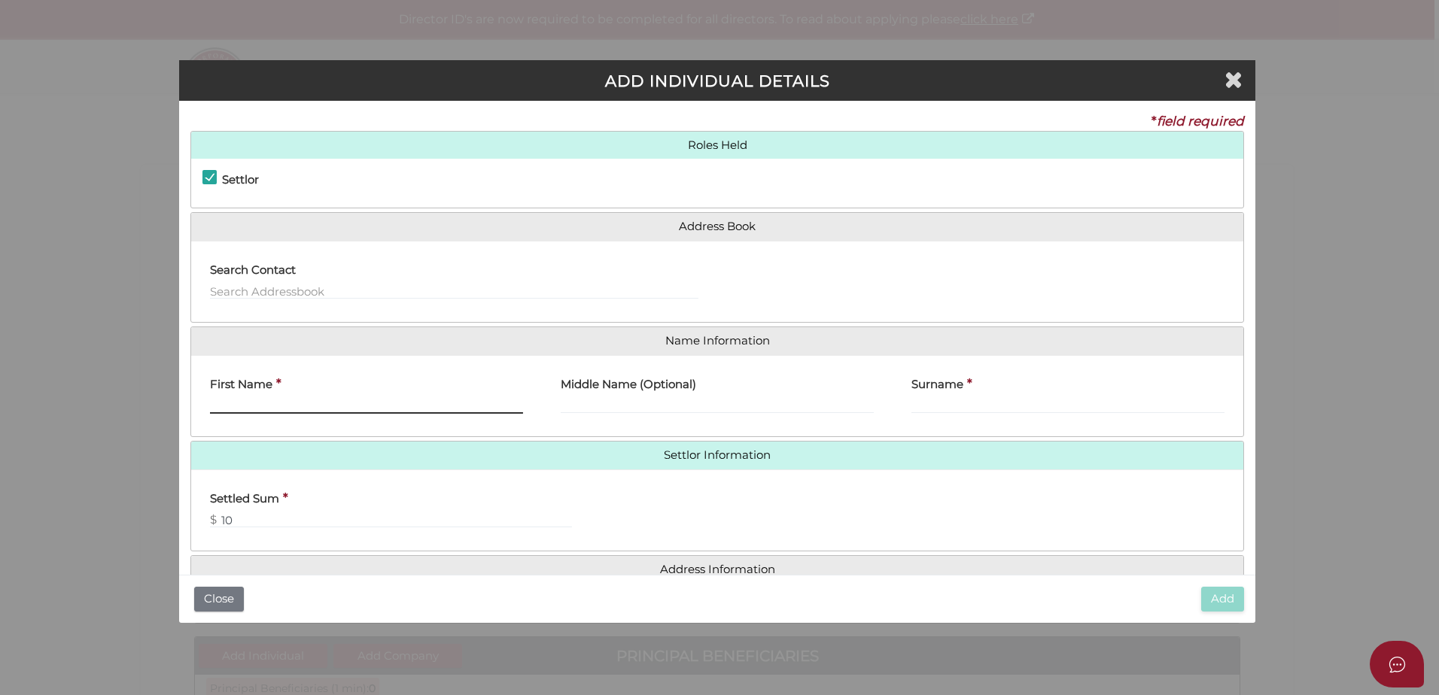
click at [240, 403] on input "First Name" at bounding box center [366, 405] width 313 height 17
type input "a"
type input "Anthony"
type input "Scott"
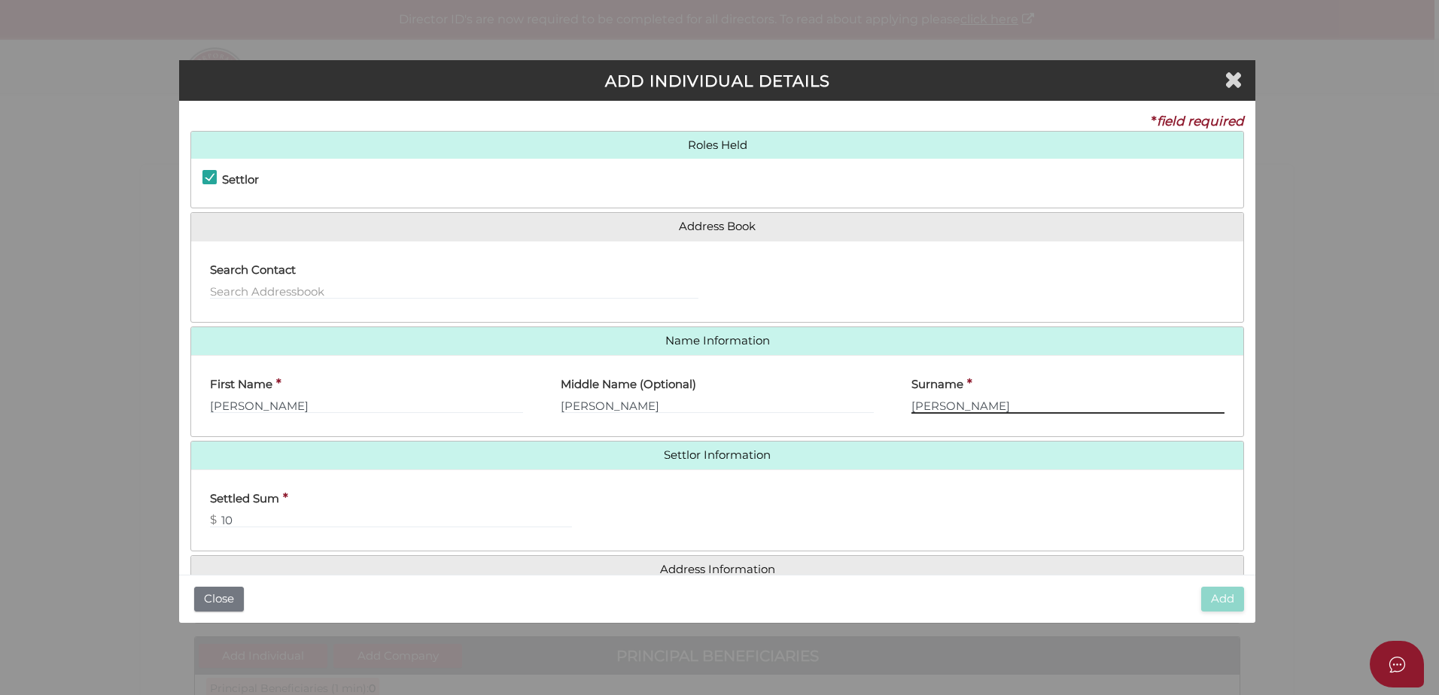
type input "Webb"
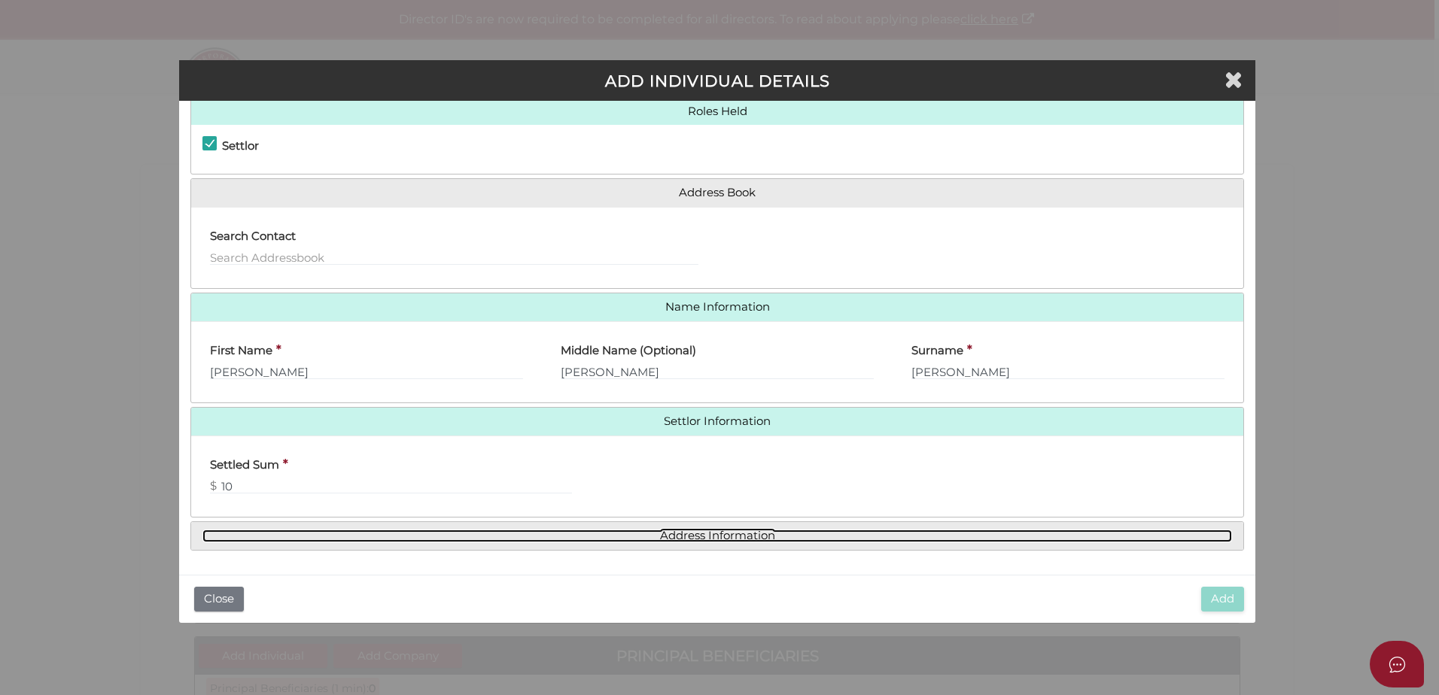
click at [674, 533] on link "Address Information" at bounding box center [716, 536] width 1029 height 13
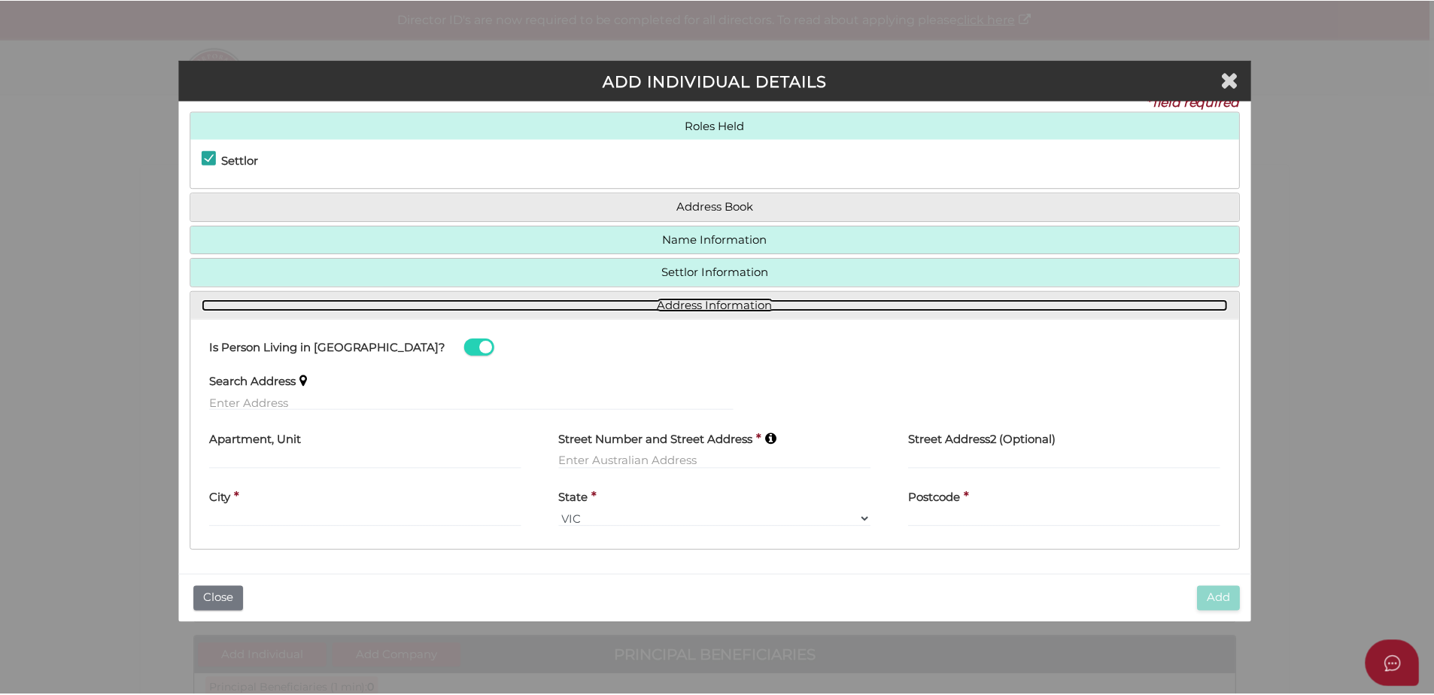
scroll to position [20, 0]
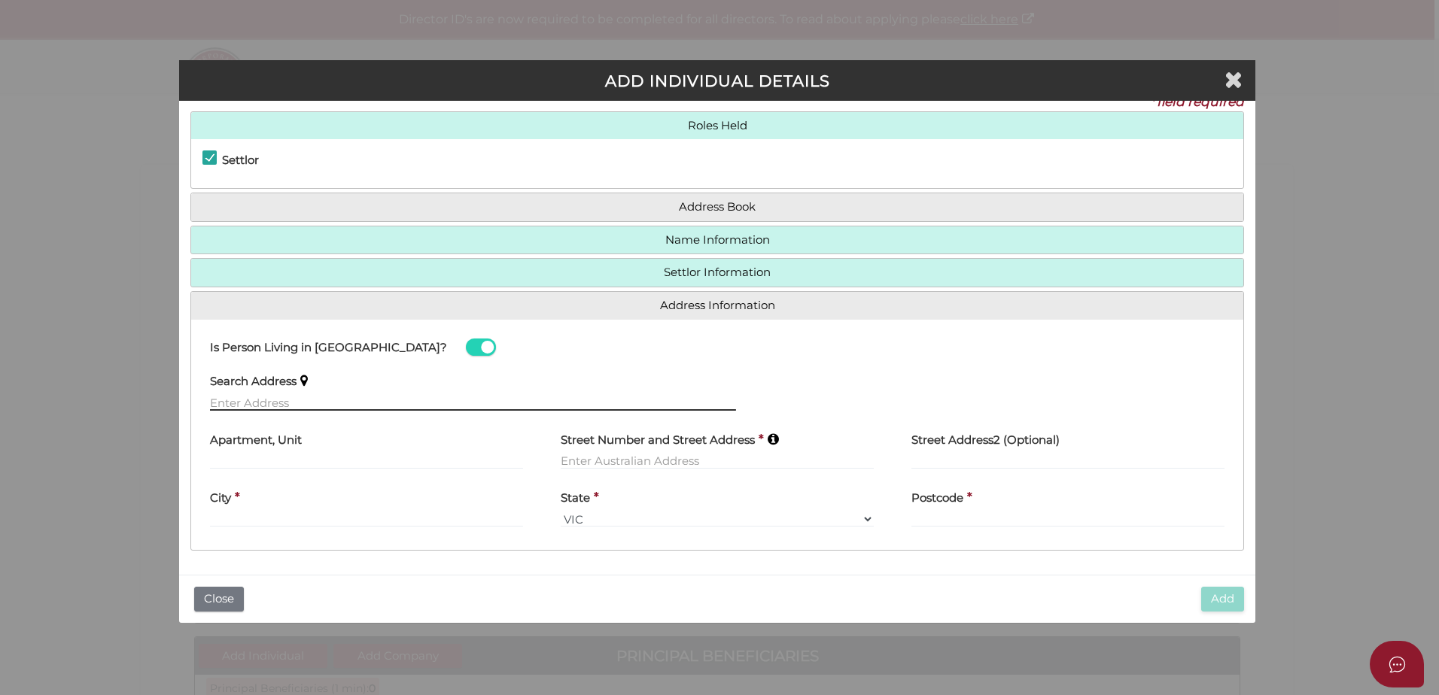
click at [218, 400] on input "text" at bounding box center [473, 402] width 526 height 17
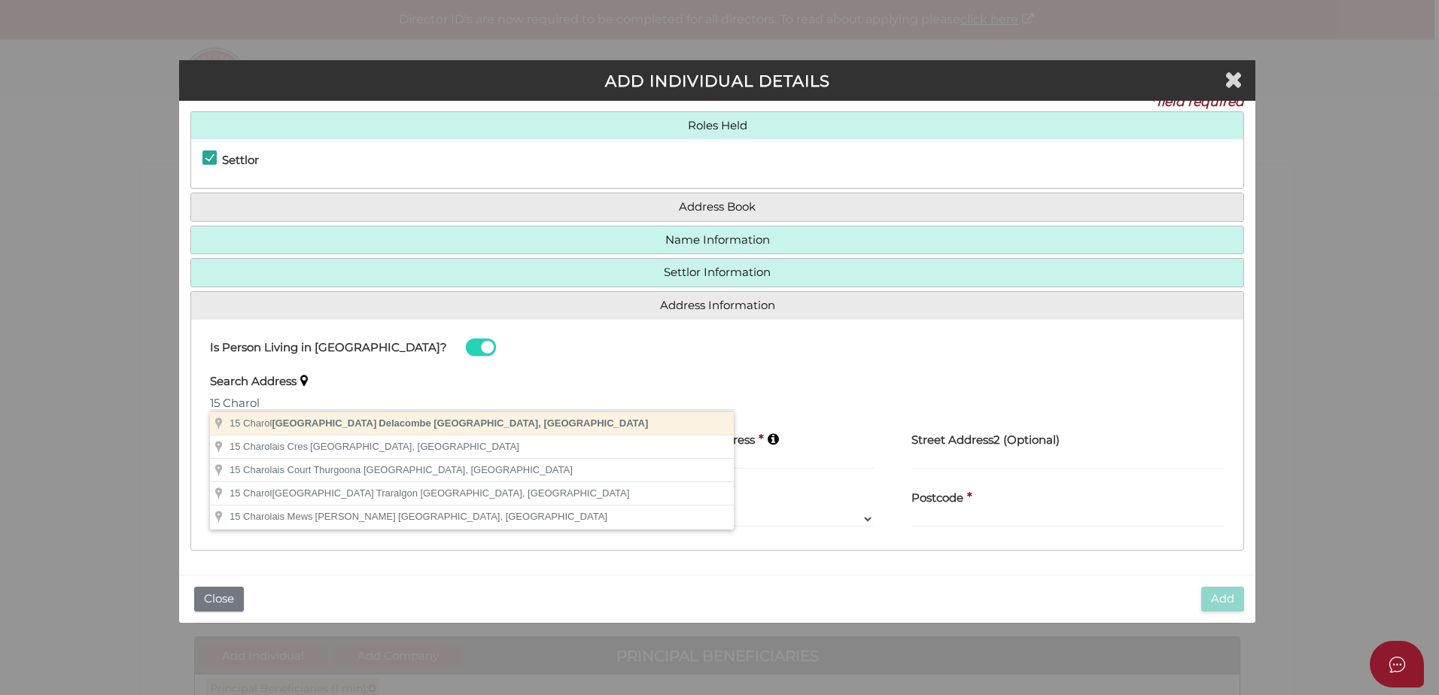
type input "15 Charolais Street, Delacombe VIC, Australia"
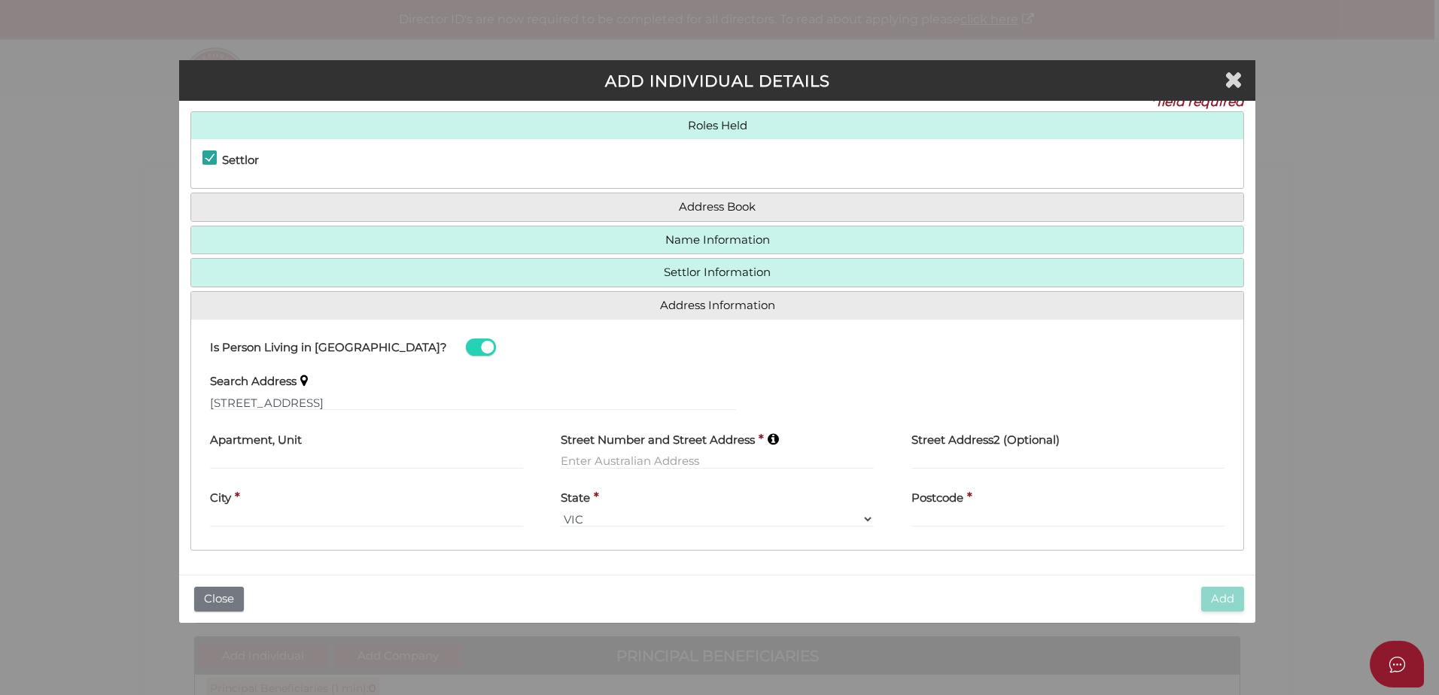
type input "15 Charolais Street"
type input "Delacombe"
select select "VIC"
type input "3356"
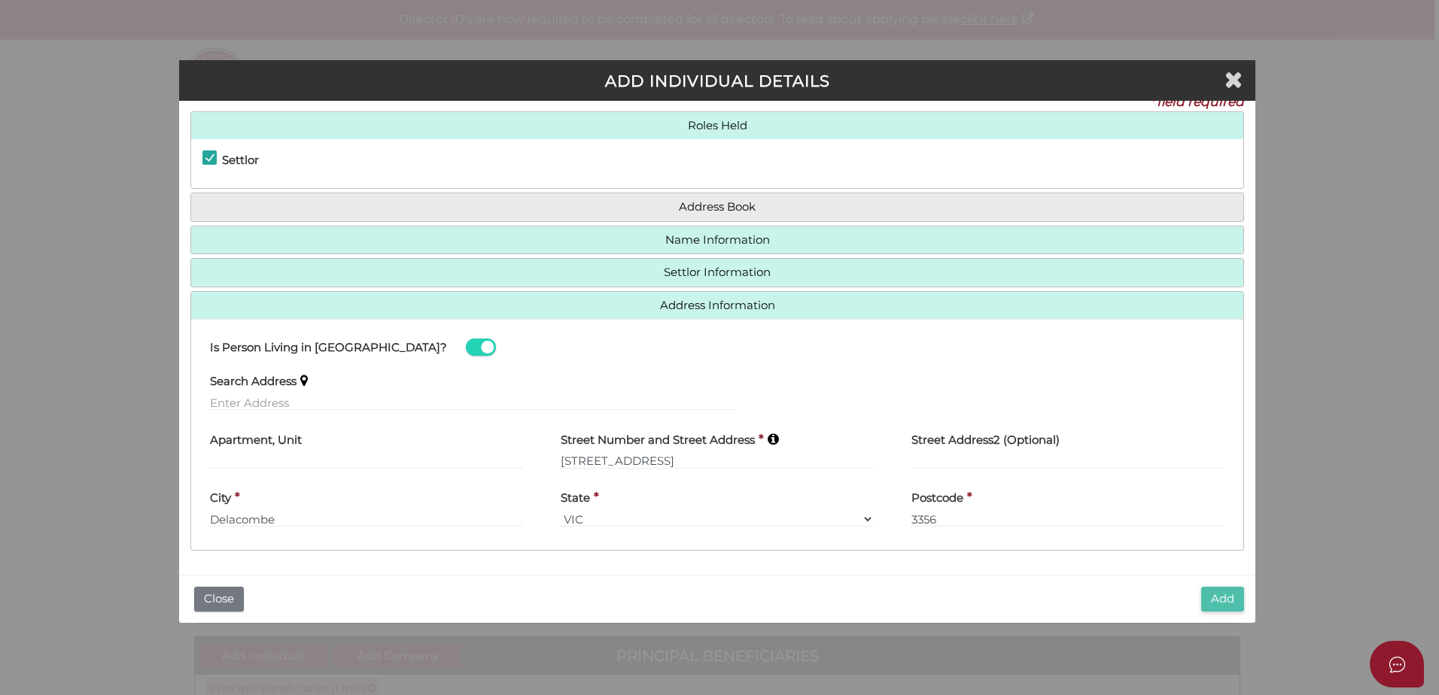
click at [1208, 589] on button "Add" at bounding box center [1222, 599] width 43 height 25
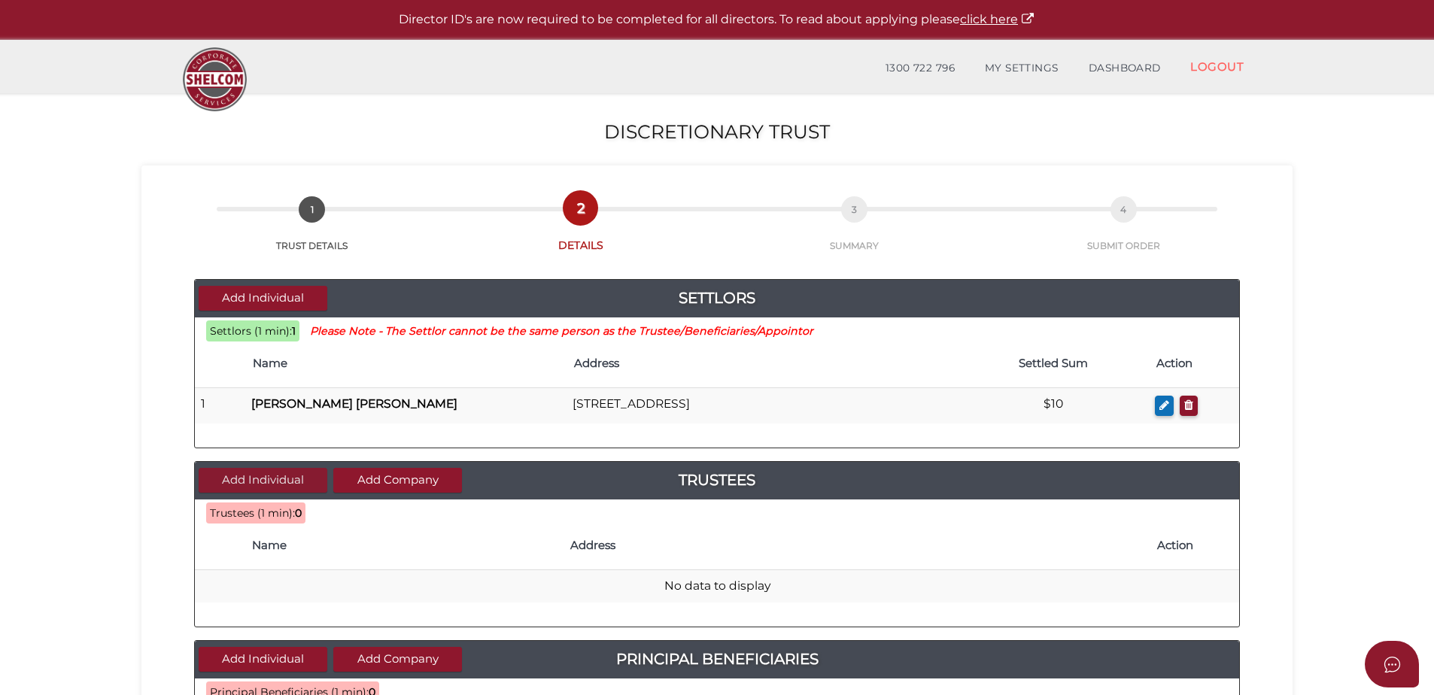
click at [241, 482] on button "Add Individual" at bounding box center [263, 480] width 129 height 25
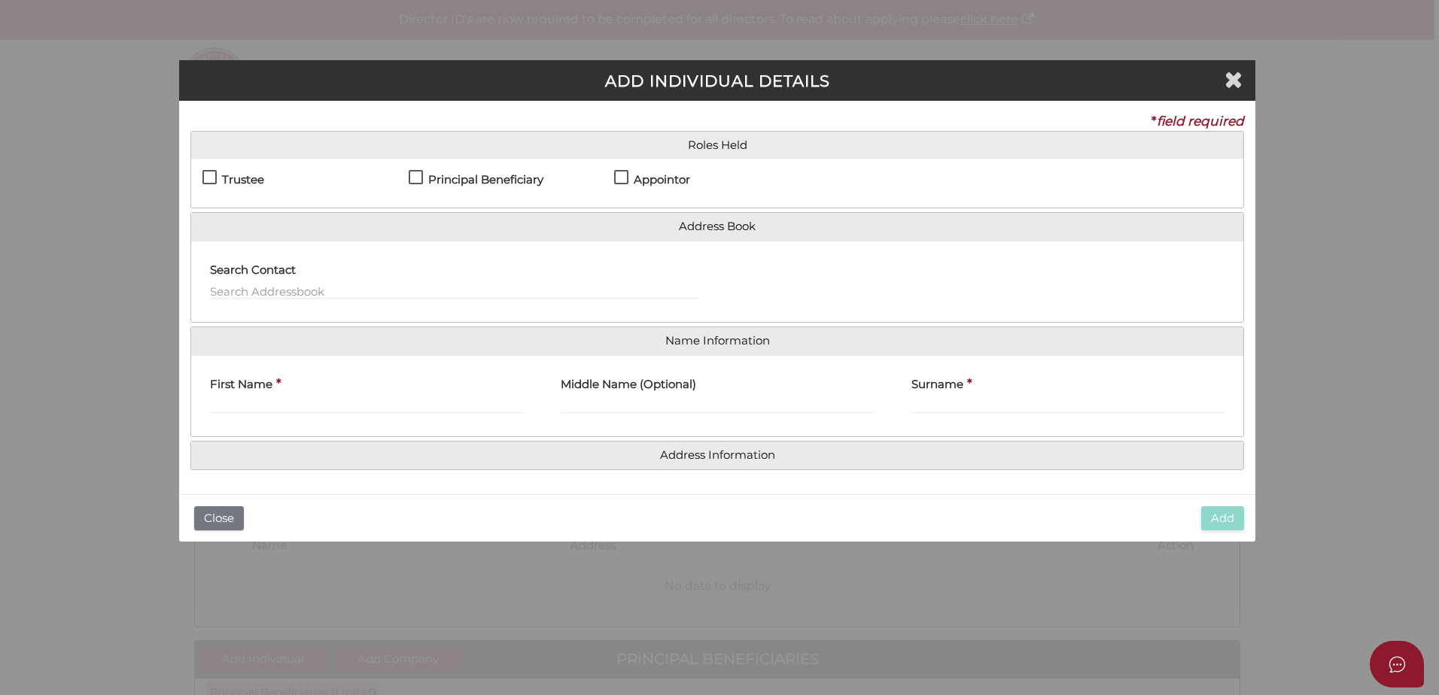
click at [619, 174] on label "Appointor" at bounding box center [652, 183] width 76 height 19
checkbox input "true"
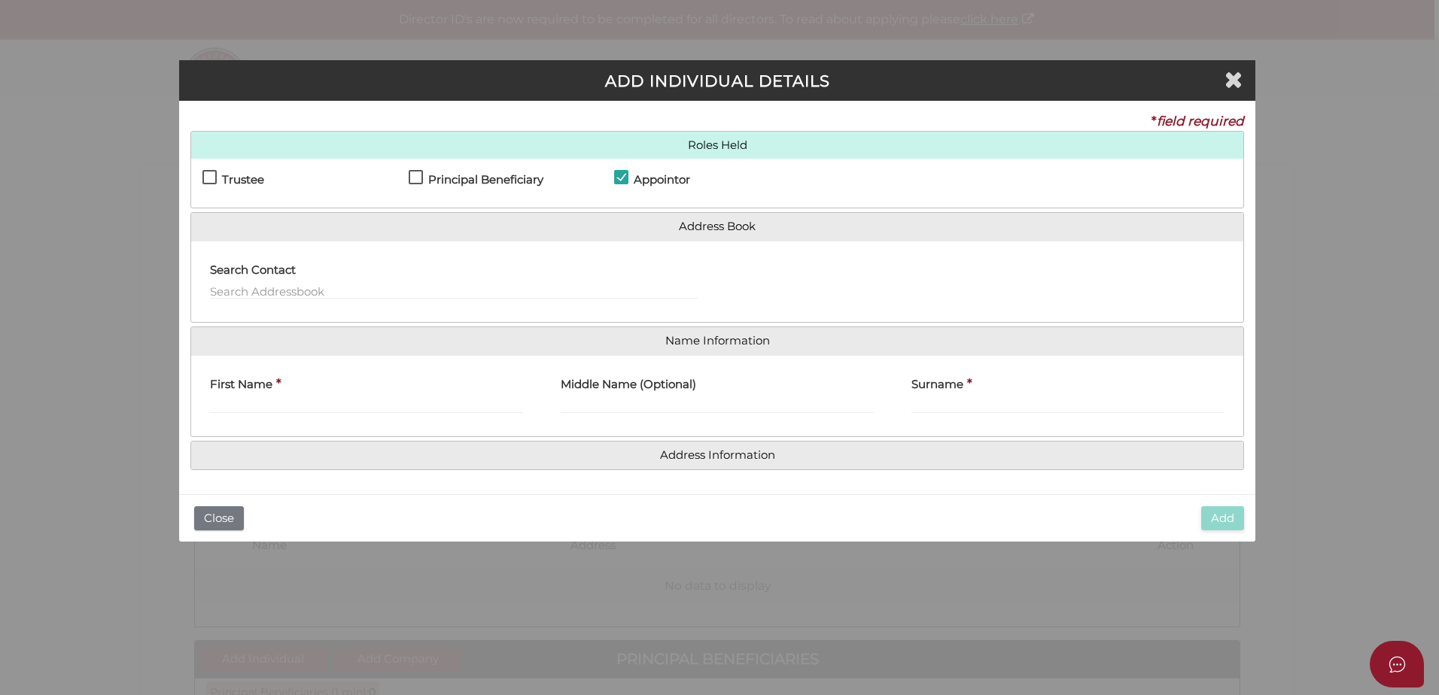
click at [415, 178] on label "Principal Beneficiary" at bounding box center [476, 183] width 135 height 19
checkbox input "true"
click at [248, 398] on input "First Name" at bounding box center [366, 405] width 313 height 17
type input "[PERSON_NAME]"
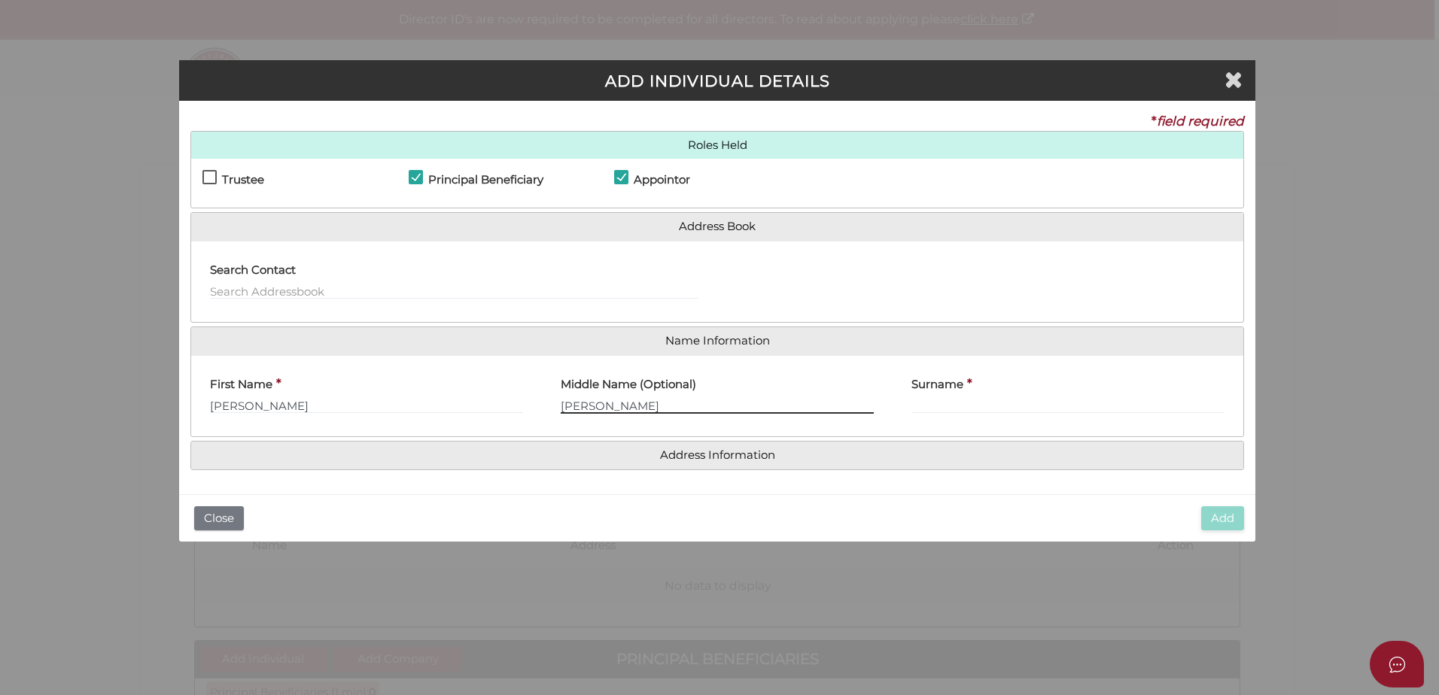
type input "[PERSON_NAME]"
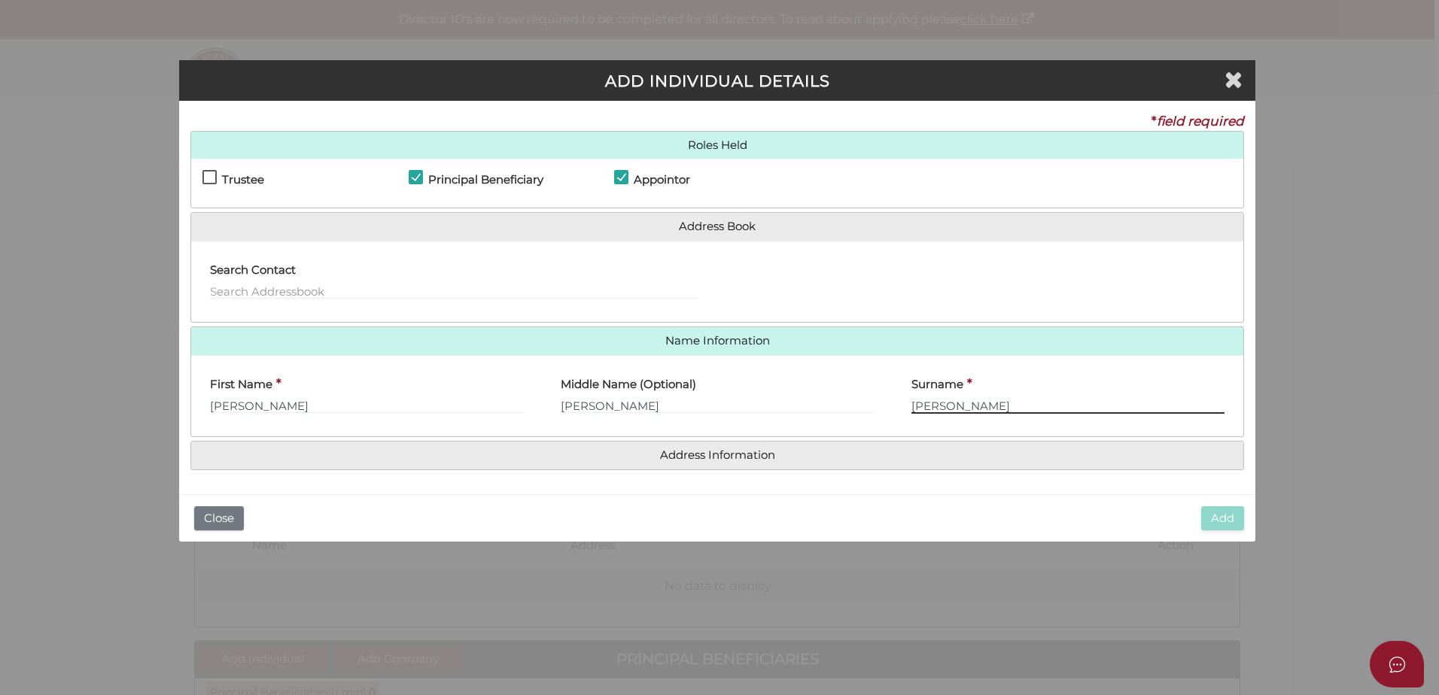
type input "[PERSON_NAME]"
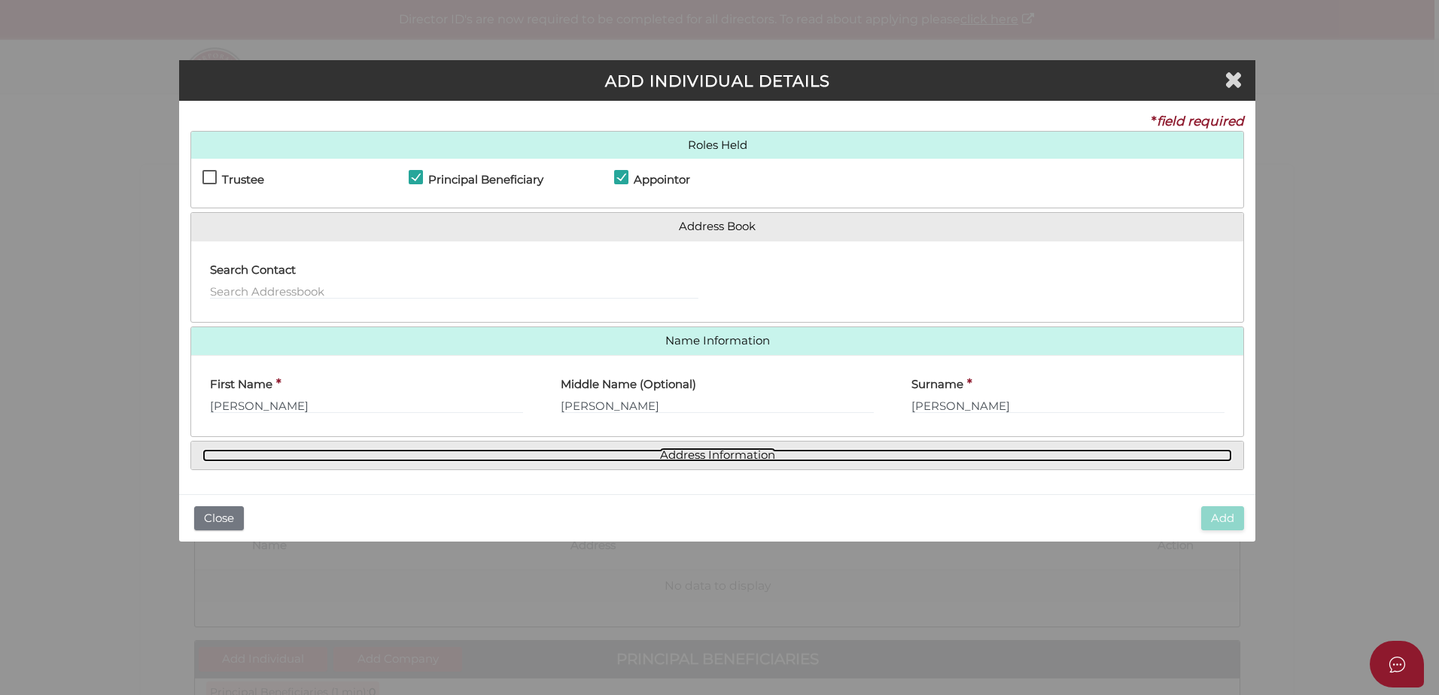
click at [714, 460] on link "Address Information" at bounding box center [716, 455] width 1029 height 13
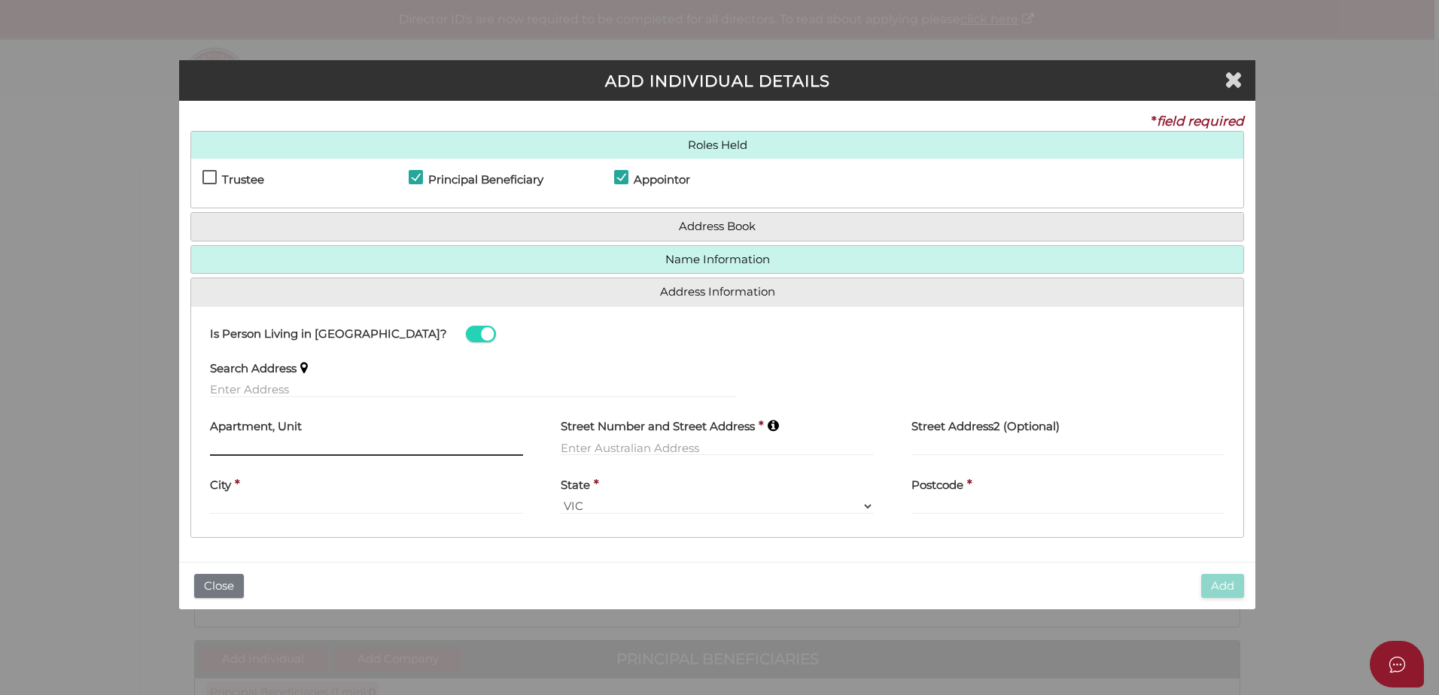
click at [330, 442] on input "text" at bounding box center [366, 447] width 313 height 17
click at [260, 390] on input "text" at bounding box center [473, 389] width 526 height 17
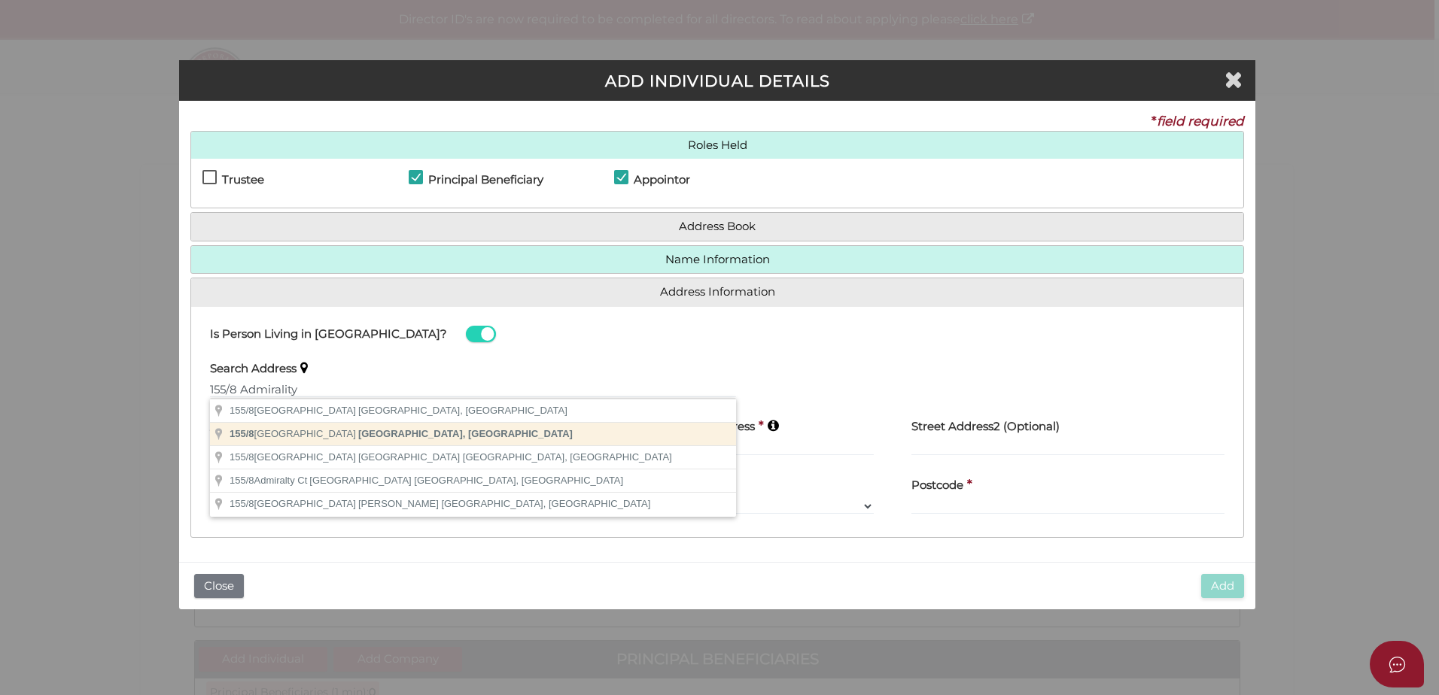
type input "[STREET_ADDRESS]"
type input "[GEOGRAPHIC_DATA]"
type input "Surfers Paradise"
select select "QLD"
type input "4217"
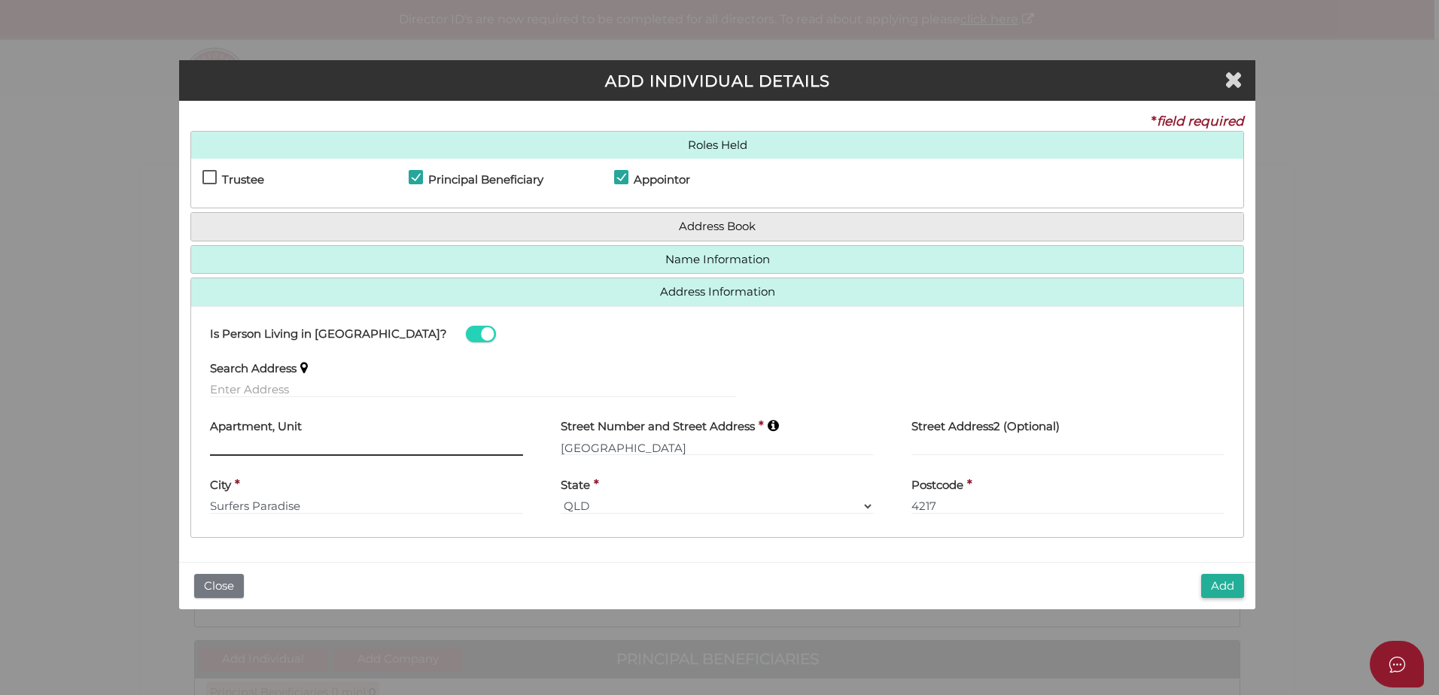
click at [258, 446] on input "text" at bounding box center [366, 447] width 313 height 17
type input "155"
click at [562, 445] on input "[GEOGRAPHIC_DATA]" at bounding box center [717, 447] width 313 height 17
type input "[STREET_ADDRESS]"
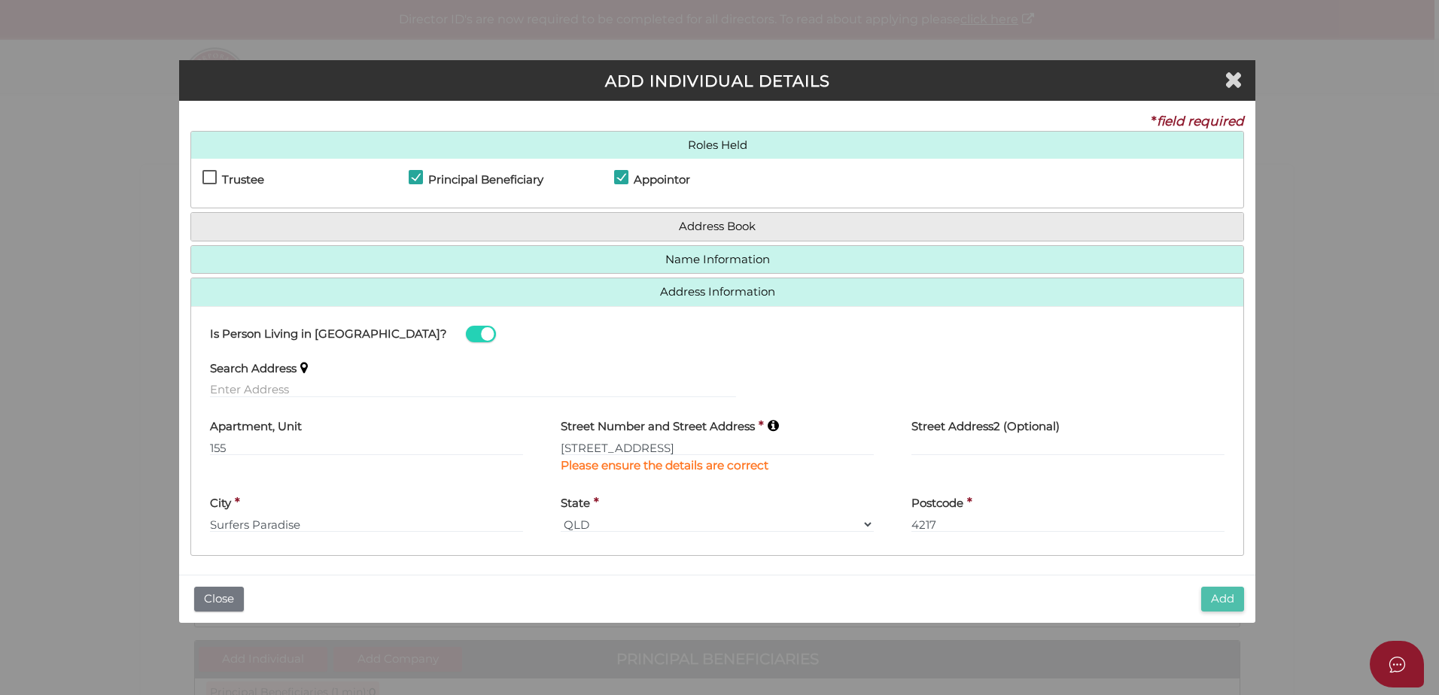
click at [1216, 592] on button "Add" at bounding box center [1222, 599] width 43 height 25
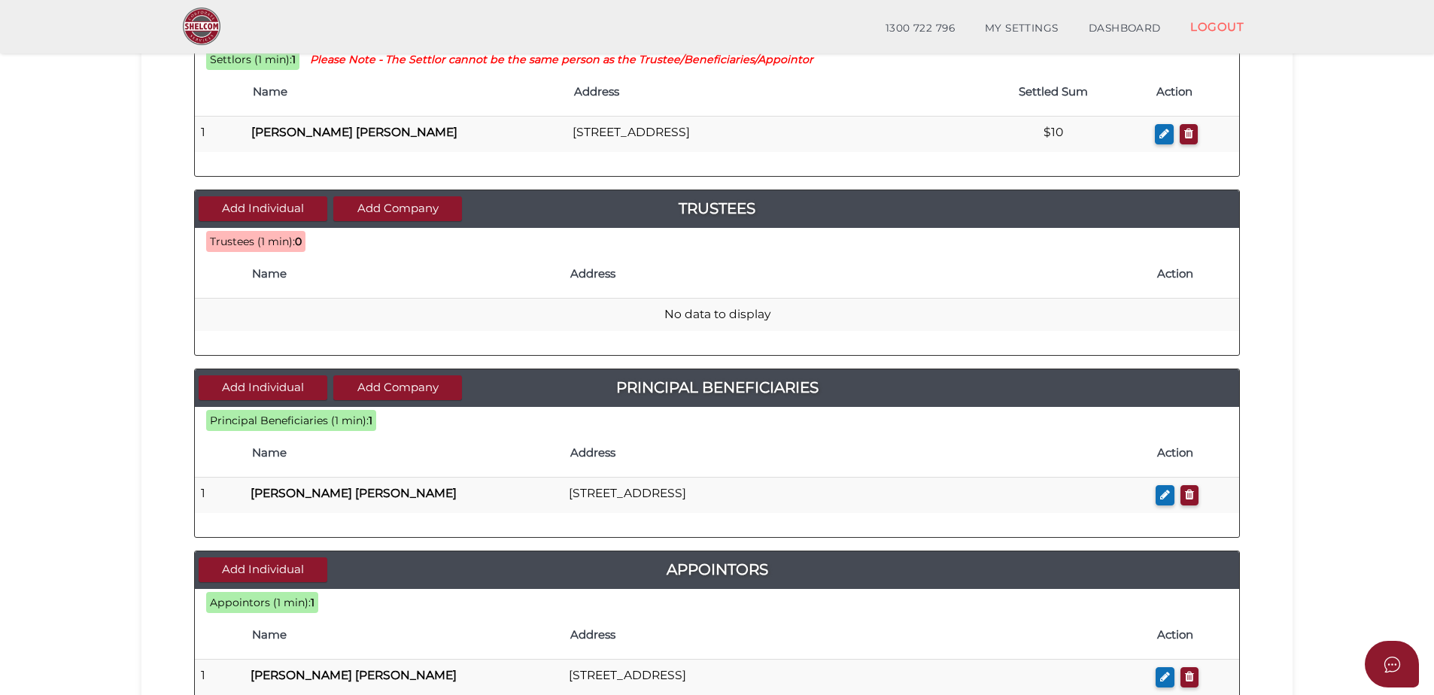
scroll to position [226, 0]
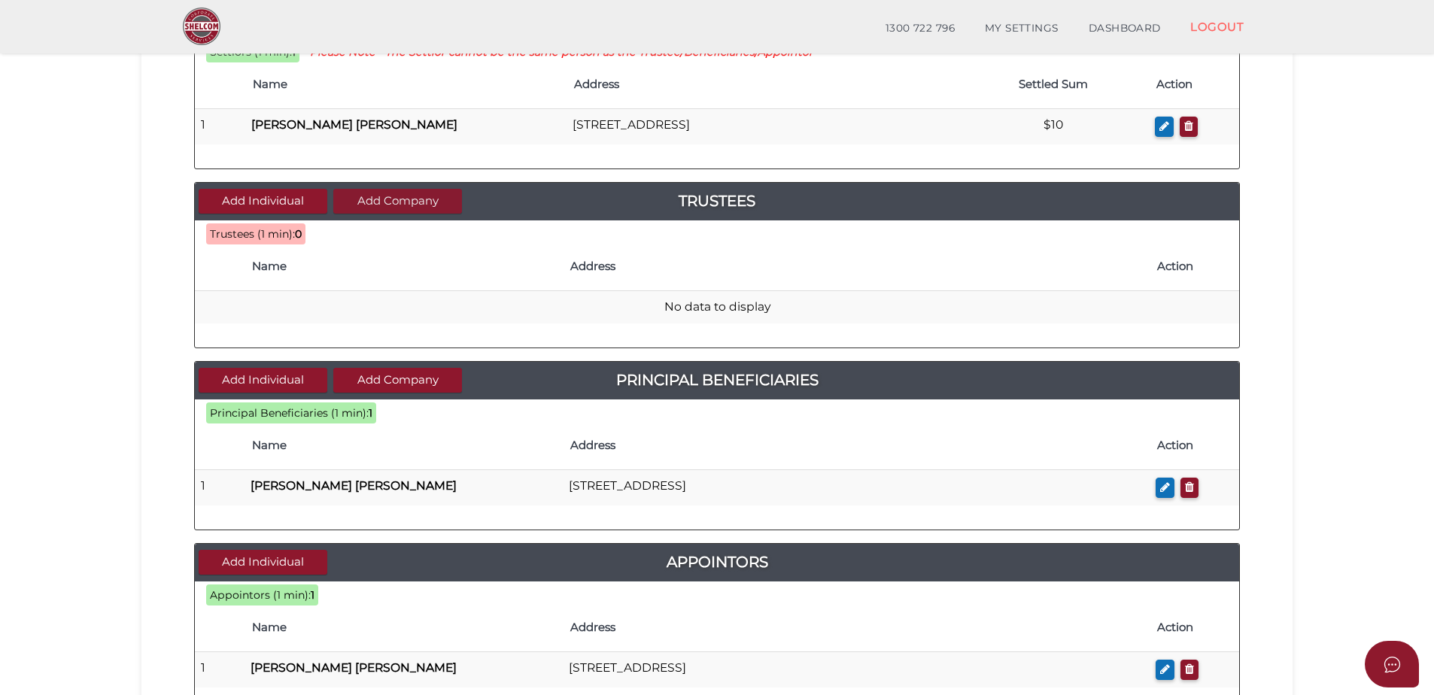
click at [378, 196] on button "Add Company" at bounding box center [397, 201] width 129 height 25
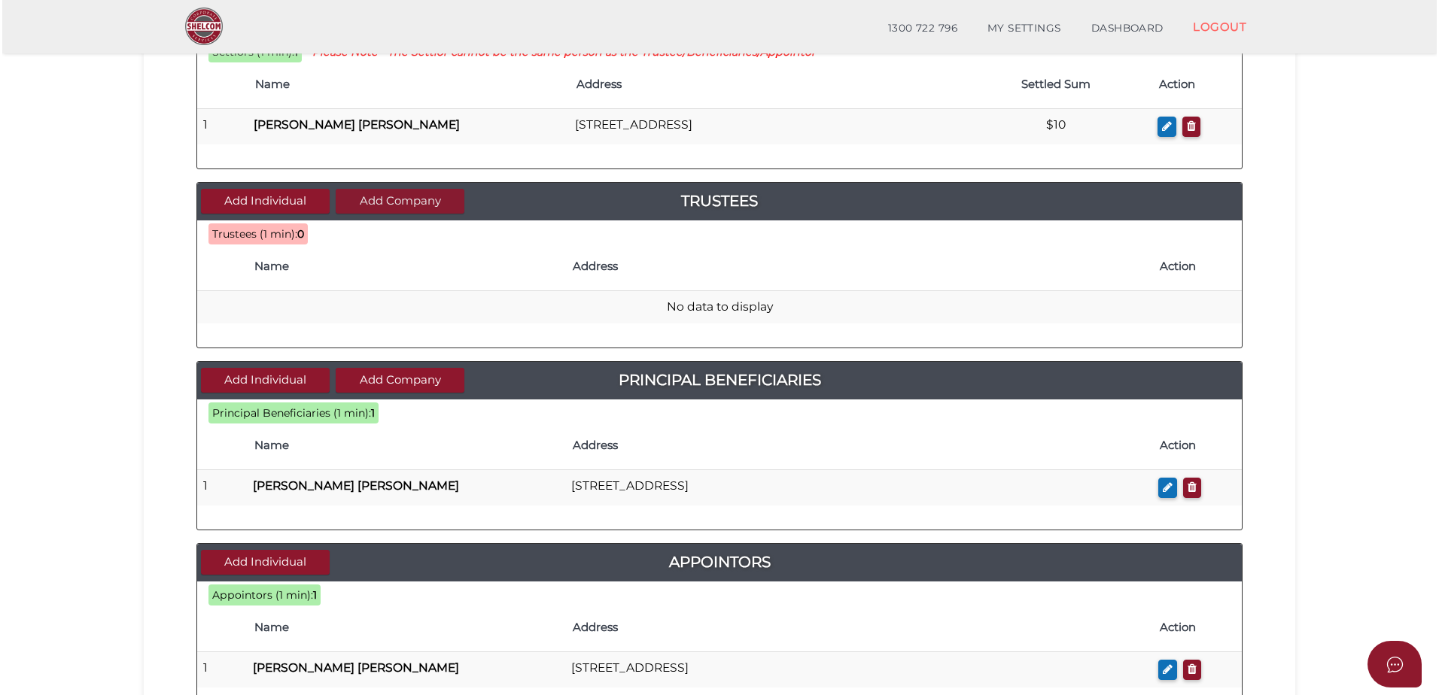
scroll to position [0, 0]
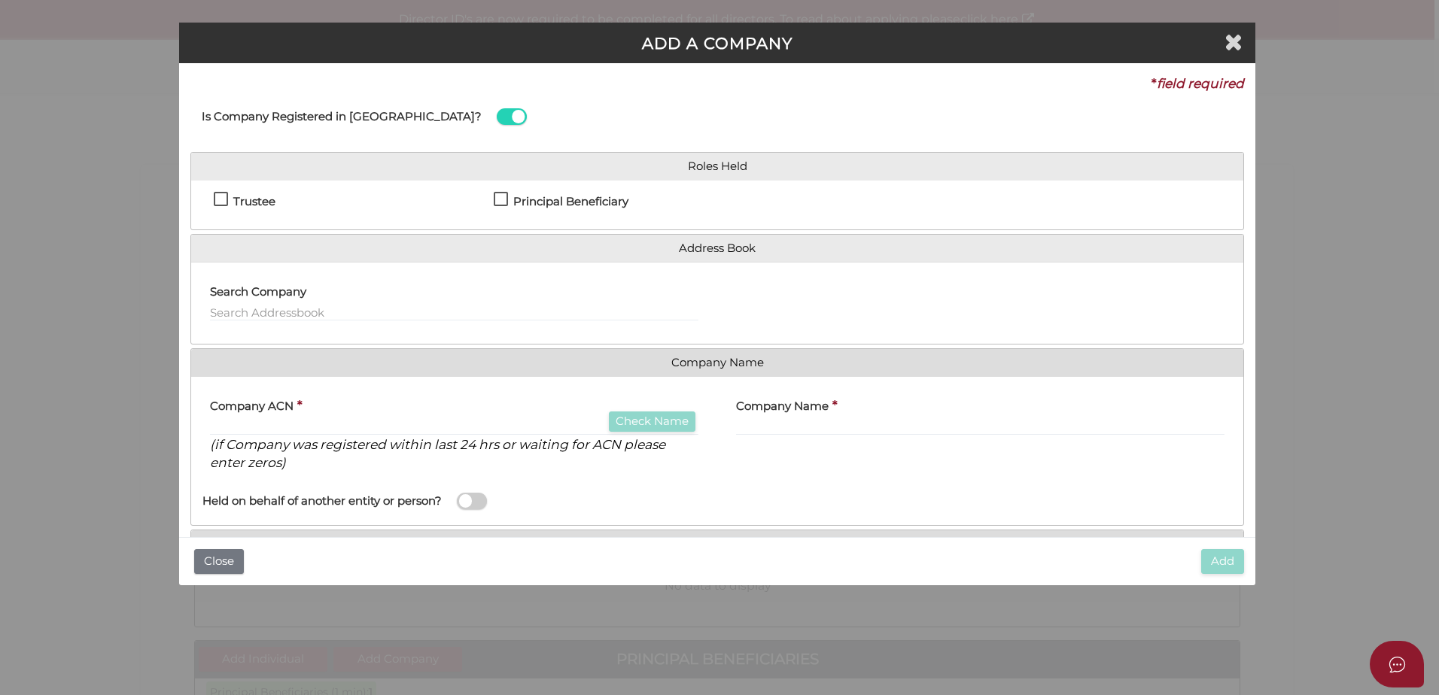
click at [220, 196] on label "Trustee" at bounding box center [245, 205] width 62 height 19
checkbox input "true"
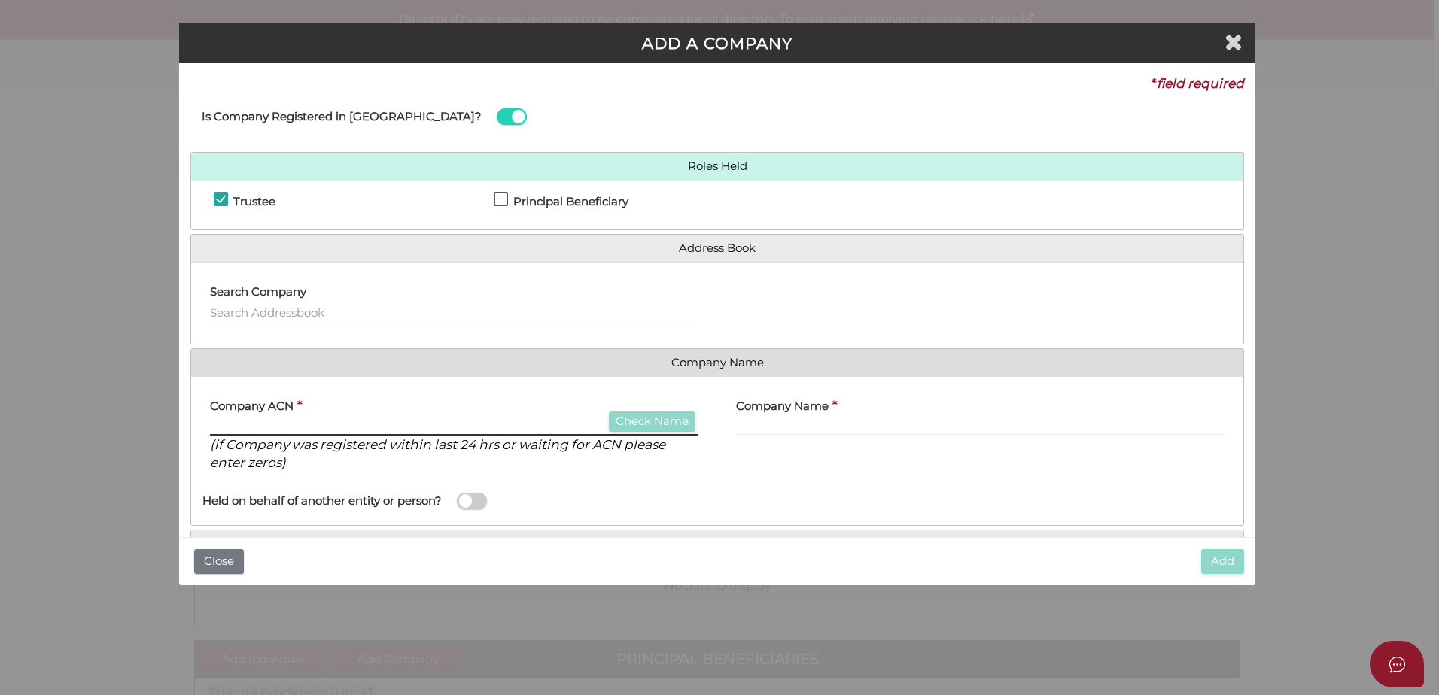
click at [252, 423] on input "text" at bounding box center [454, 427] width 488 height 17
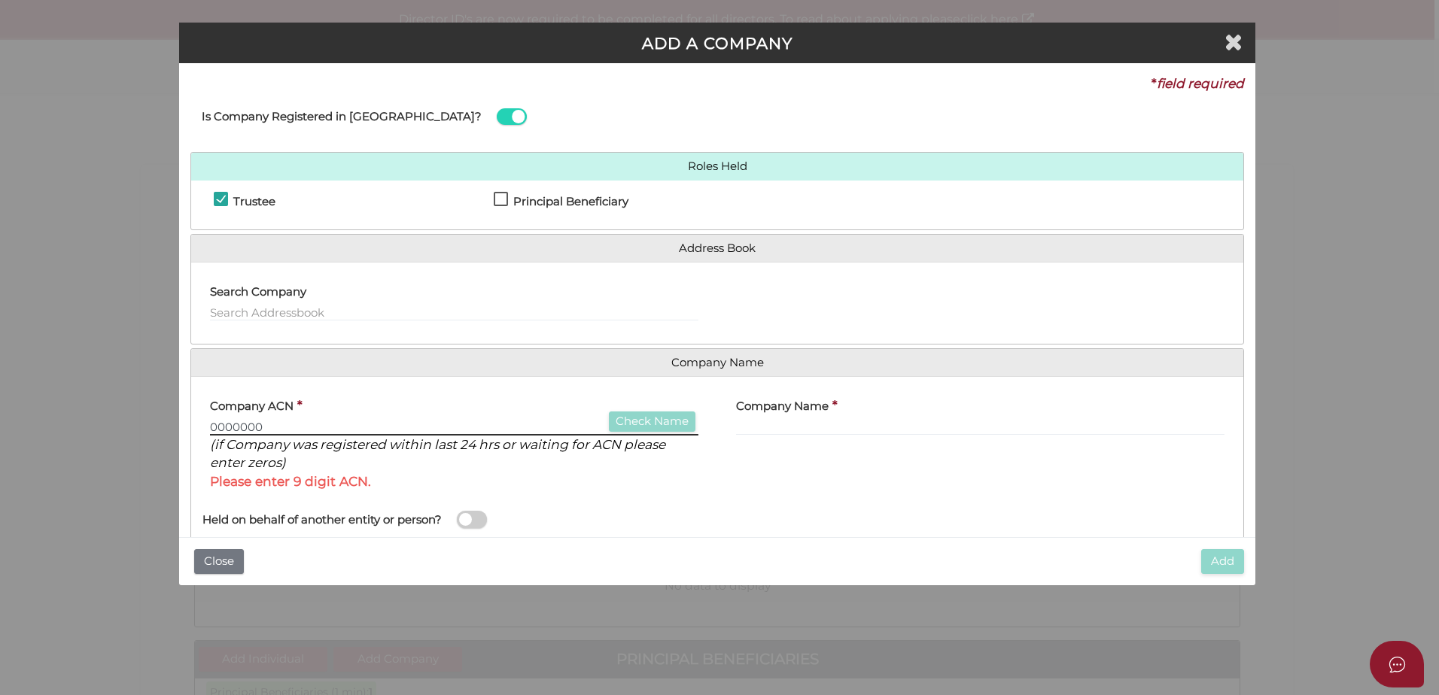
type input "0000000"
type input "CLARKE FAMILY (QLD) PTY LTD"
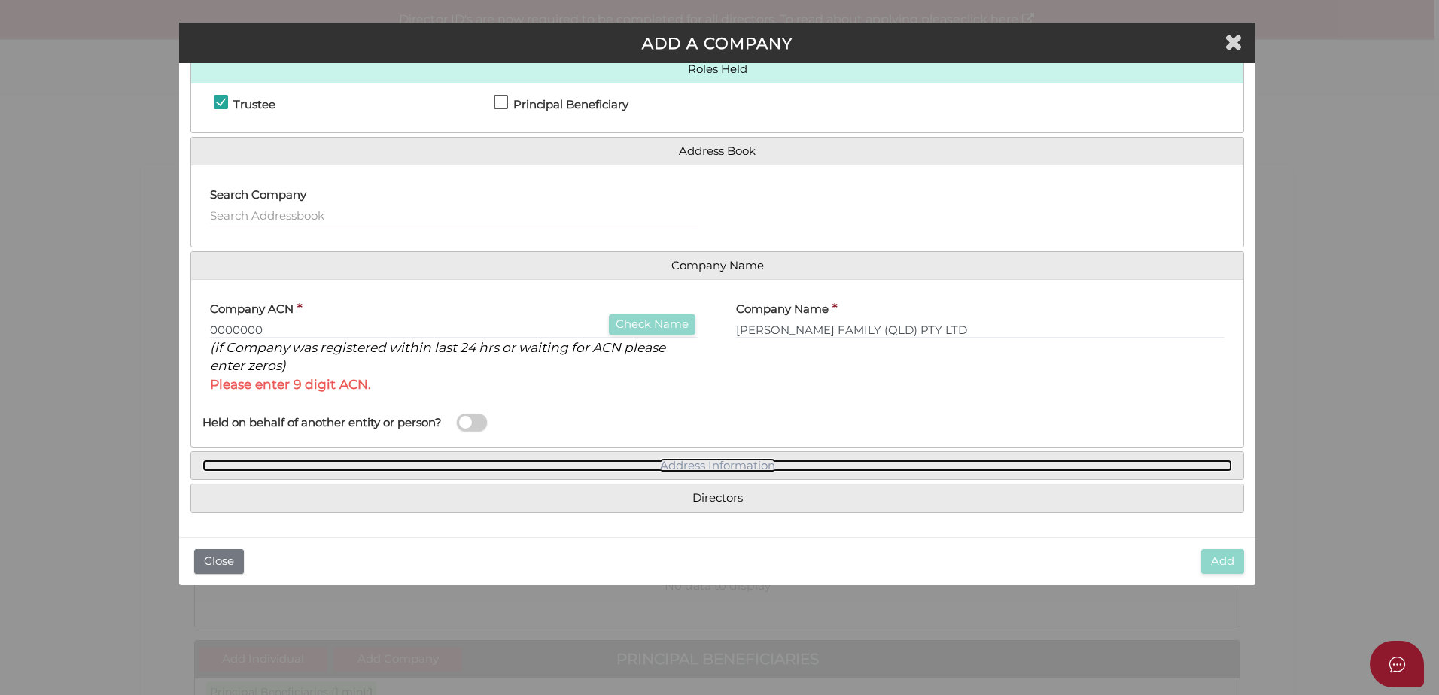
click at [707, 468] on link "Address Information" at bounding box center [716, 466] width 1029 height 13
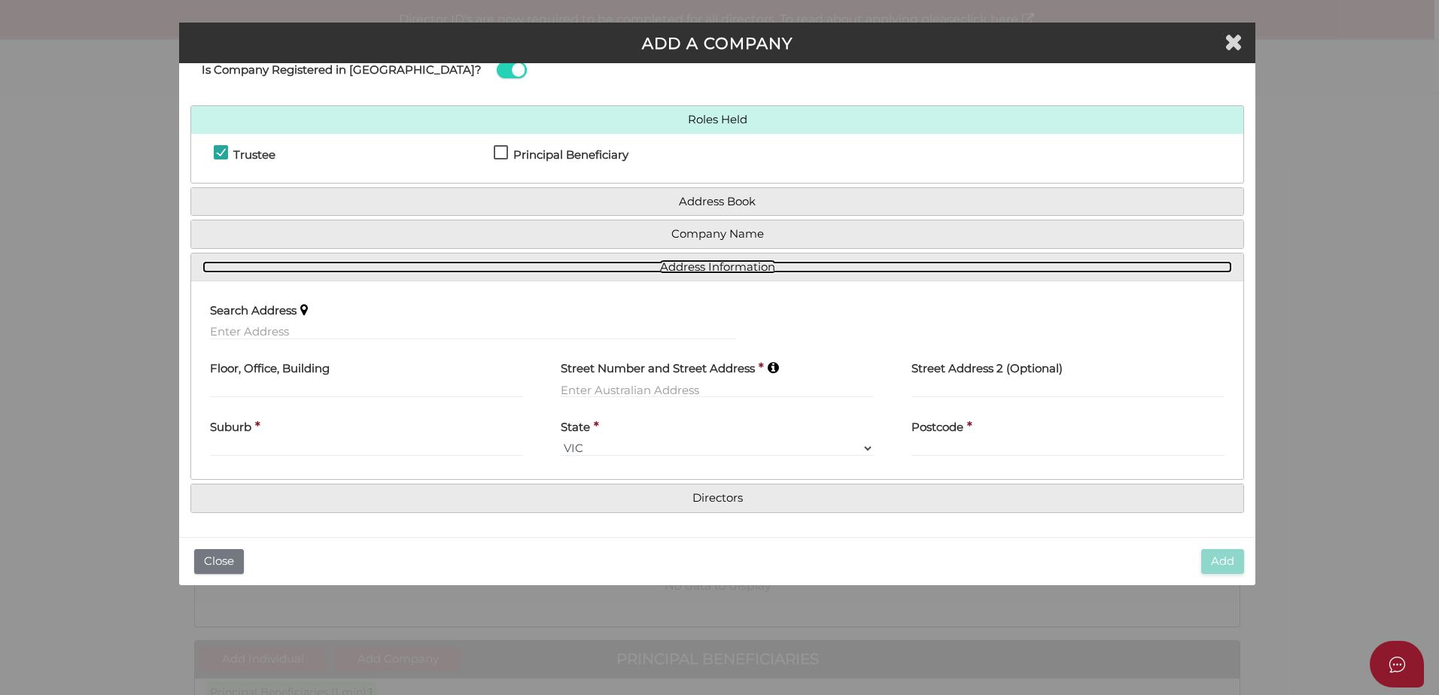
scroll to position [46, 0]
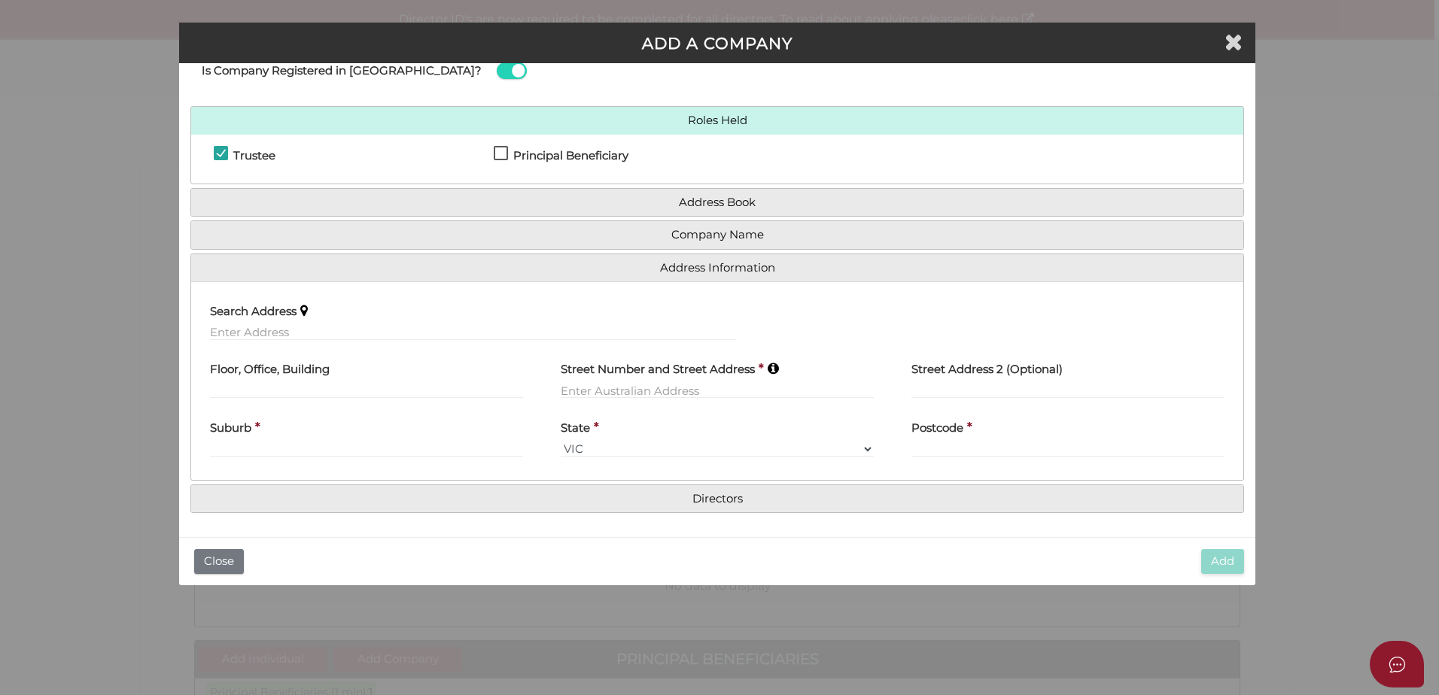
click at [591, 381] on label "Street Number and Street Address" at bounding box center [658, 367] width 194 height 31
click at [587, 386] on input "text" at bounding box center [717, 390] width 313 height 17
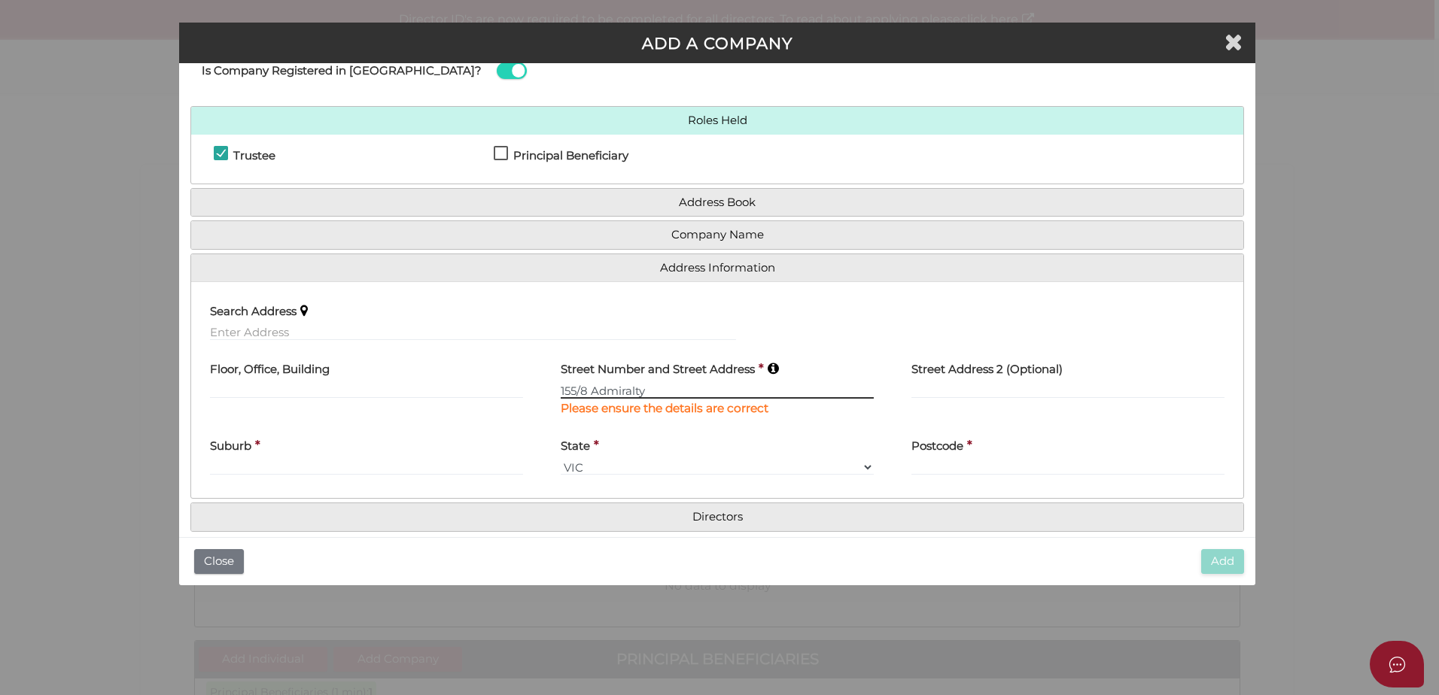
type input "155/8 Admiralty"
click at [257, 321] on label "Search Address" at bounding box center [253, 308] width 87 height 31
click at [257, 325] on input "text" at bounding box center [473, 332] width 526 height 17
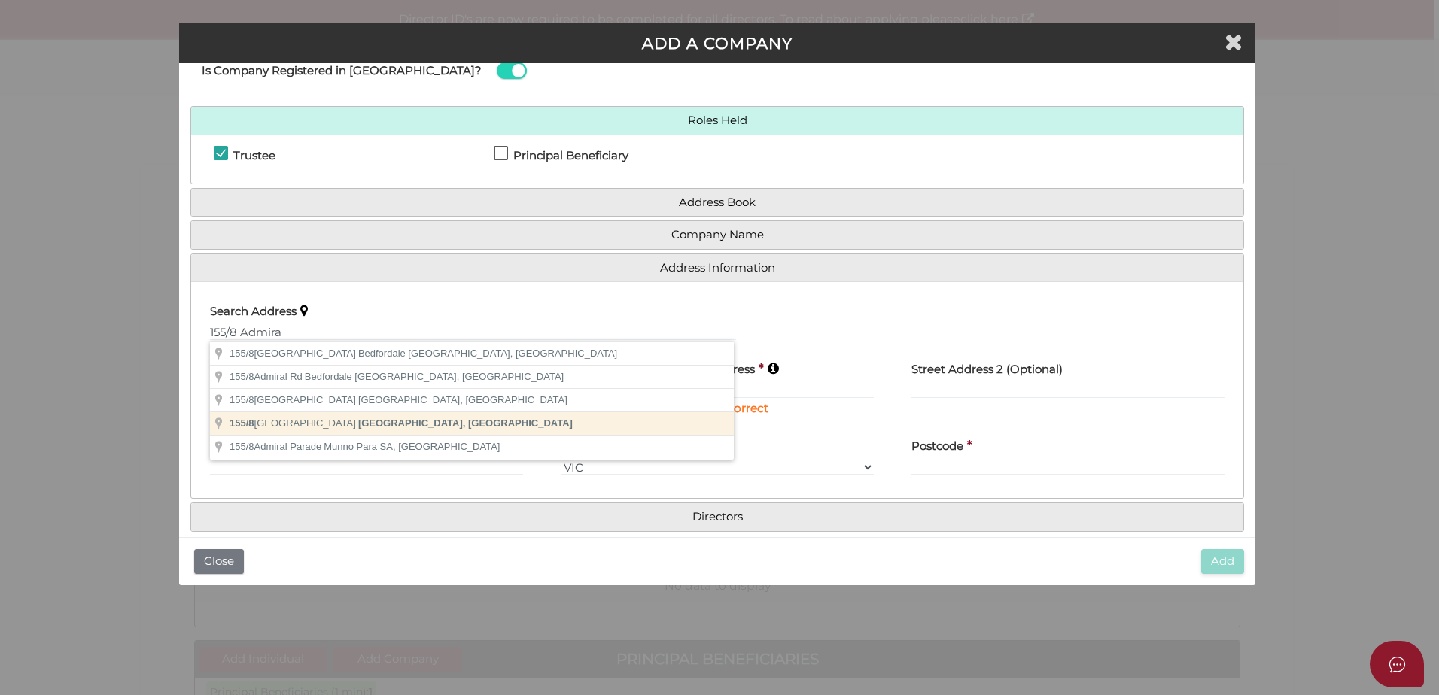
type input "155/8 Admiralty Drive, Surfers Paradise QLD, Australia"
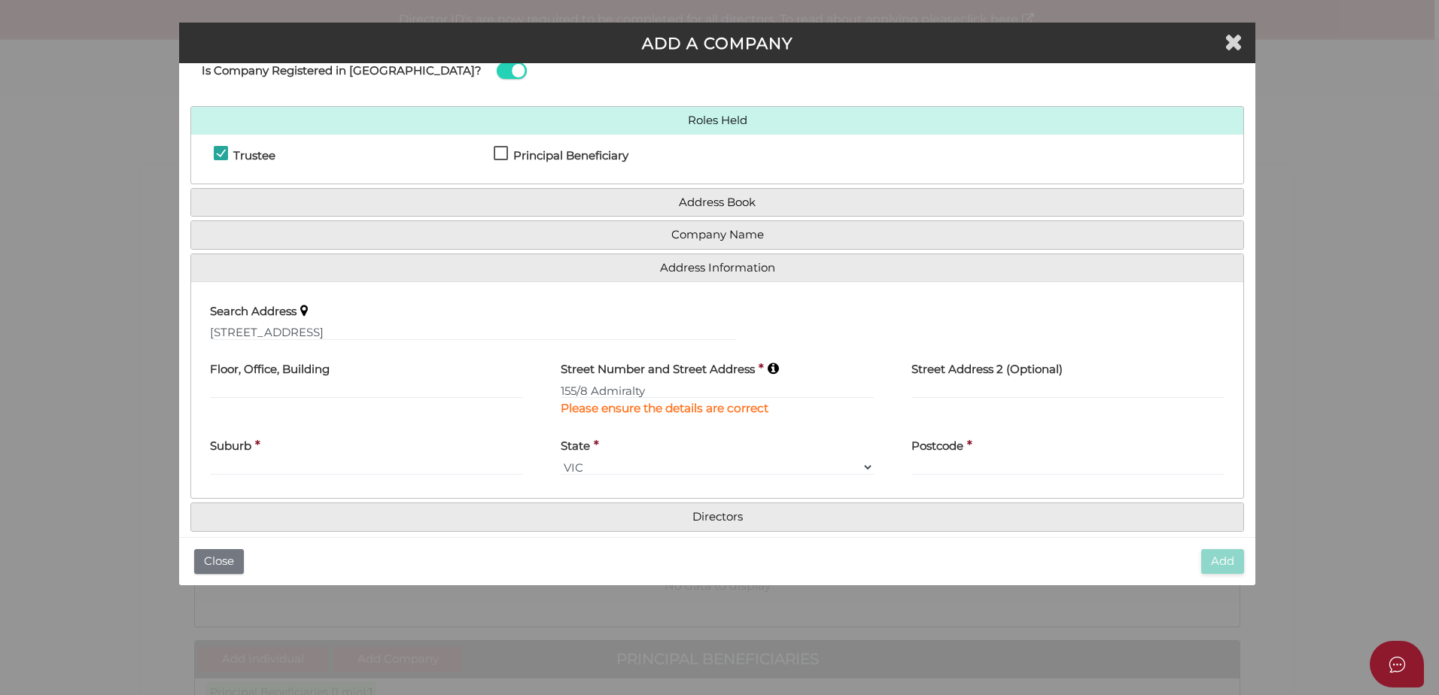
type input "Admiralty Drive"
type input "Surfers Paradise"
select select "QLD"
type input "4217"
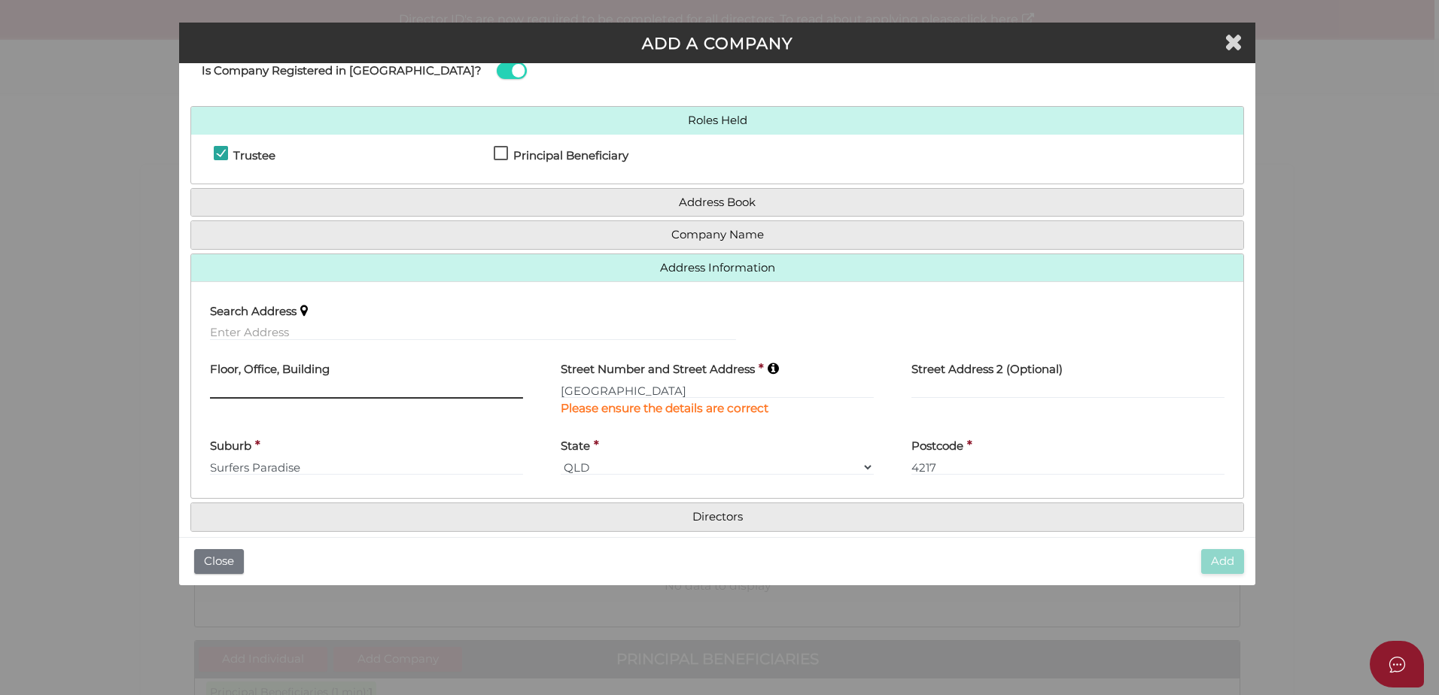
click at [263, 390] on input "text" at bounding box center [366, 390] width 313 height 17
type input "155"
click at [556, 390] on div "Street Number and Street Address * Admiralty Drive Please ensure the details ar…" at bounding box center [717, 390] width 351 height 77
click at [561, 390] on input "Admiralty Drive" at bounding box center [717, 390] width 313 height 17
type input "8 Admiralty Drive"
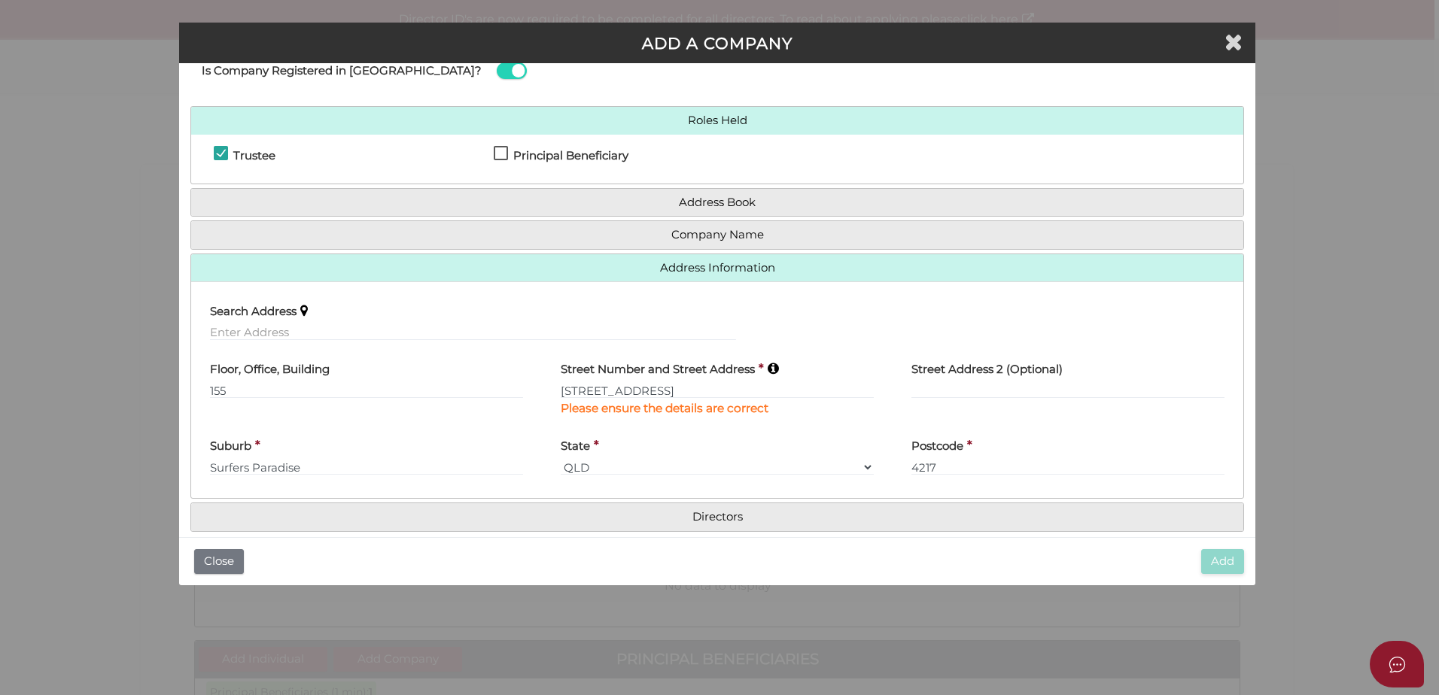
click at [643, 424] on div "Street Number and Street Address * 8 Admiralty Drive Please ensure the details …" at bounding box center [717, 390] width 351 height 77
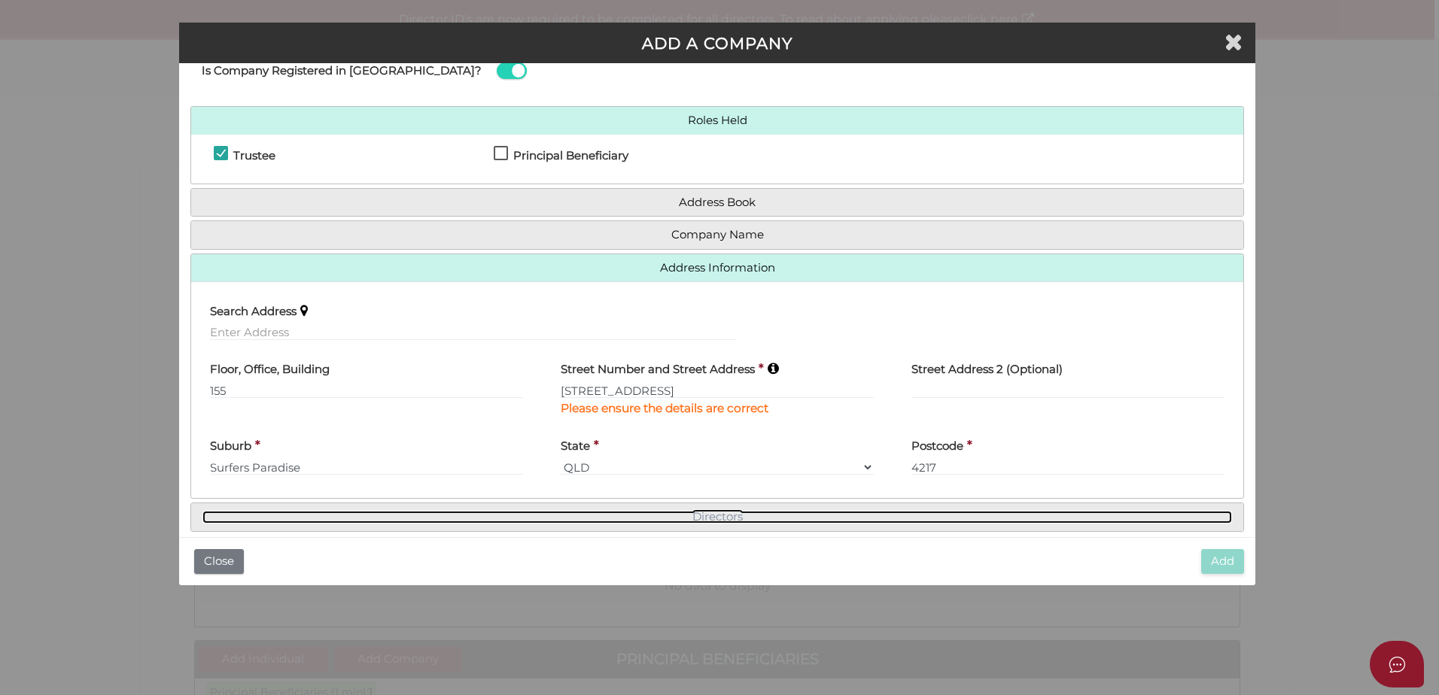
click at [698, 516] on link "Directors" at bounding box center [716, 517] width 1029 height 13
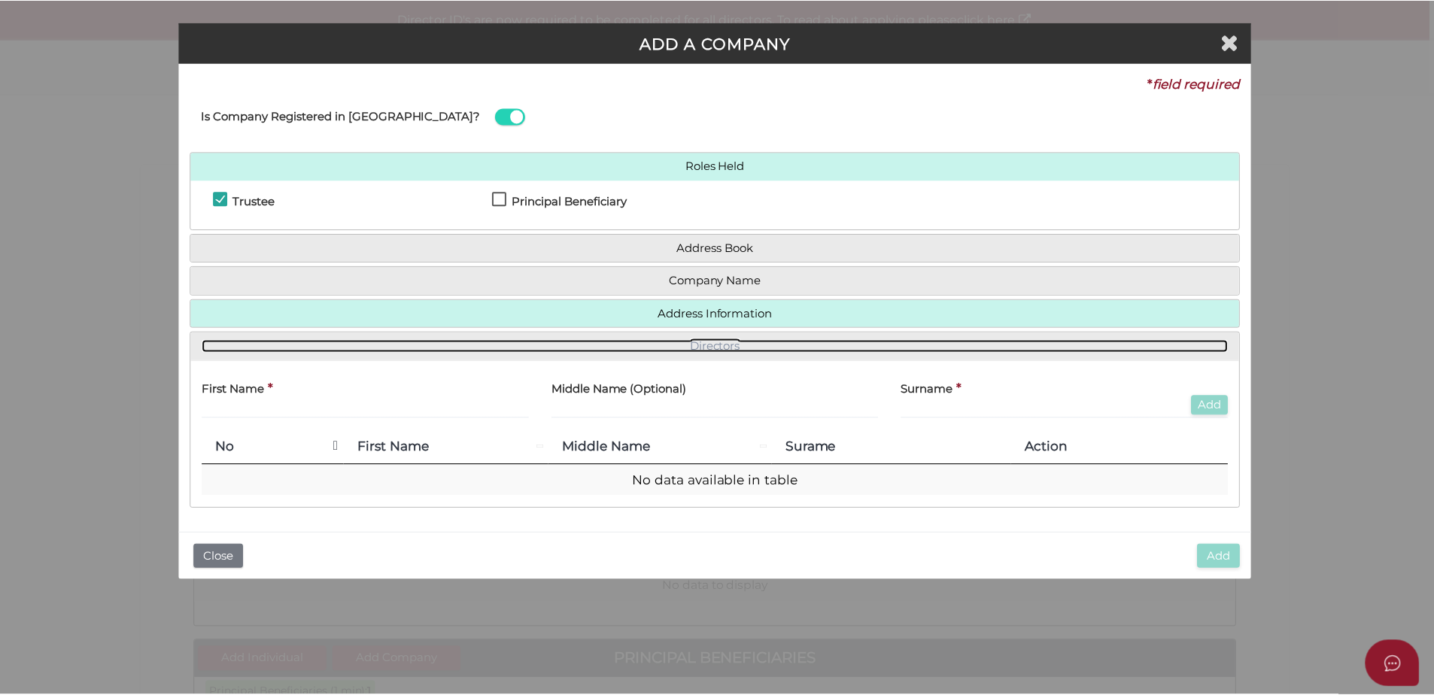
scroll to position [0, 0]
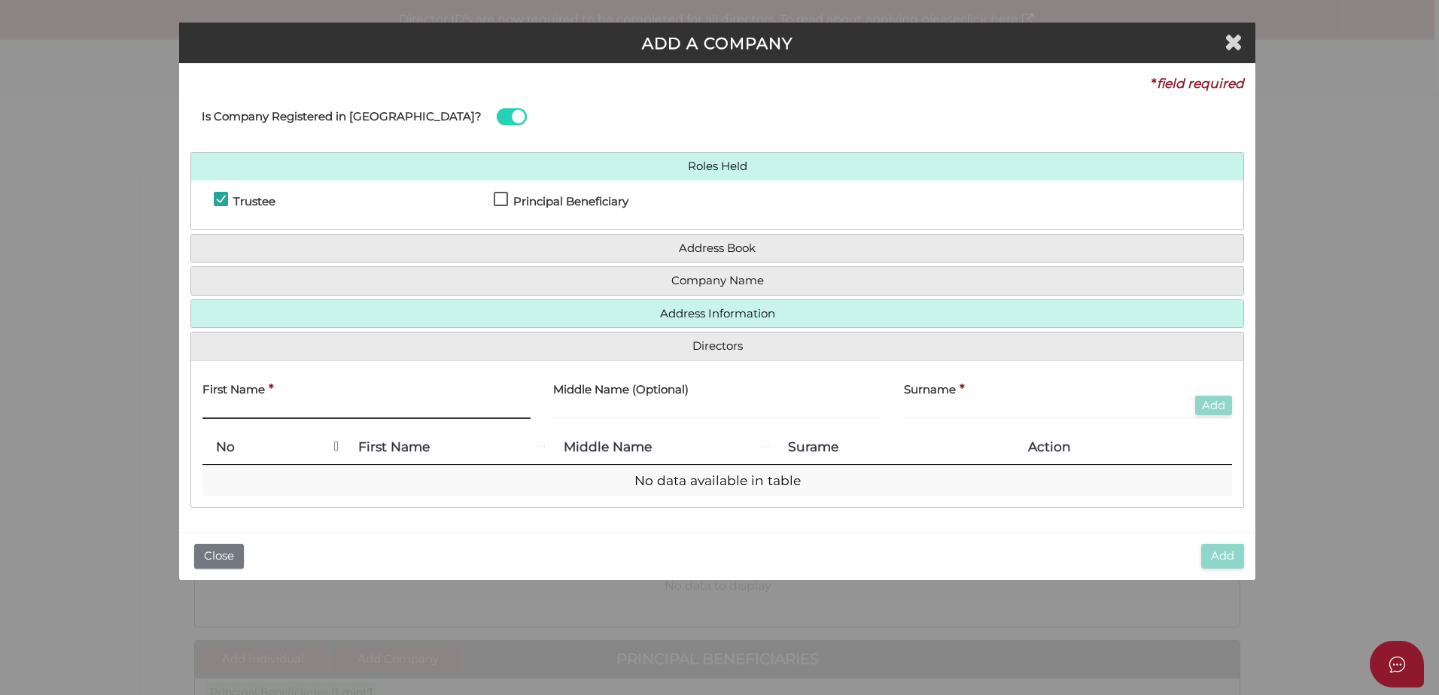
click at [345, 412] on input "text" at bounding box center [366, 411] width 328 height 17
type input "Lee"
type input "James"
type input "Clarke"
click at [1223, 409] on button "Add" at bounding box center [1213, 406] width 37 height 20
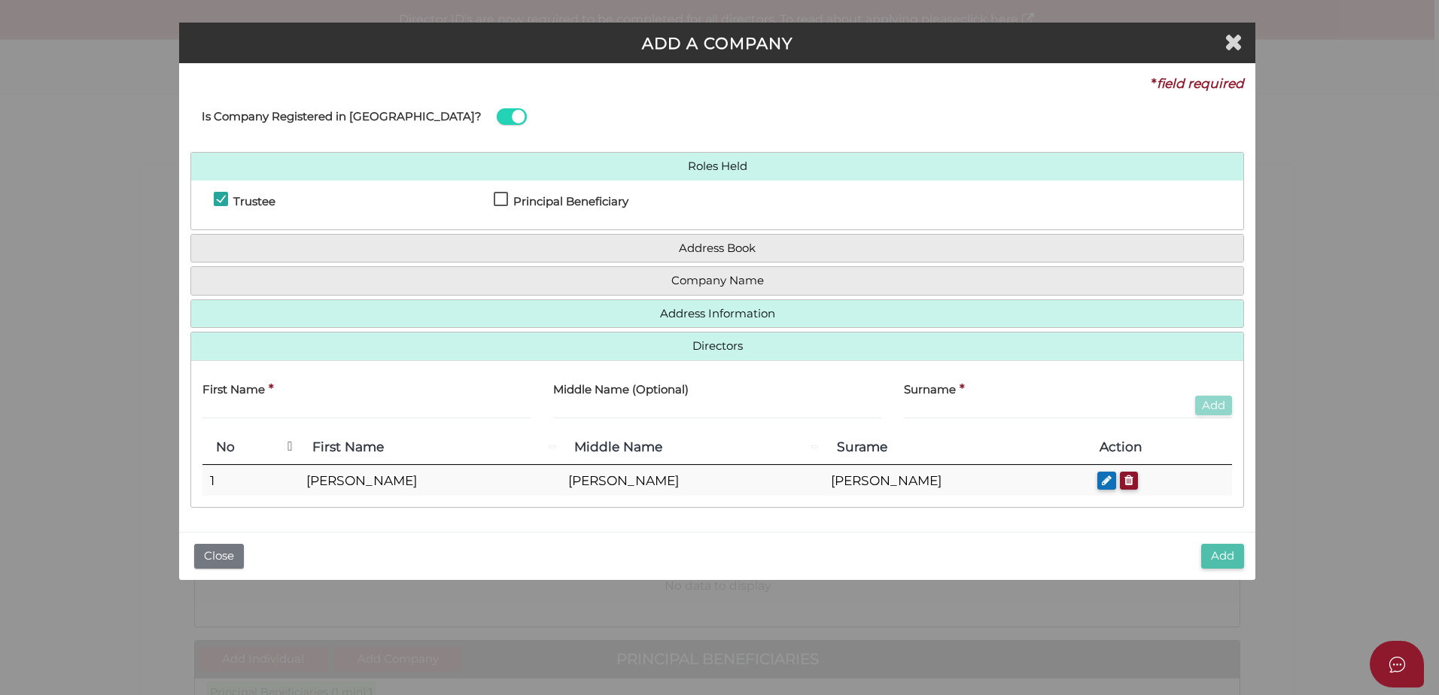
click at [1226, 560] on button "Add" at bounding box center [1222, 556] width 43 height 25
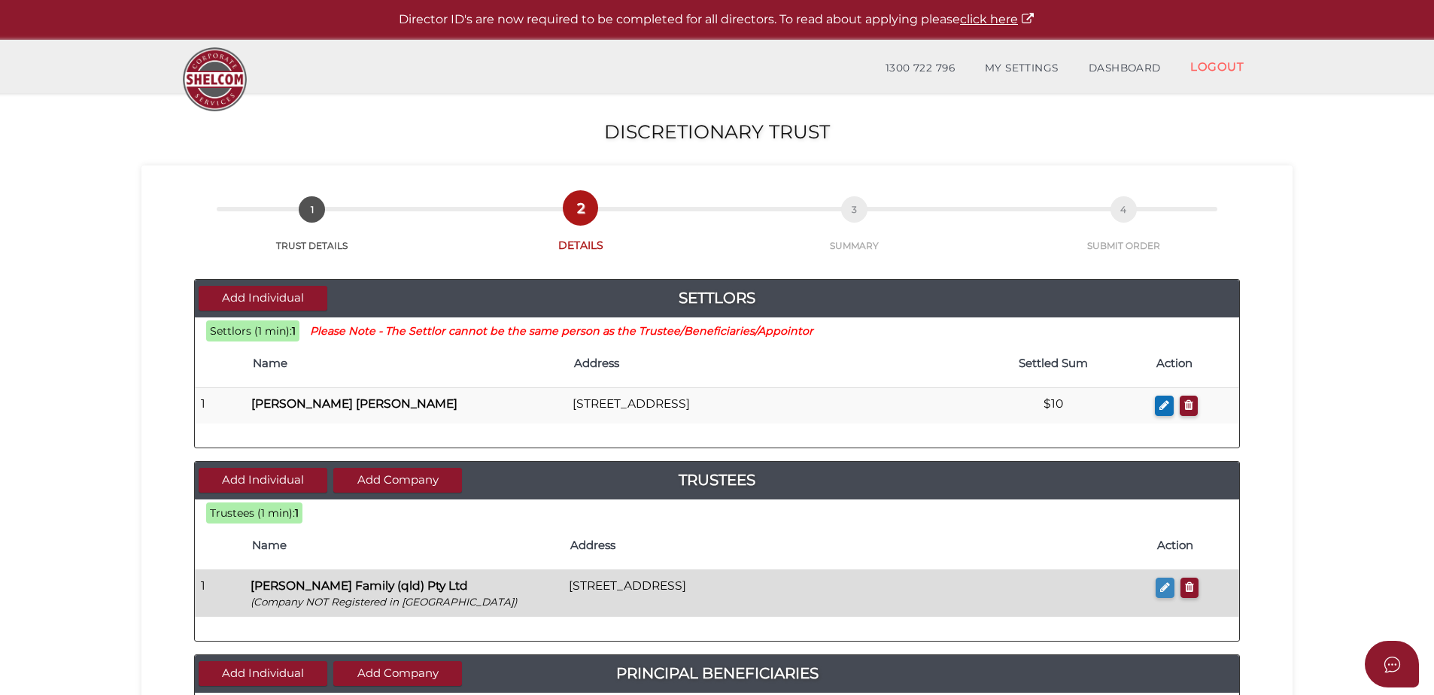
click at [1159, 582] on button "button" at bounding box center [1165, 588] width 19 height 20
checkbox input "true"
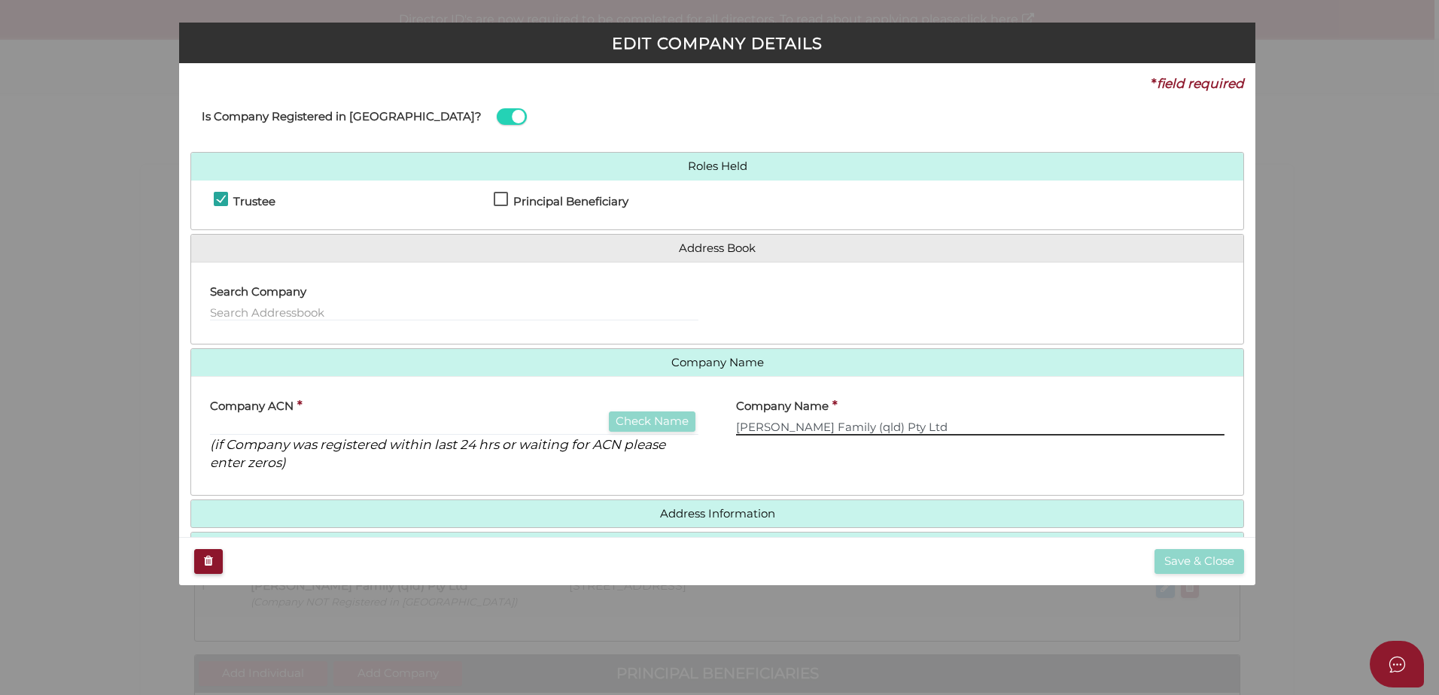
click at [834, 428] on input "[PERSON_NAME] Family (qld) Pty Ltd" at bounding box center [980, 427] width 488 height 17
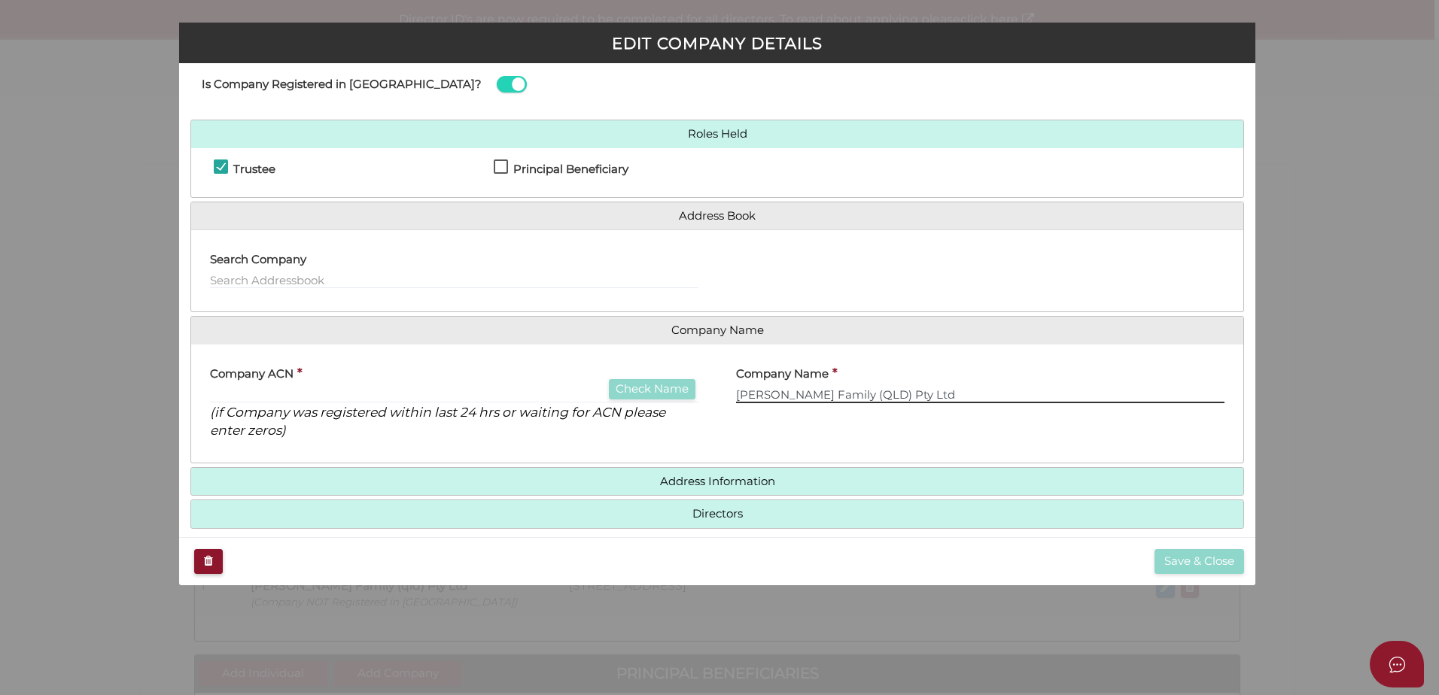
scroll to position [48, 0]
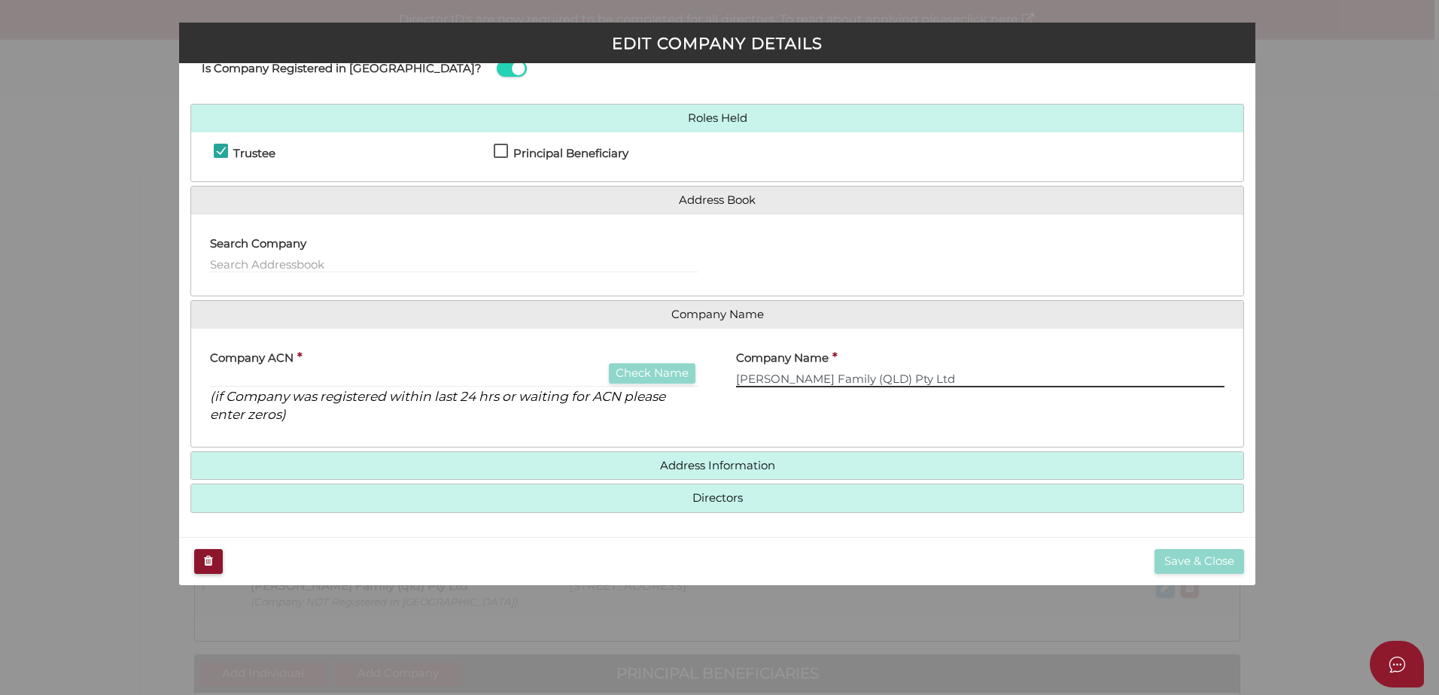
type input "[PERSON_NAME] Family (QLD) Pty Ltd"
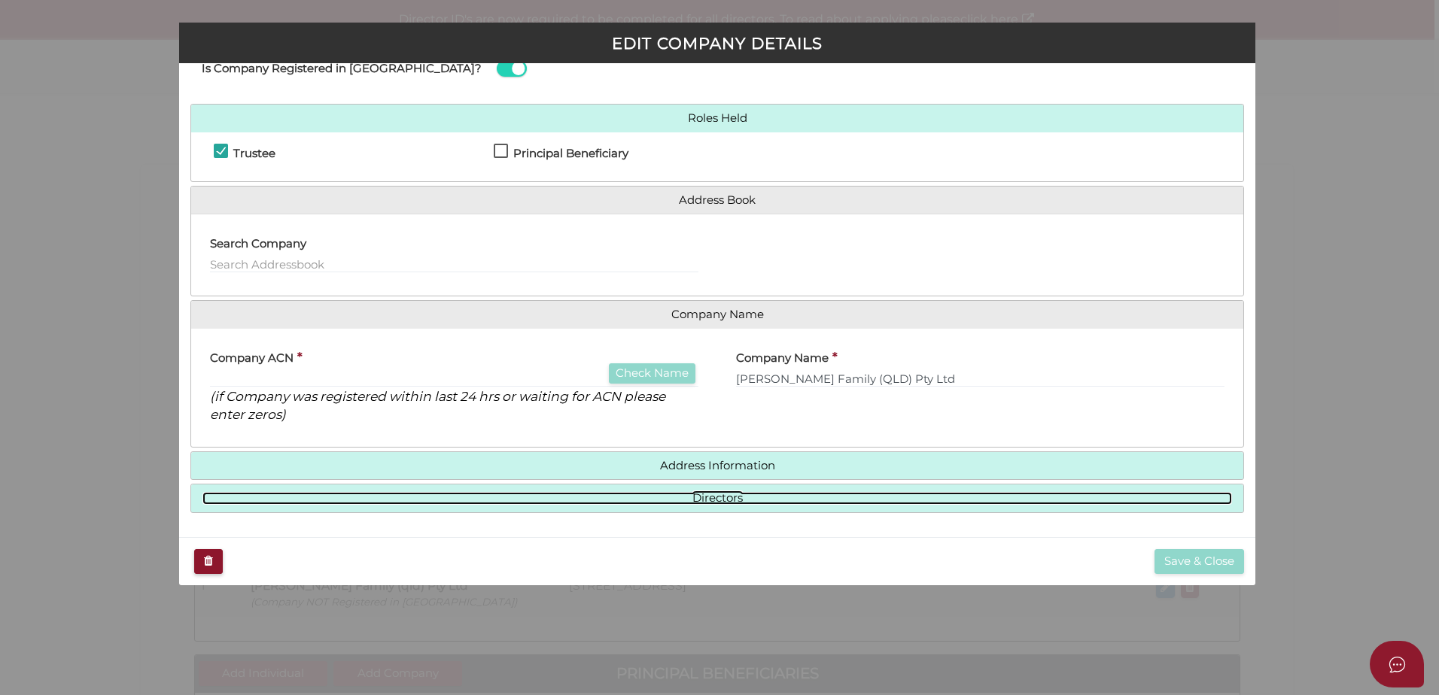
click at [739, 501] on link "Directors" at bounding box center [716, 498] width 1029 height 13
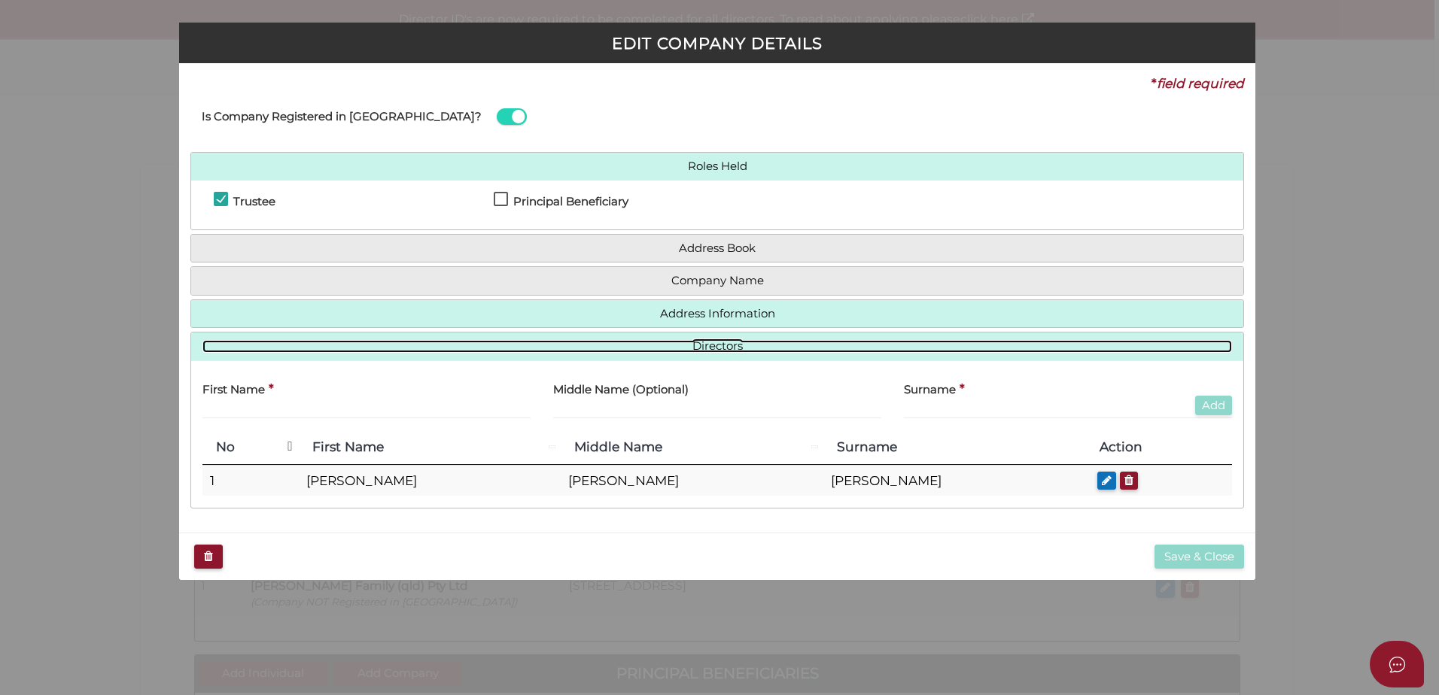
scroll to position [0, 0]
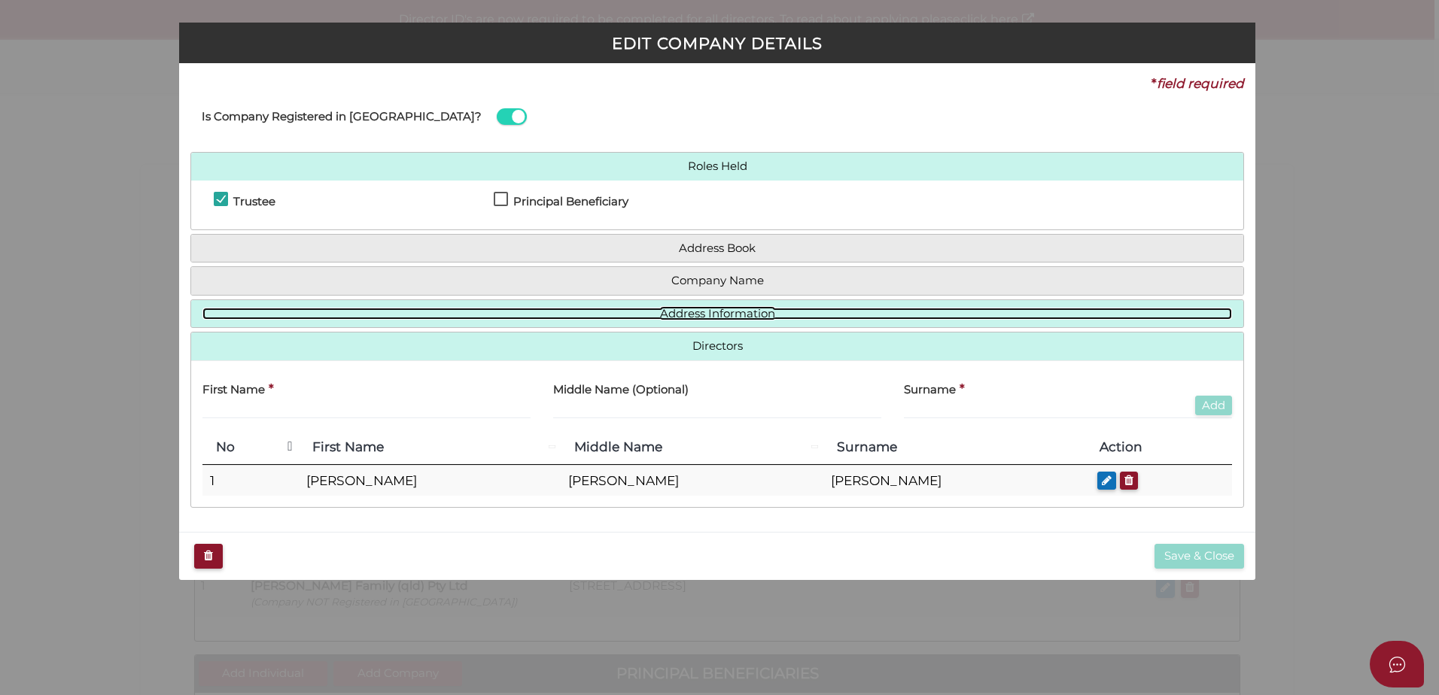
click at [733, 318] on link "Address Information" at bounding box center [716, 314] width 1029 height 13
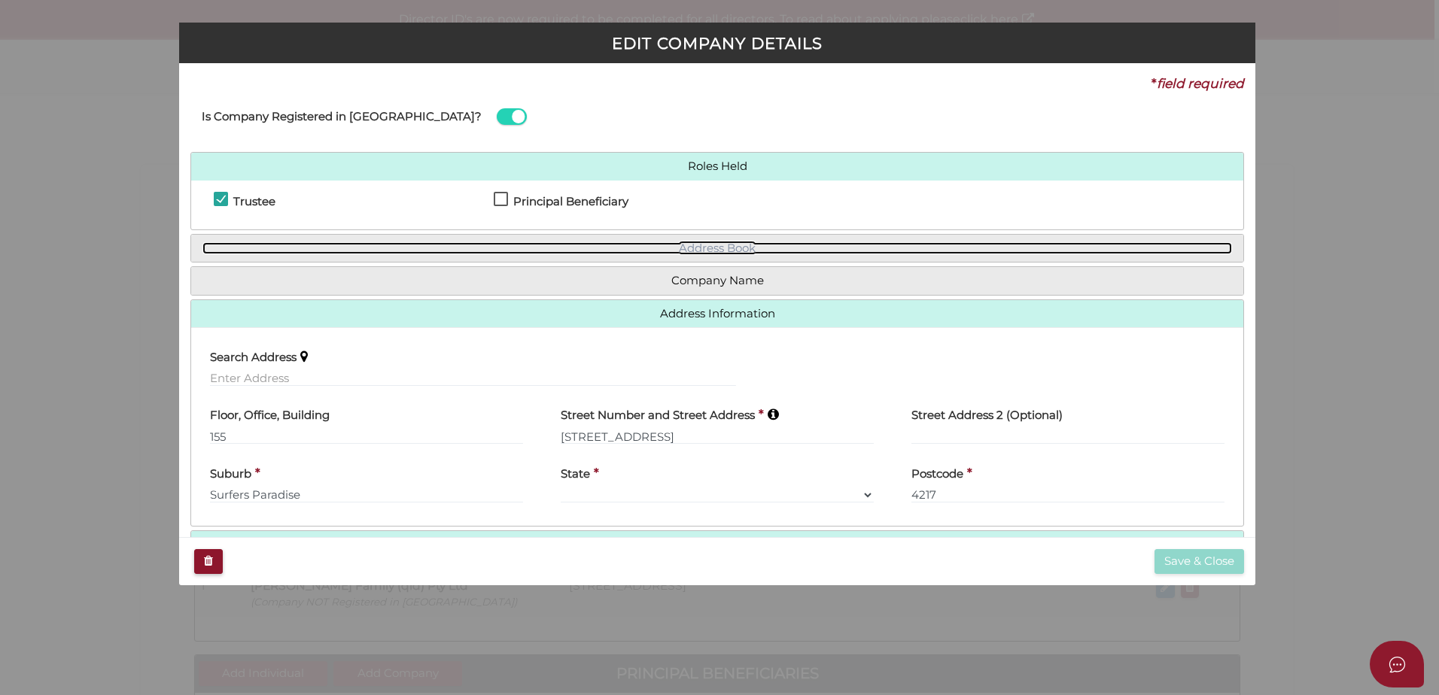
click at [701, 248] on link "Address Book" at bounding box center [716, 248] width 1029 height 13
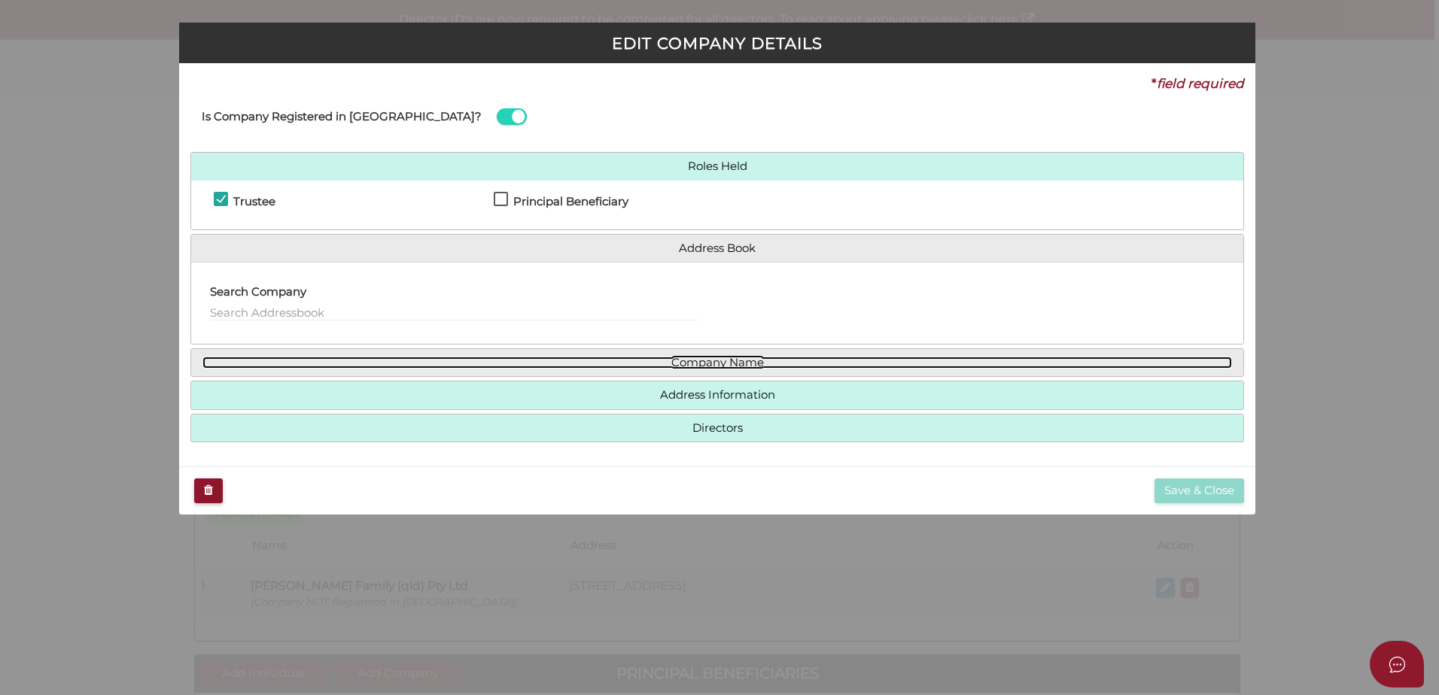
click at [597, 368] on link "Company Name" at bounding box center [716, 363] width 1029 height 13
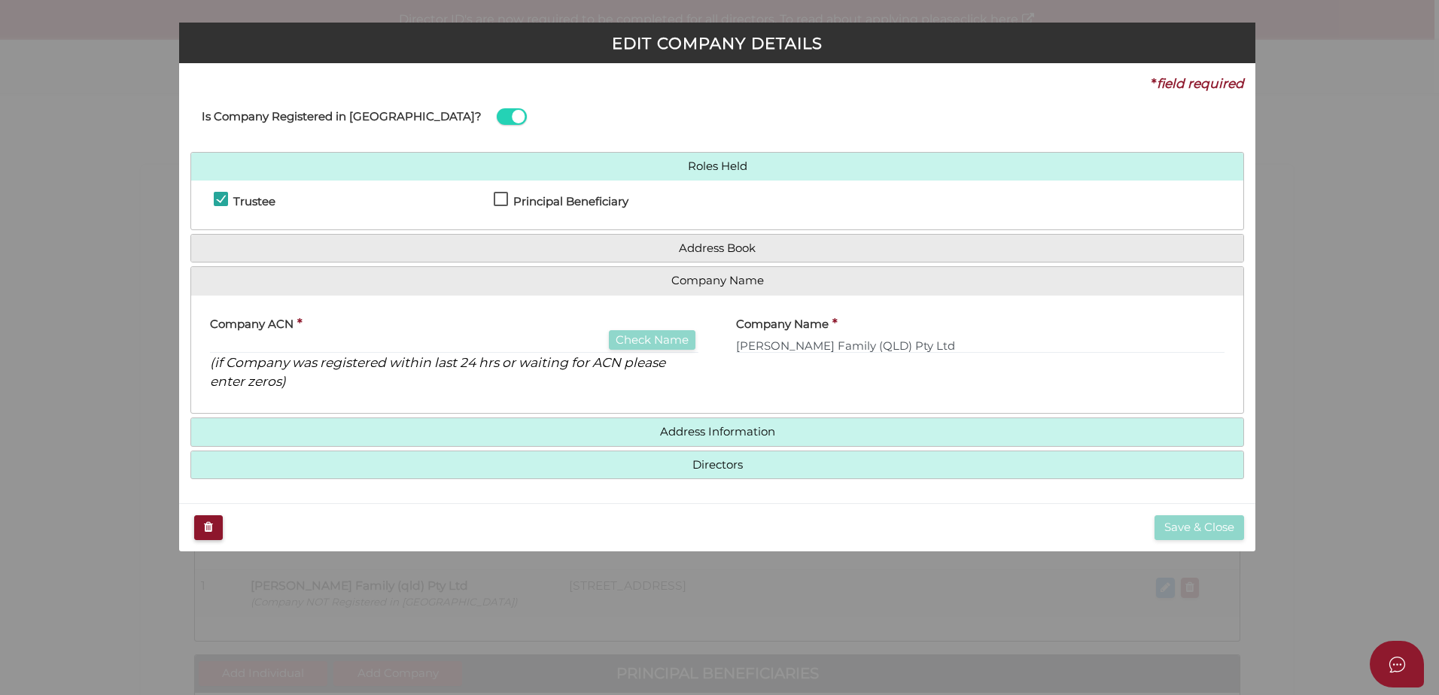
click at [357, 364] on icon "(if Company was registered within last 24 hrs or waiting for ACN please enter z…" at bounding box center [437, 371] width 455 height 35
click at [347, 350] on input "text" at bounding box center [454, 345] width 488 height 17
type input "0"
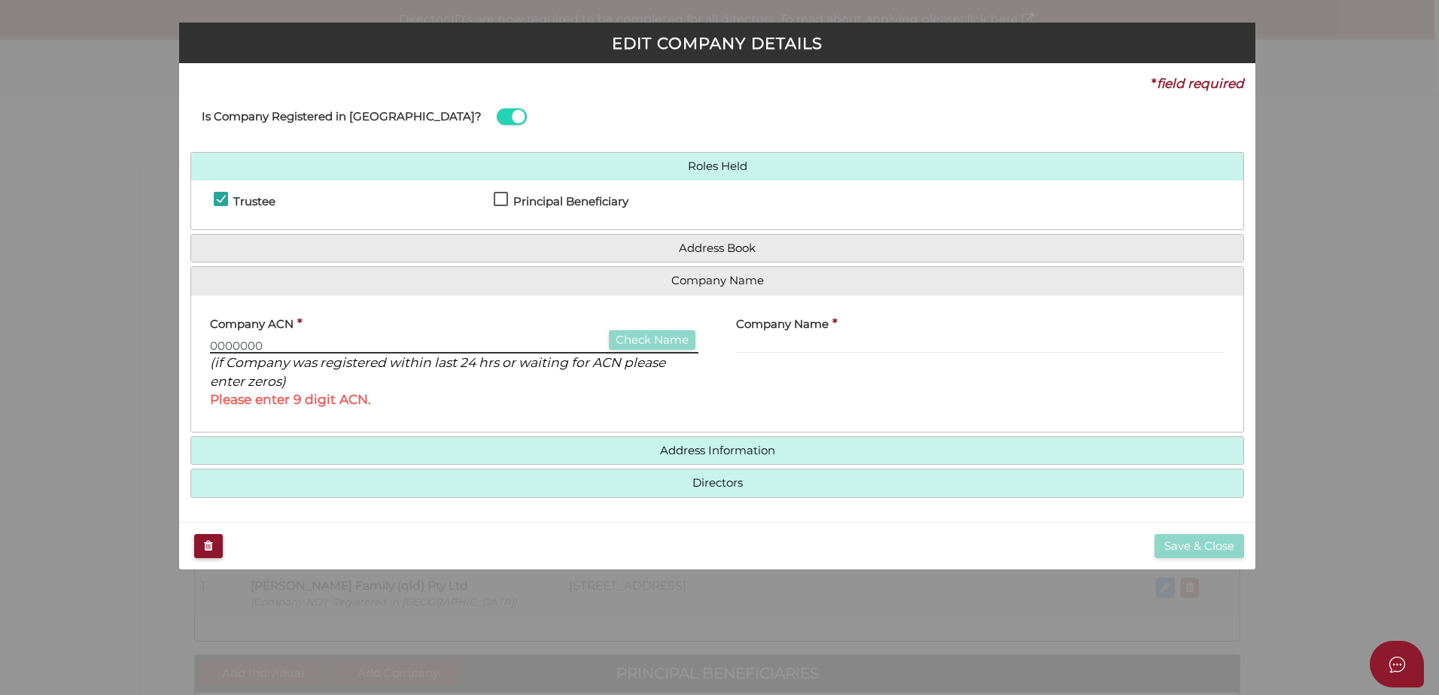
type input "0000000"
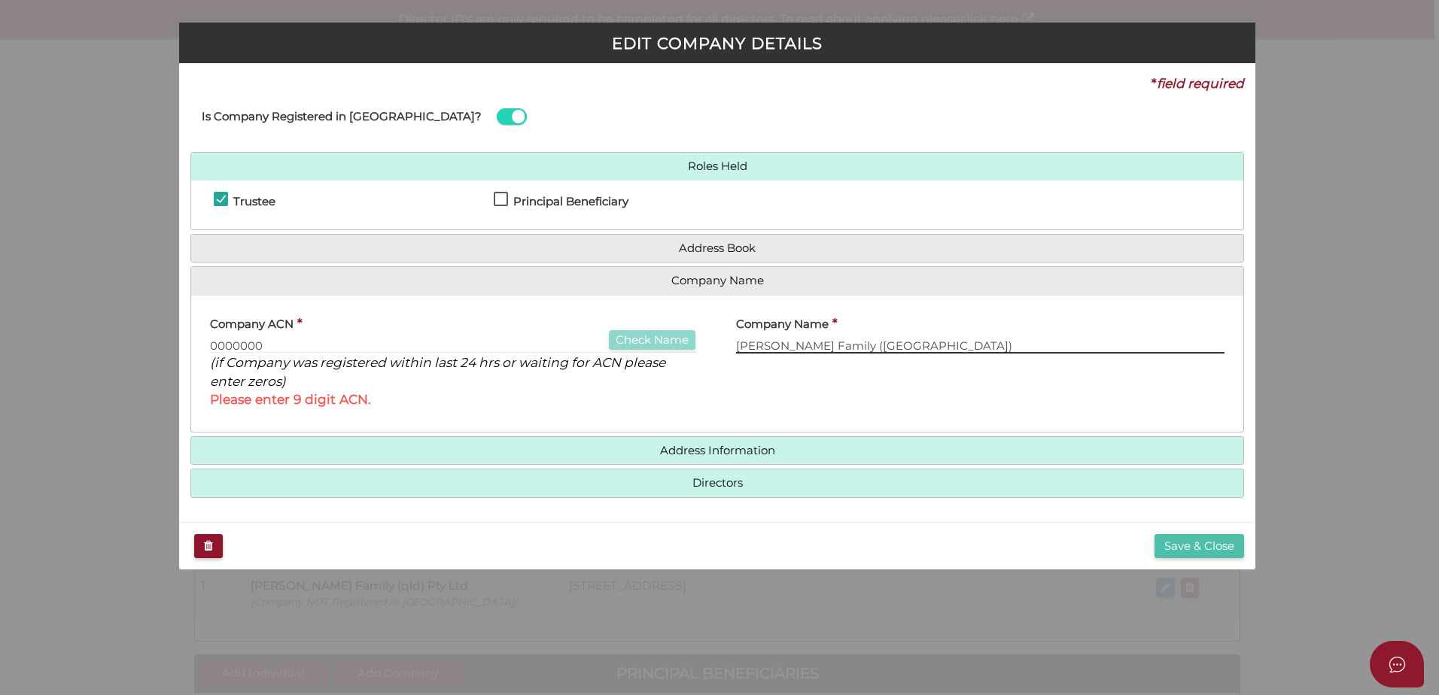
type input "Clarke Family (QLD)"
click at [1190, 541] on button "Save & Close" at bounding box center [1199, 546] width 90 height 25
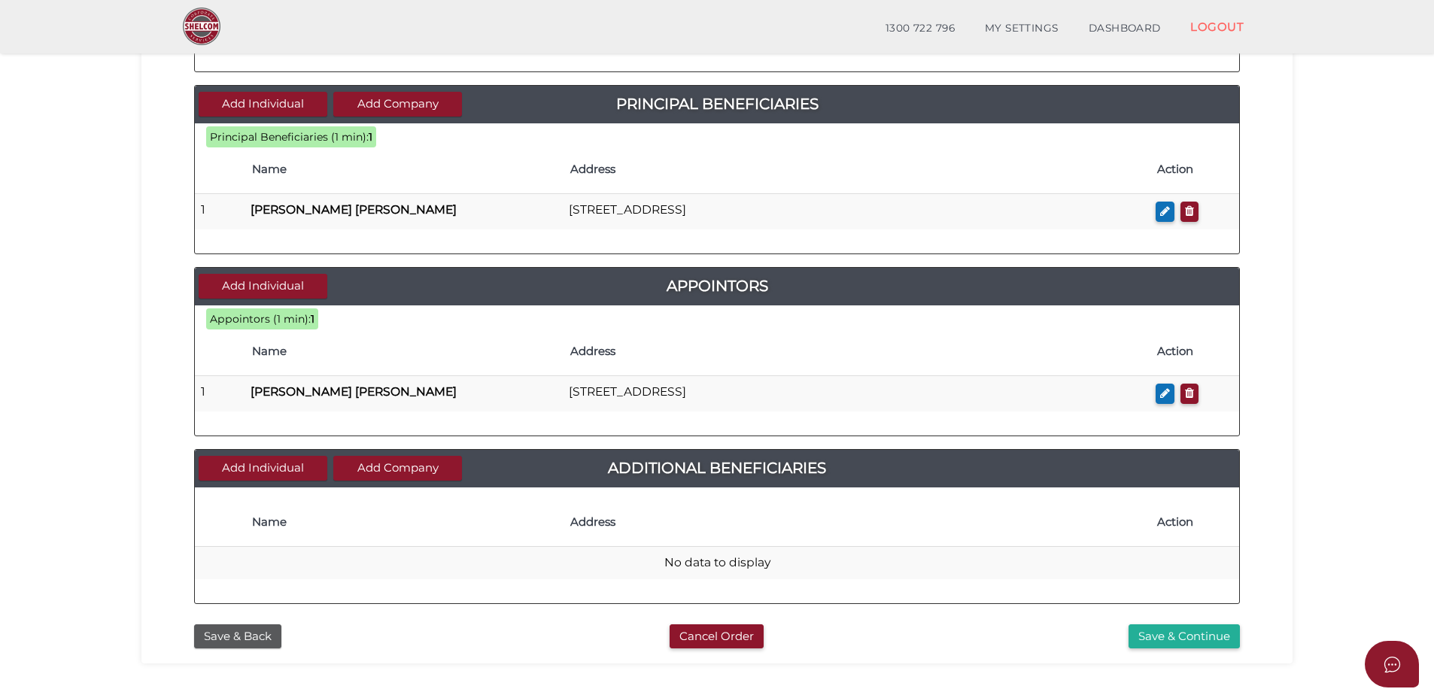
scroll to position [527, 0]
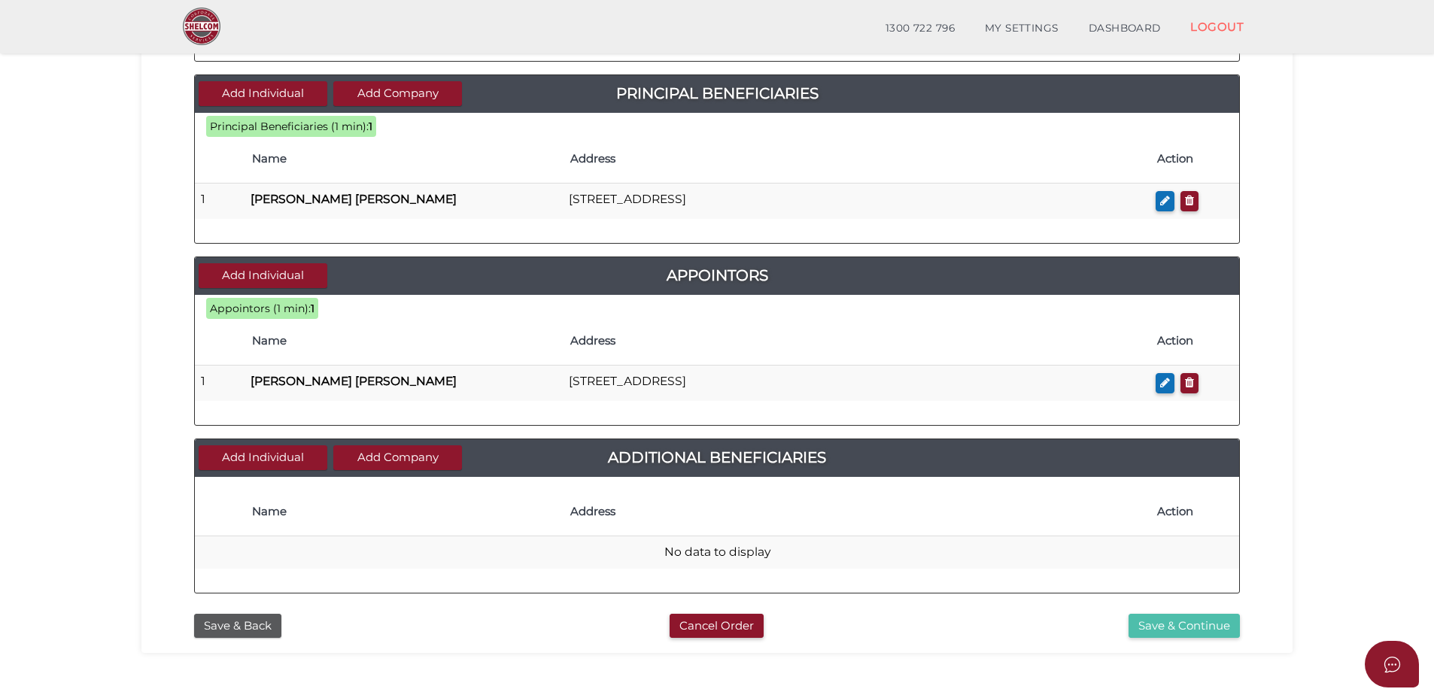
click at [1202, 631] on button "Save & Continue" at bounding box center [1184, 626] width 111 height 25
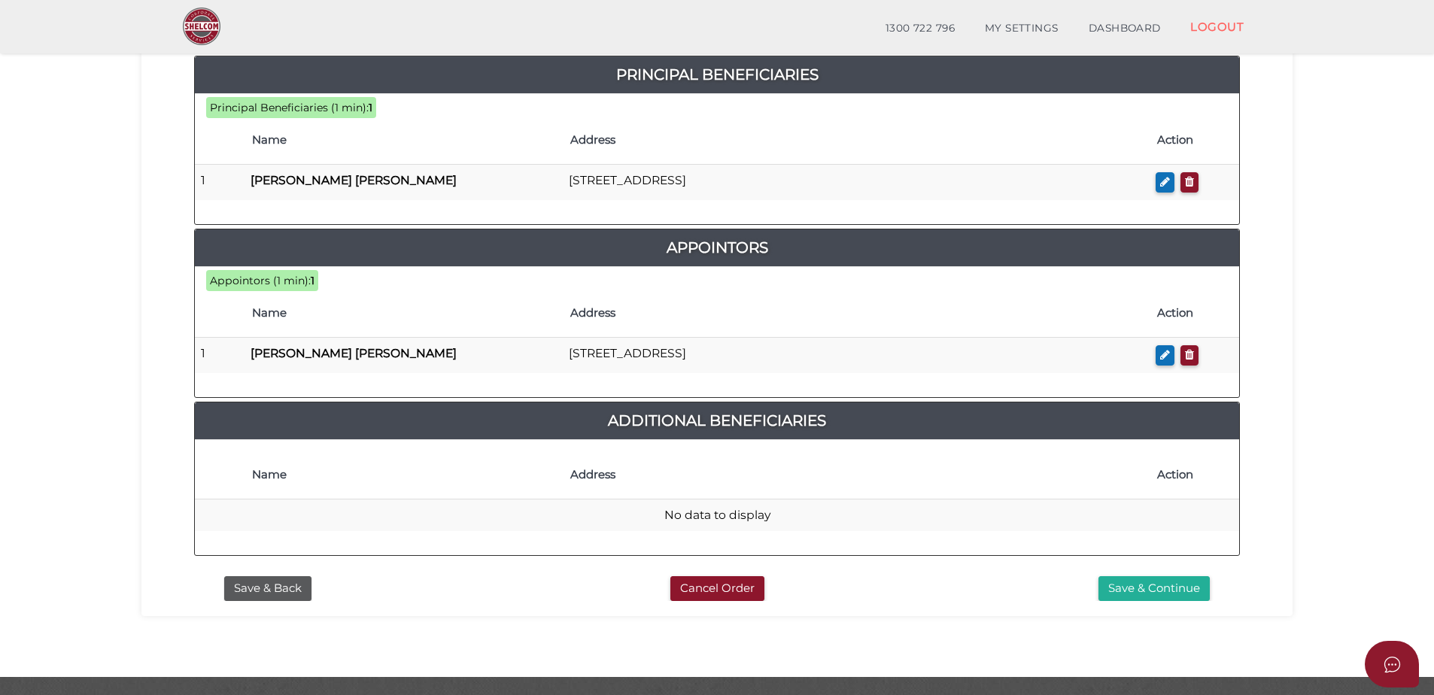
scroll to position [754, 0]
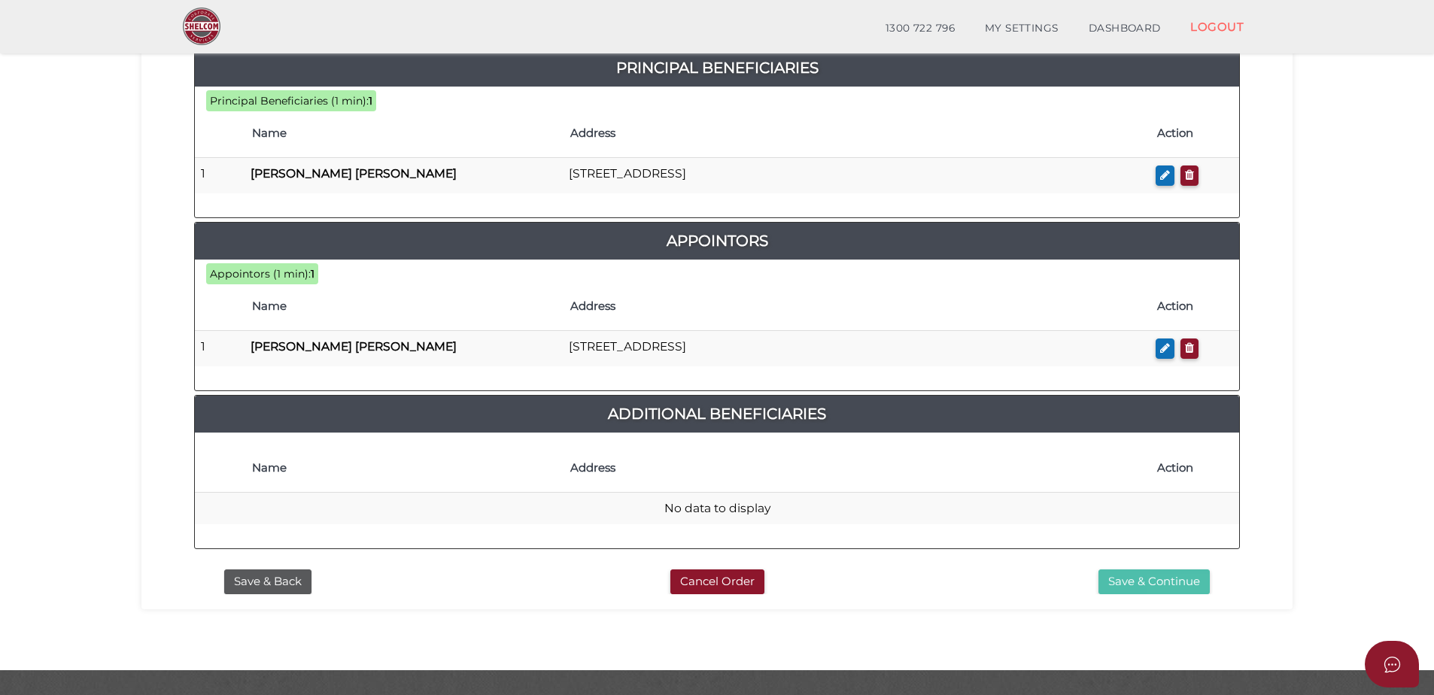
click at [1129, 570] on button "Save & Continue" at bounding box center [1153, 582] width 111 height 25
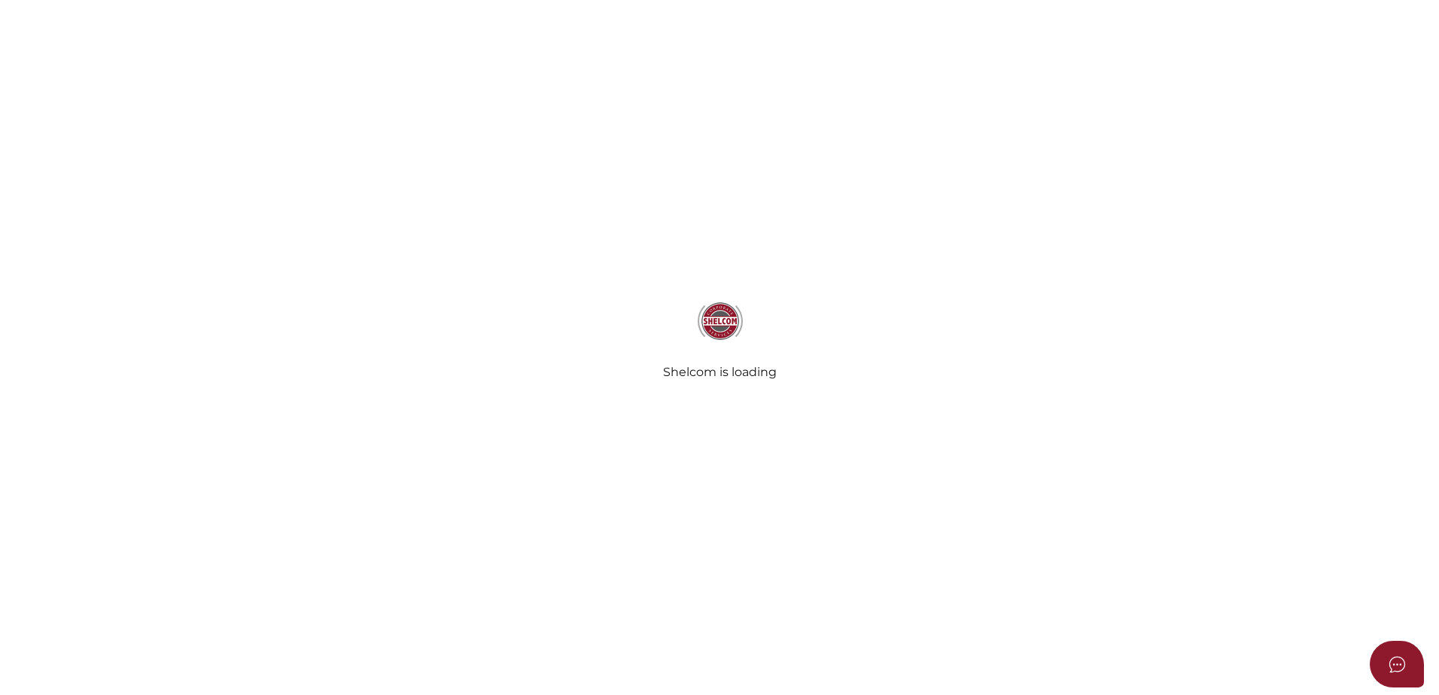
radio input "true"
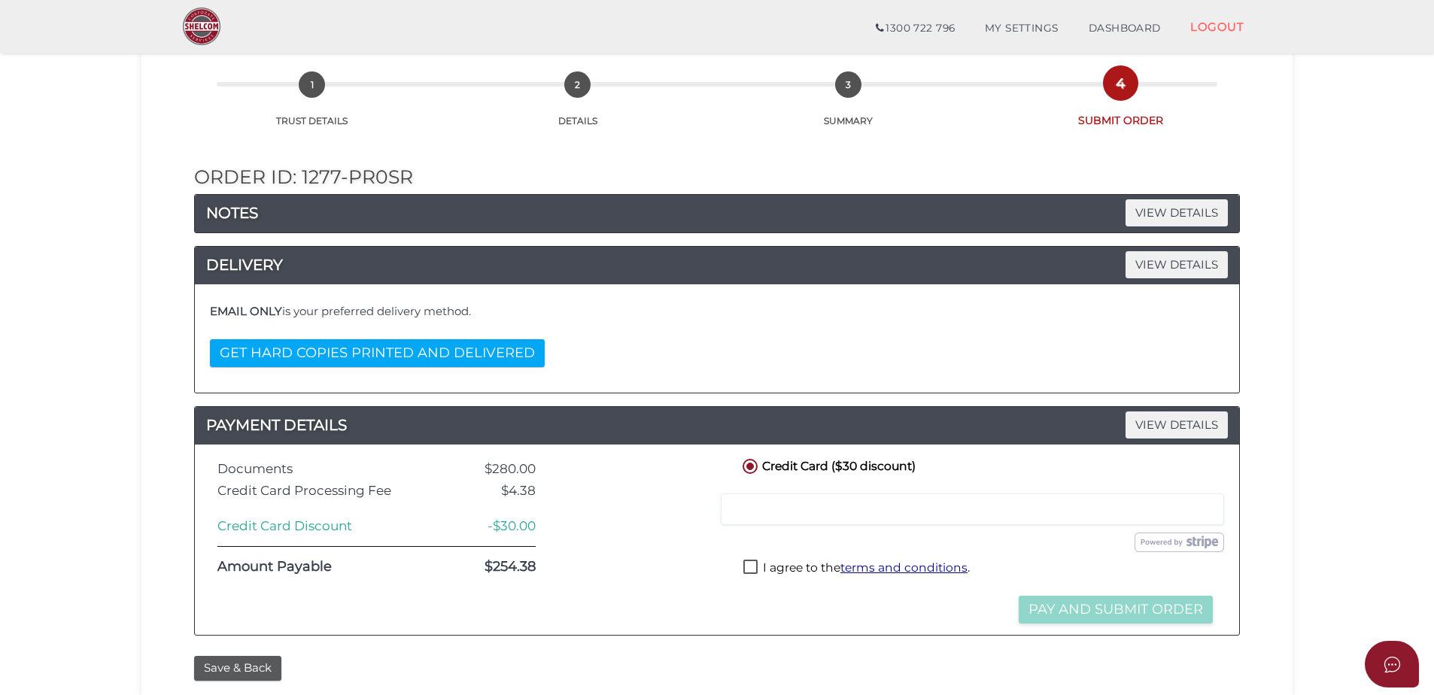
scroll to position [301, 0]
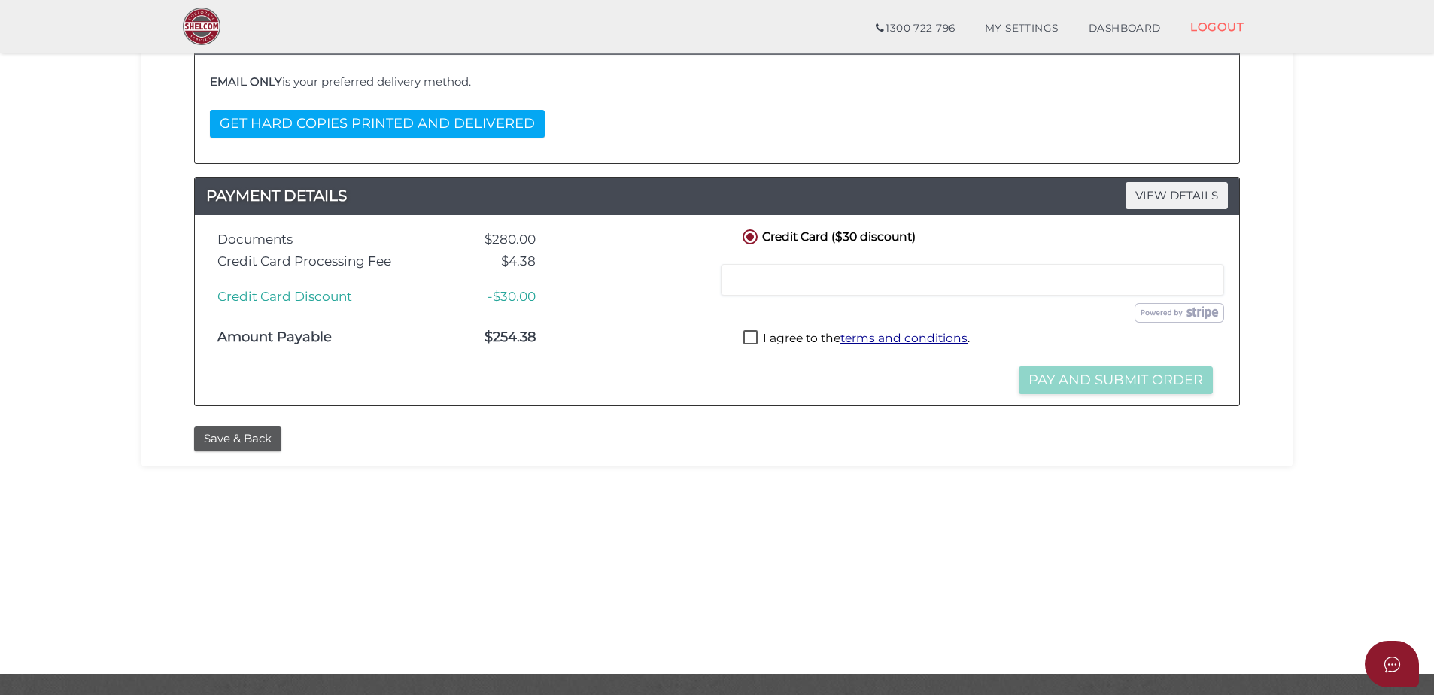
click at [753, 338] on label "I agree to the terms and conditions ." at bounding box center [856, 339] width 226 height 19
checkbox input "true"
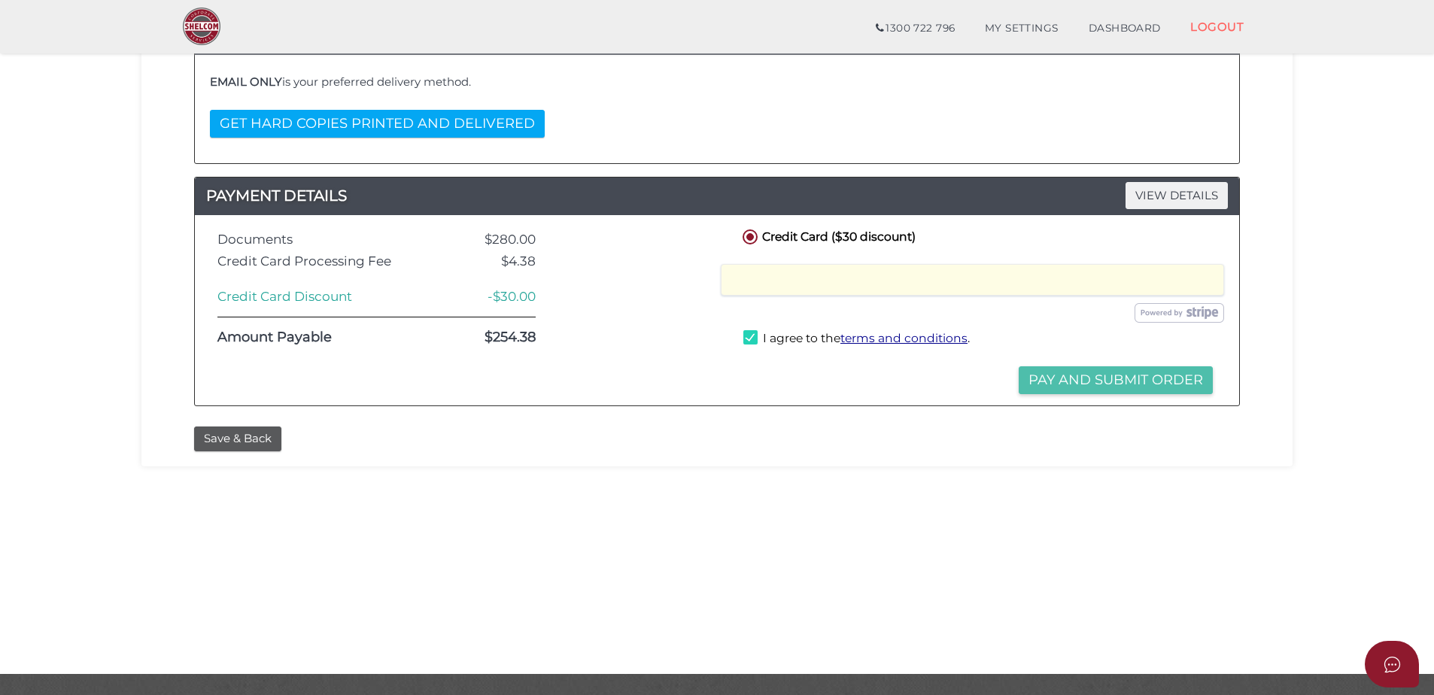
click at [1139, 387] on button "Pay and Submit Order" at bounding box center [1116, 380] width 194 height 28
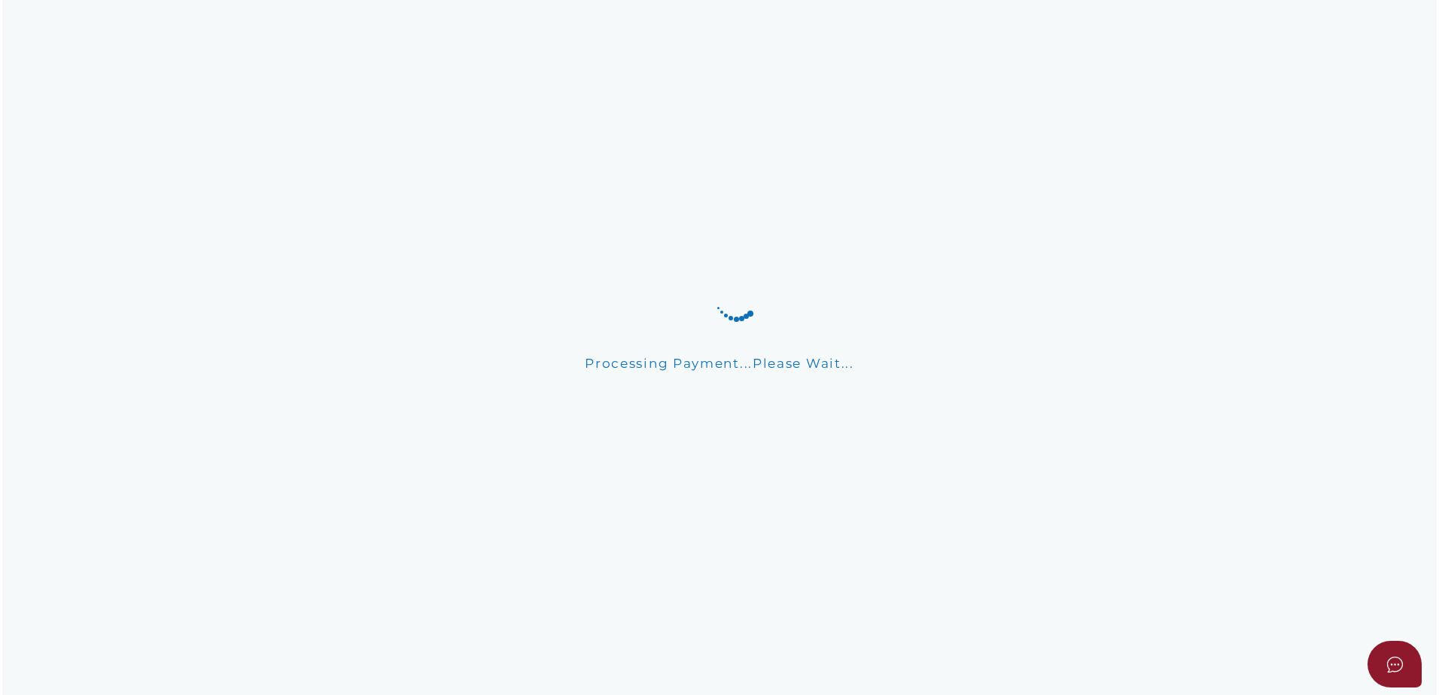
scroll to position [0, 0]
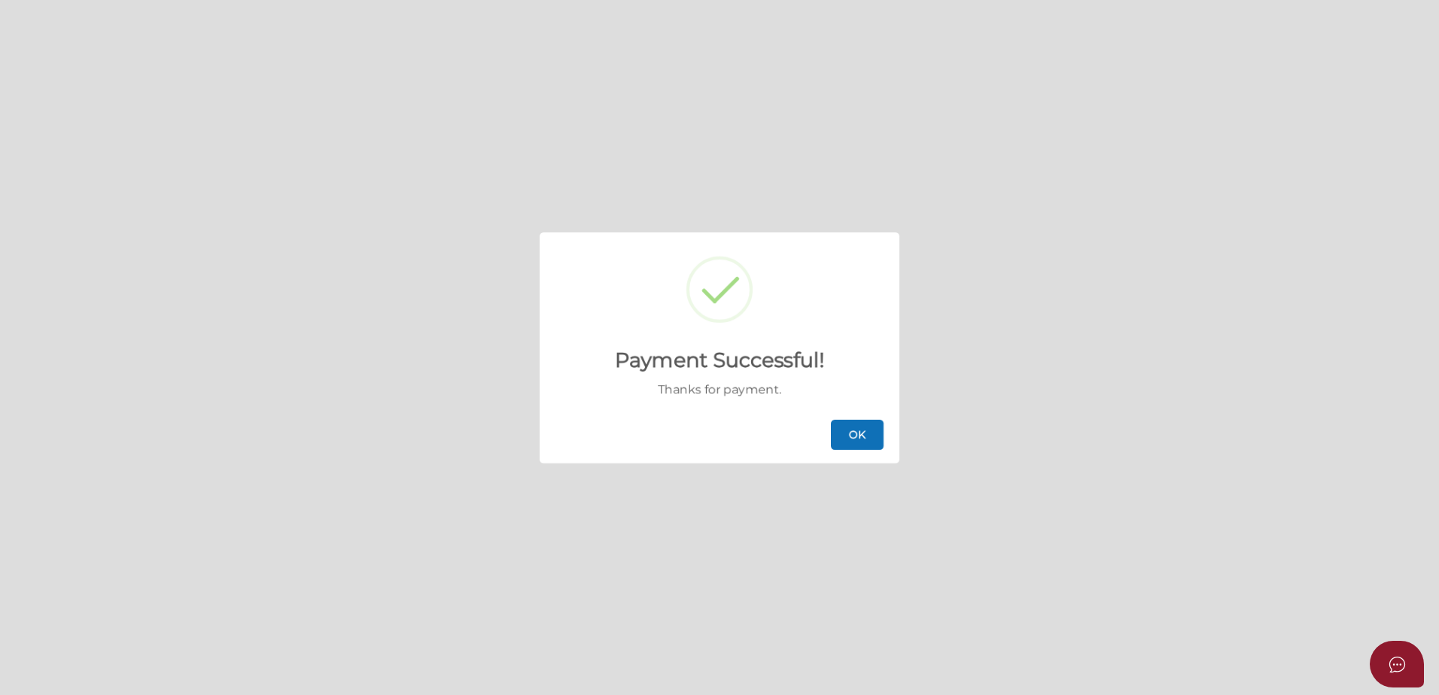
click at [861, 424] on button "OK" at bounding box center [857, 435] width 53 height 30
